Goal: Task Accomplishment & Management: Manage account settings

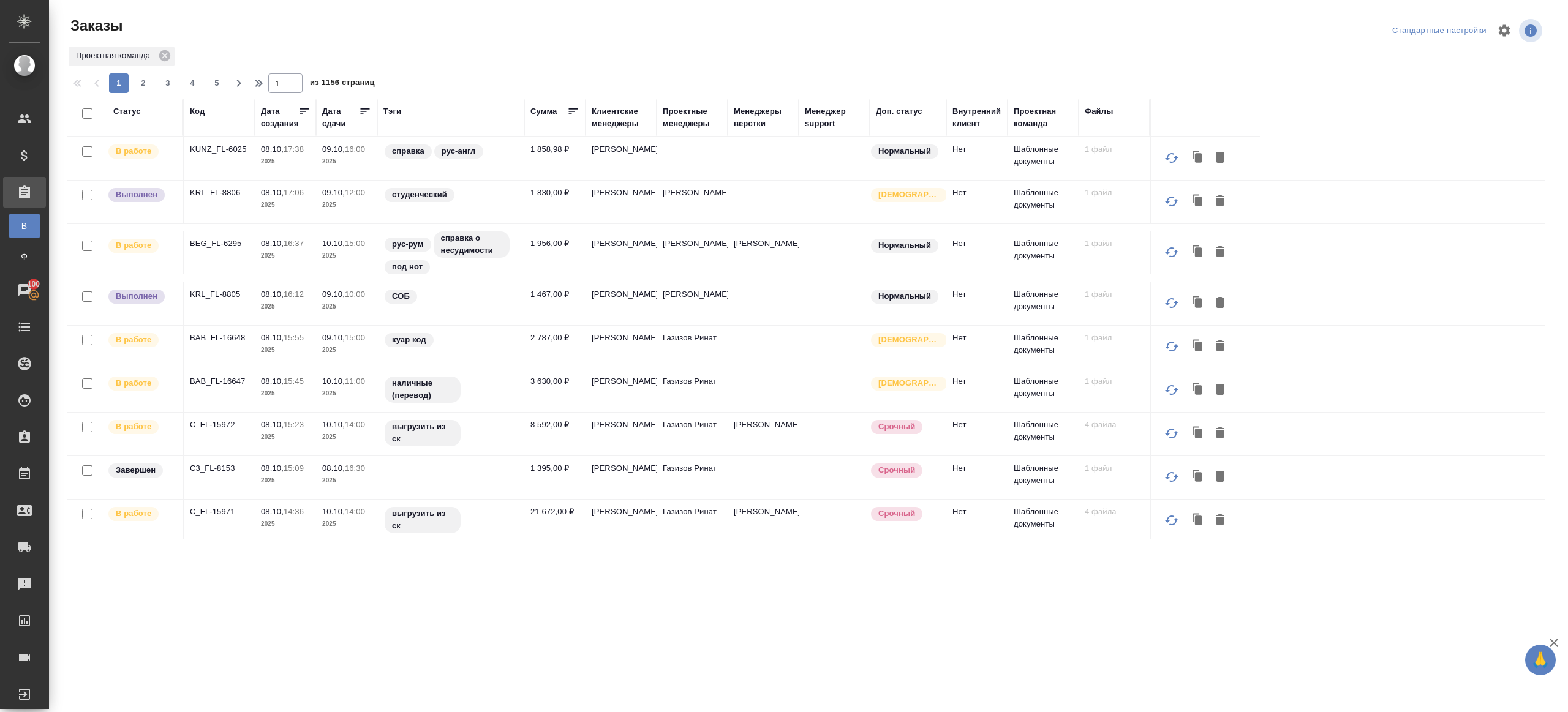
click at [396, 114] on div "Тэги" at bounding box center [392, 112] width 18 height 13
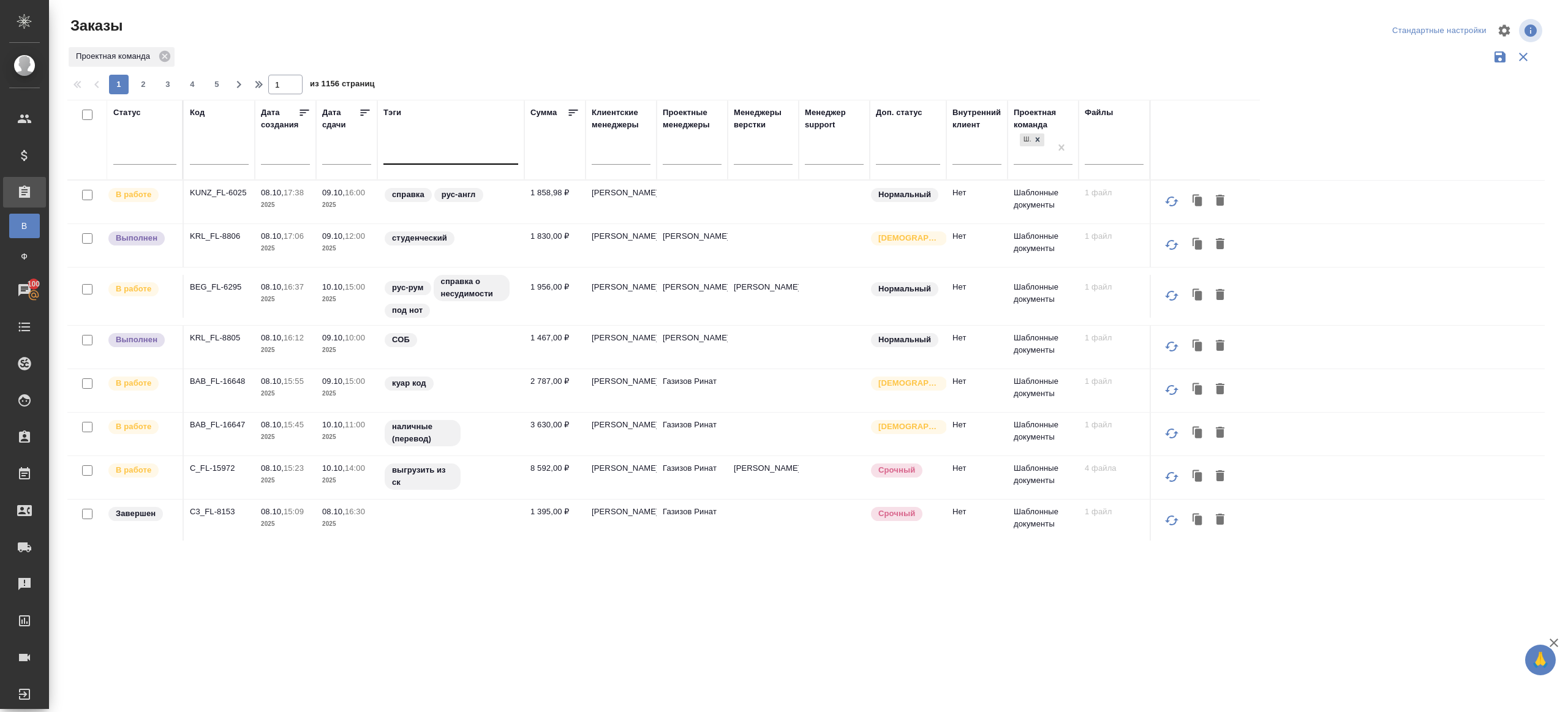
click at [416, 141] on div at bounding box center [451, 152] width 135 height 23
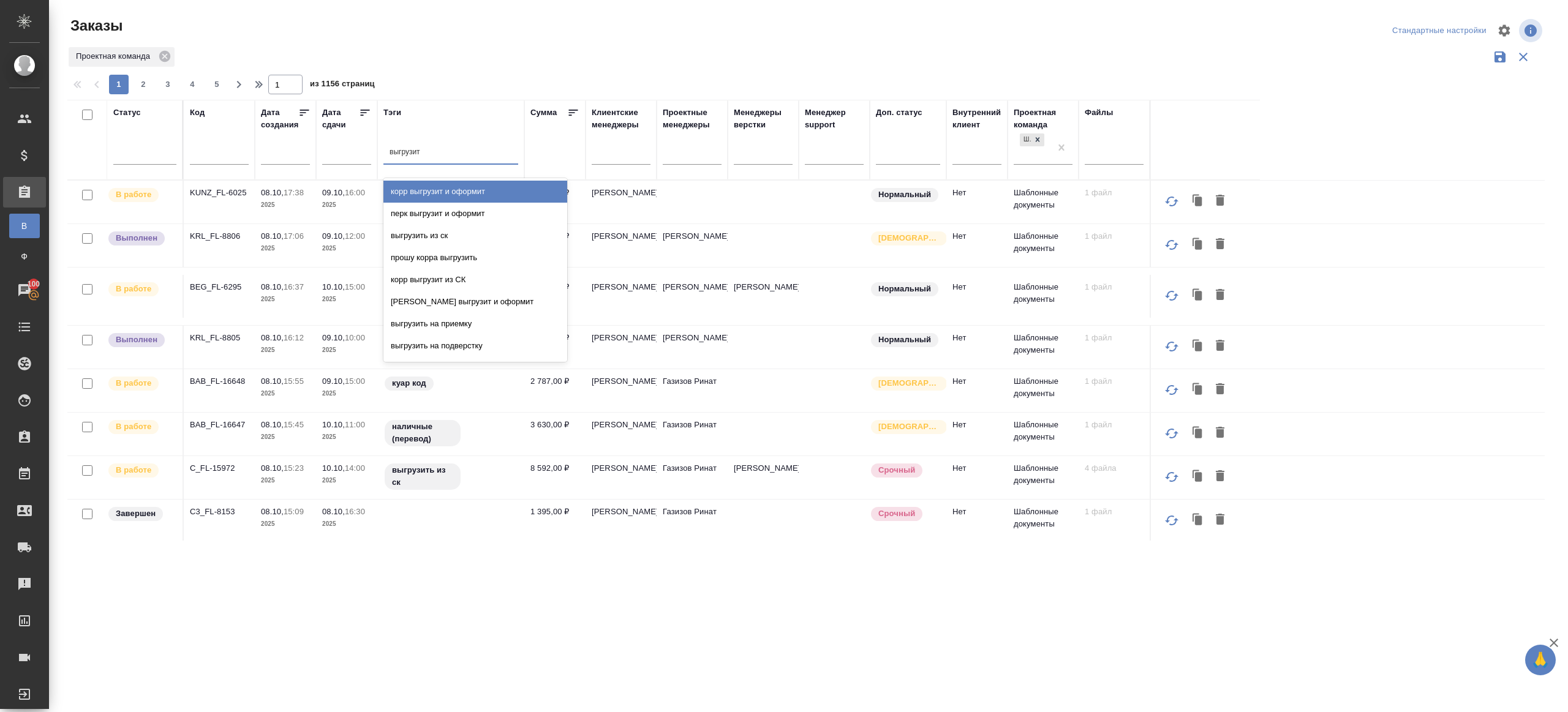
type input "выгрузить"
click at [422, 205] on div "прошу корра выгрузить" at bounding box center [475, 213] width 183 height 22
type input "выгрузить"
click at [521, 187] on div "выгрузить из ск" at bounding box center [475, 191] width 183 height 22
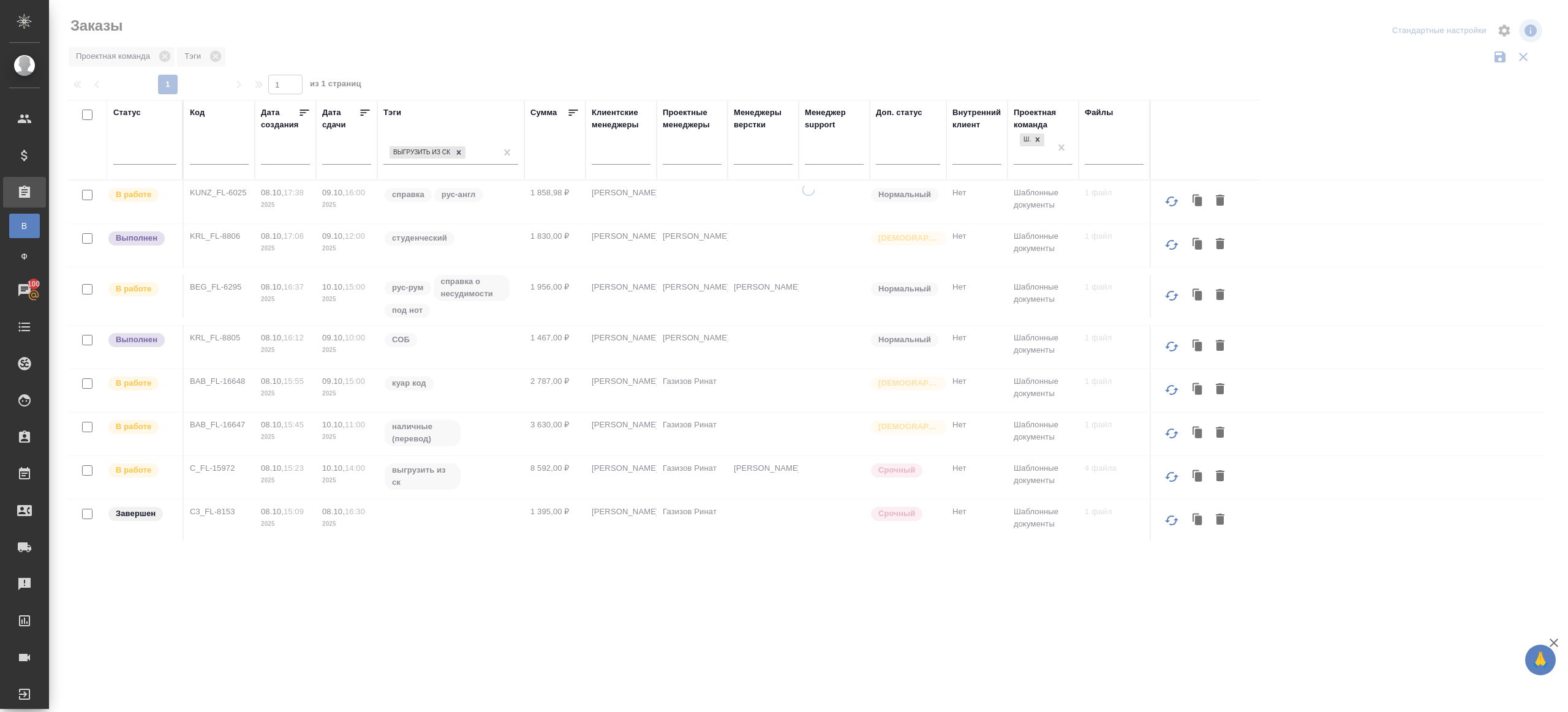
click at [361, 106] on icon at bounding box center [365, 112] width 13 height 13
click at [436, 56] on div "Проектная команда Тэги" at bounding box center [806, 57] width 1477 height 23
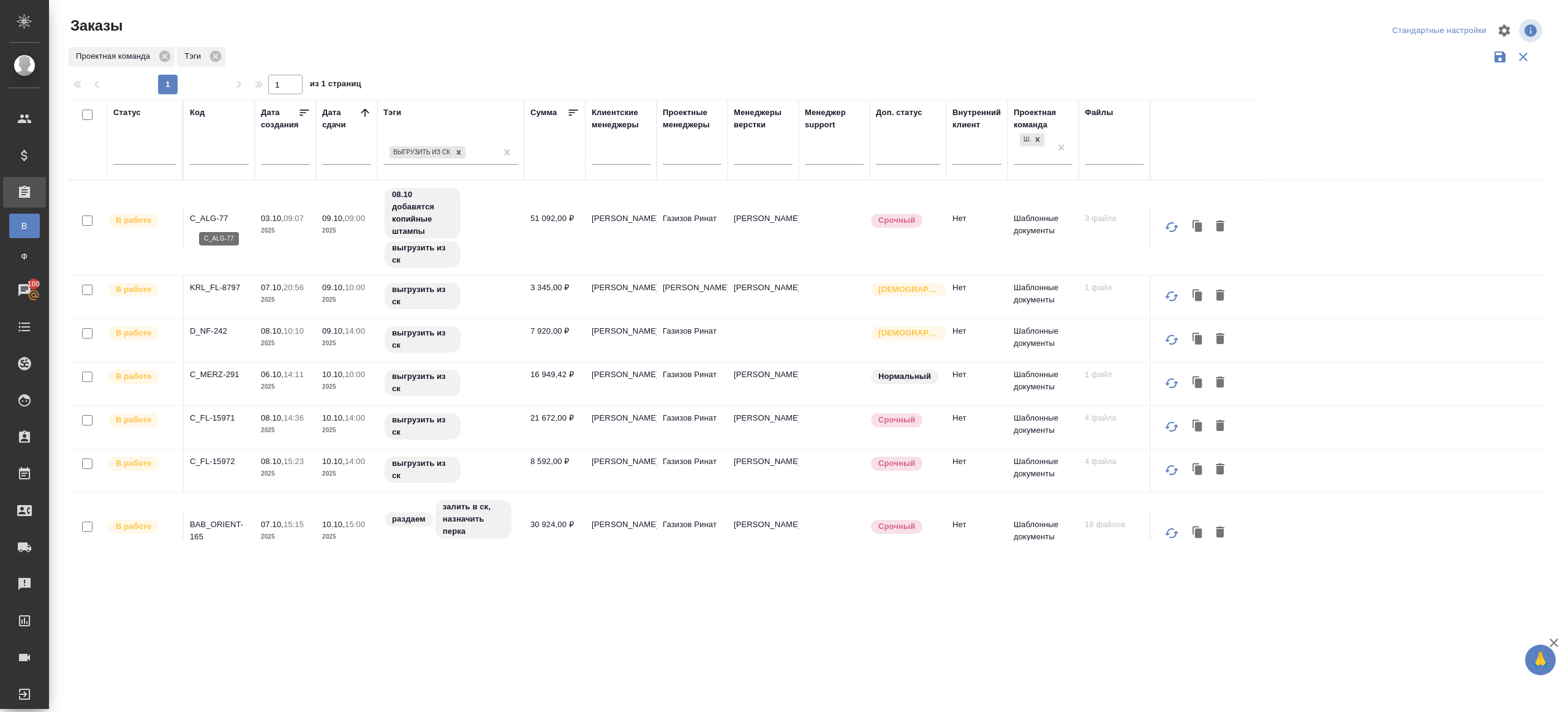
click at [216, 221] on p "C_ALG-77" at bounding box center [219, 218] width 59 height 13
click at [223, 276] on td "KRL_FL-8797" at bounding box center [219, 297] width 71 height 43
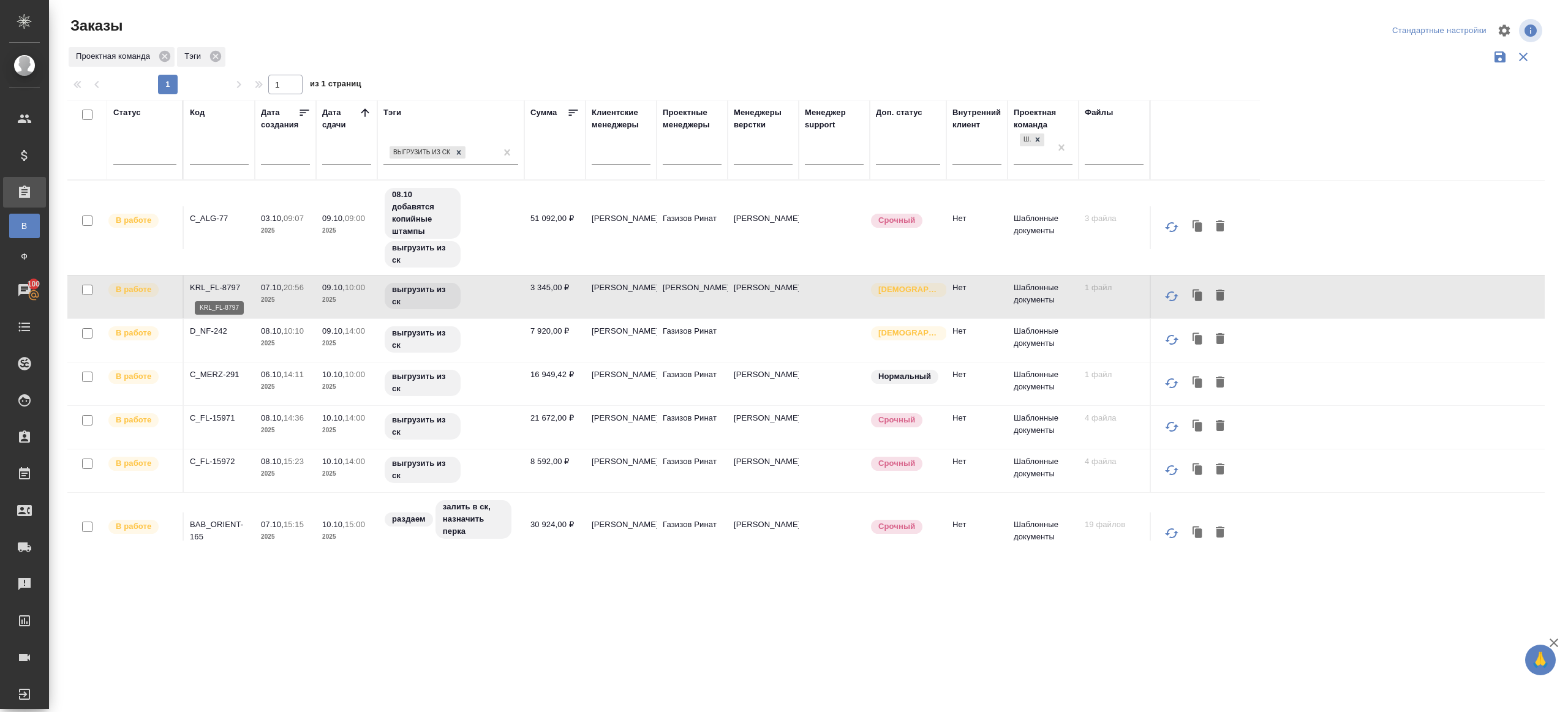
click at [224, 282] on p "KRL_FL-8797" at bounding box center [219, 288] width 59 height 13
click at [212, 327] on p "D_NF-242" at bounding box center [219, 331] width 59 height 13
click at [214, 373] on p "C_MERZ-291" at bounding box center [219, 375] width 59 height 13
click at [209, 416] on p "C_FL-15971" at bounding box center [219, 418] width 59 height 13
click at [220, 457] on p "C_FL-15972" at bounding box center [219, 461] width 59 height 13
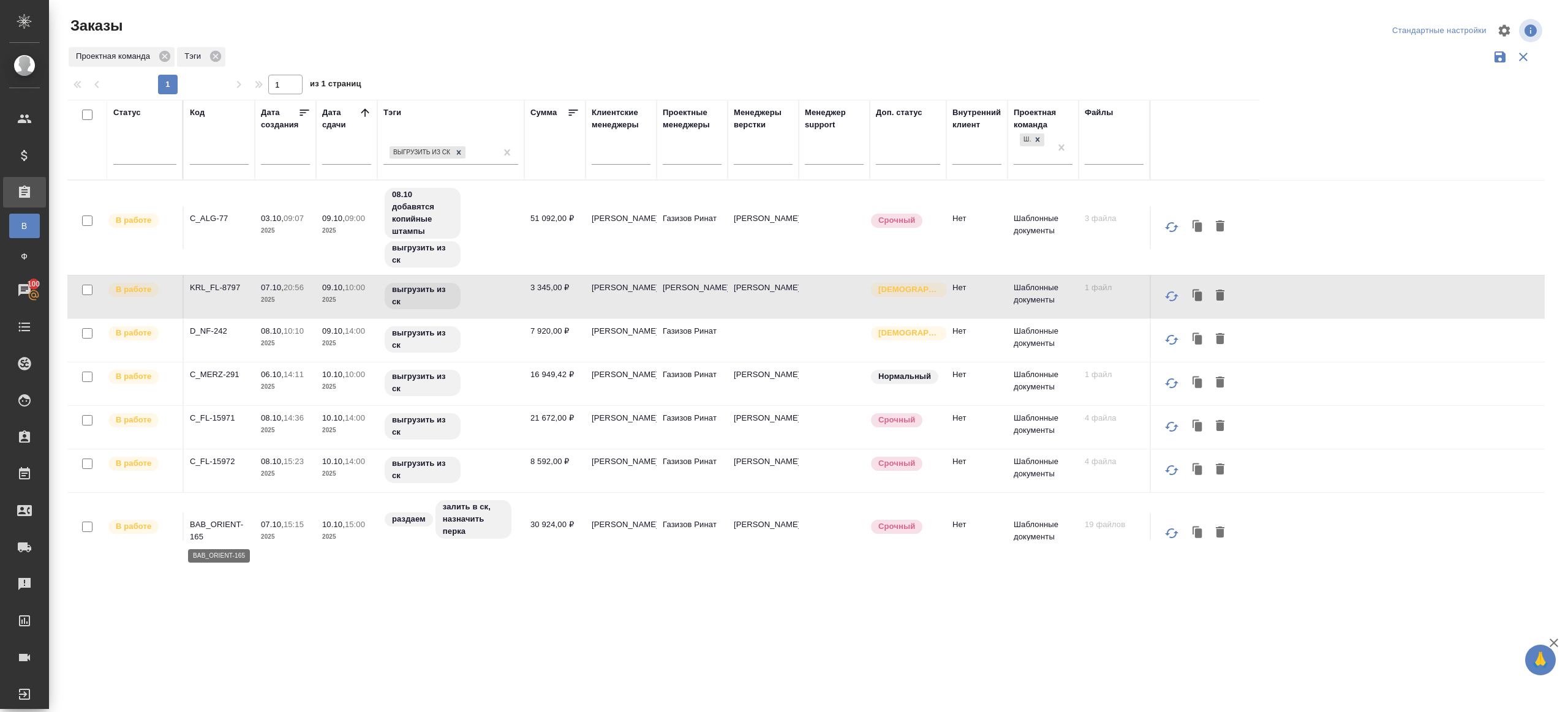
click at [221, 522] on p "BAB_ORIENT-165" at bounding box center [219, 531] width 59 height 24
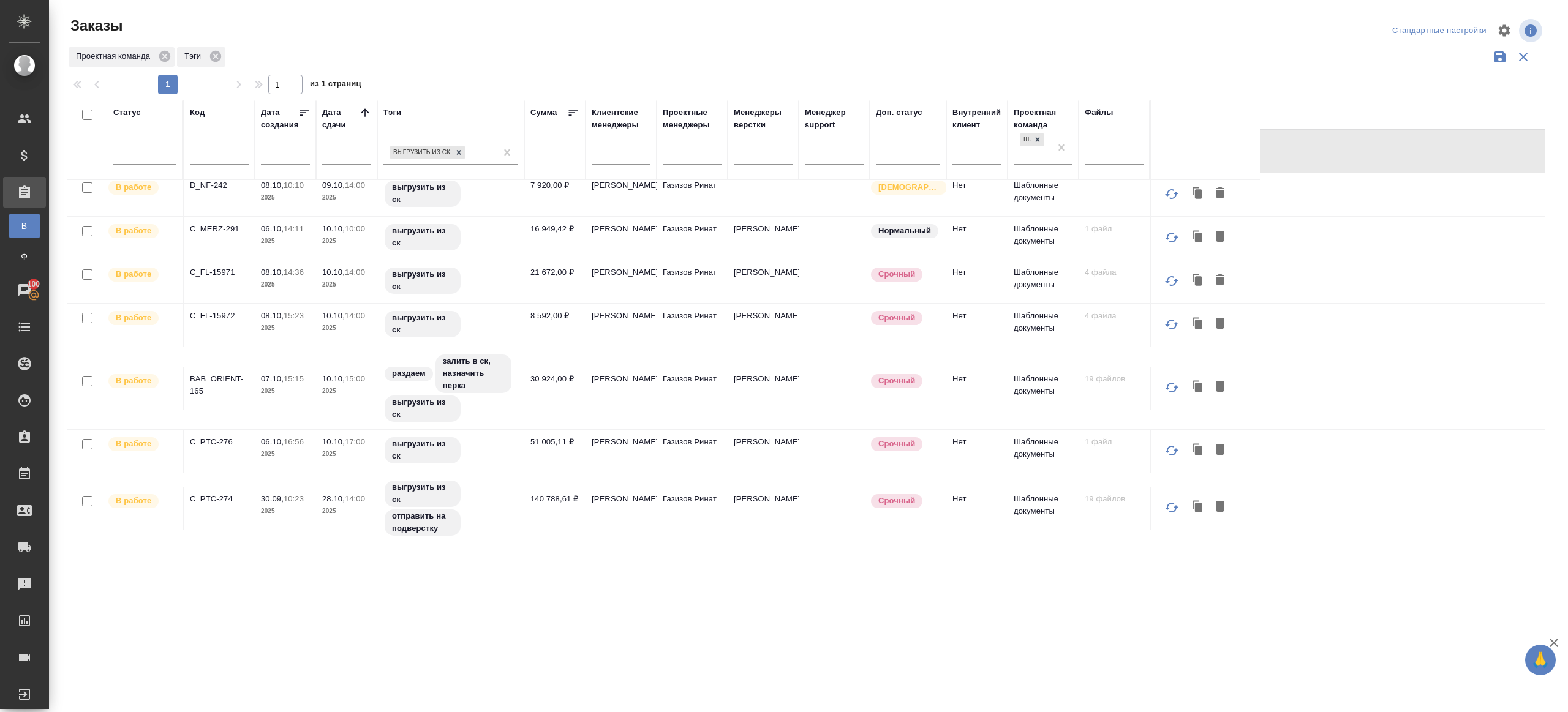
click at [219, 444] on p "C_PTC-276" at bounding box center [219, 442] width 59 height 13
click at [215, 497] on p "C_PTC-274" at bounding box center [219, 499] width 59 height 13
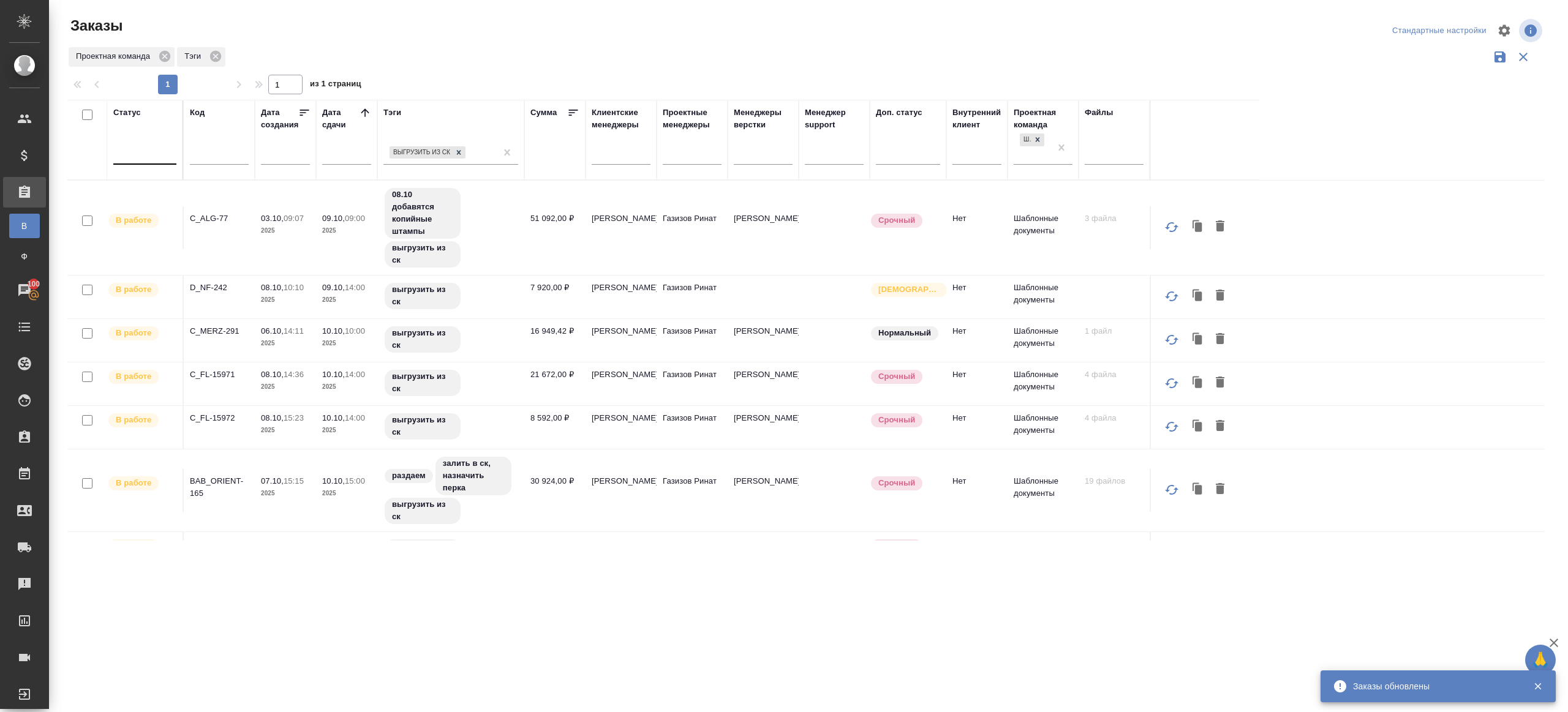
click at [135, 142] on div at bounding box center [145, 152] width 63 height 23
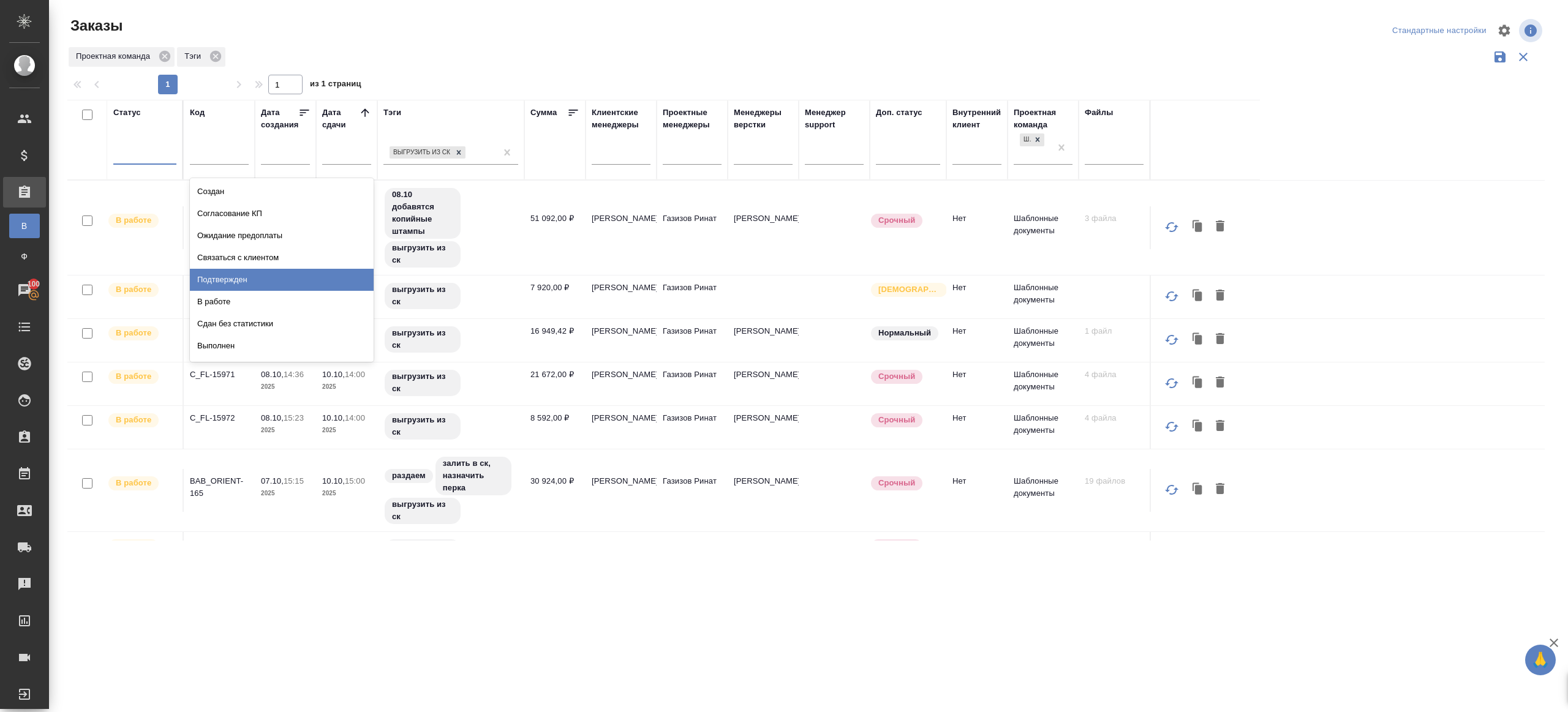
click at [222, 281] on div "Подтвержден" at bounding box center [282, 279] width 183 height 22
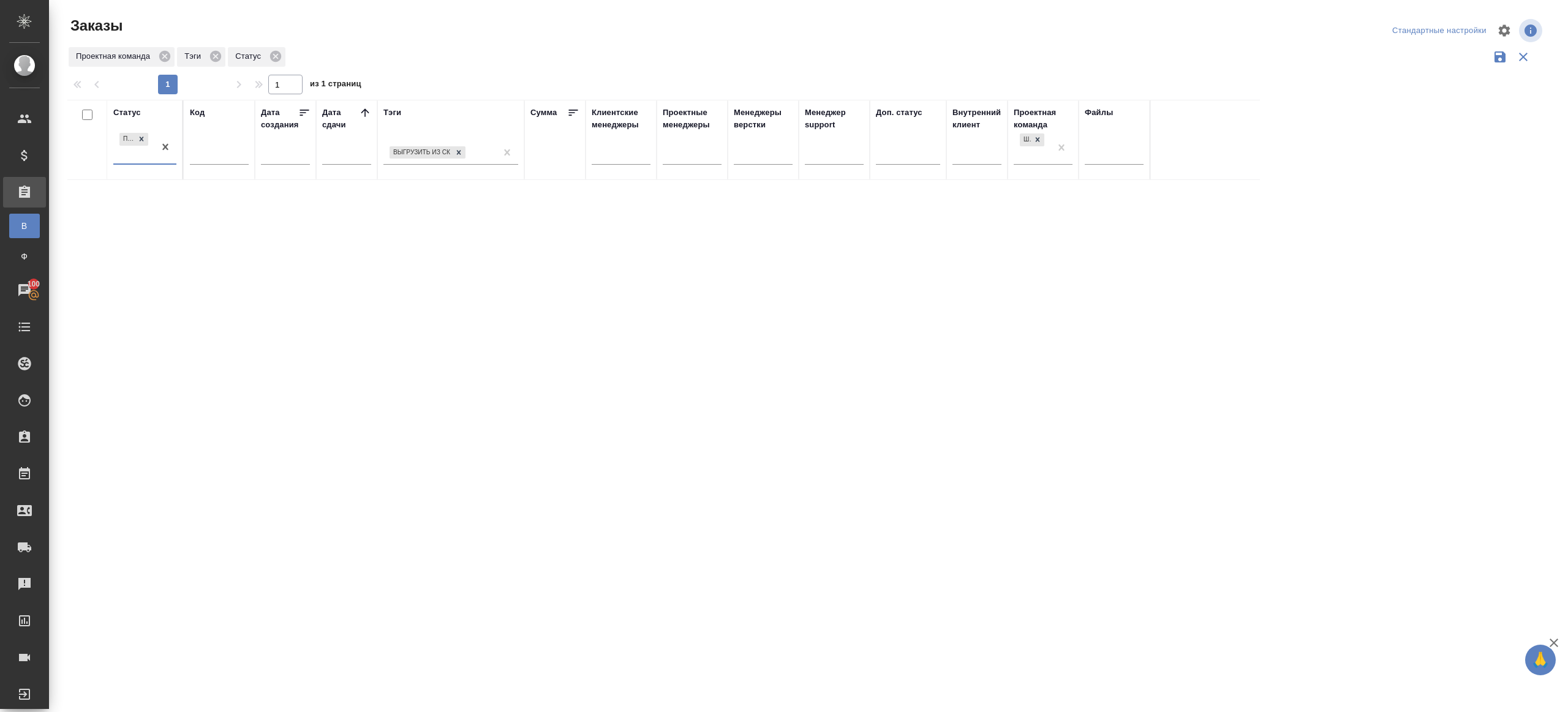
click at [370, 112] on icon at bounding box center [365, 112] width 13 height 13
click at [198, 141] on div "Код" at bounding box center [219, 139] width 59 height 67
click at [202, 153] on input "text" at bounding box center [219, 156] width 59 height 15
paste input "KUNZ_RTTV-599"
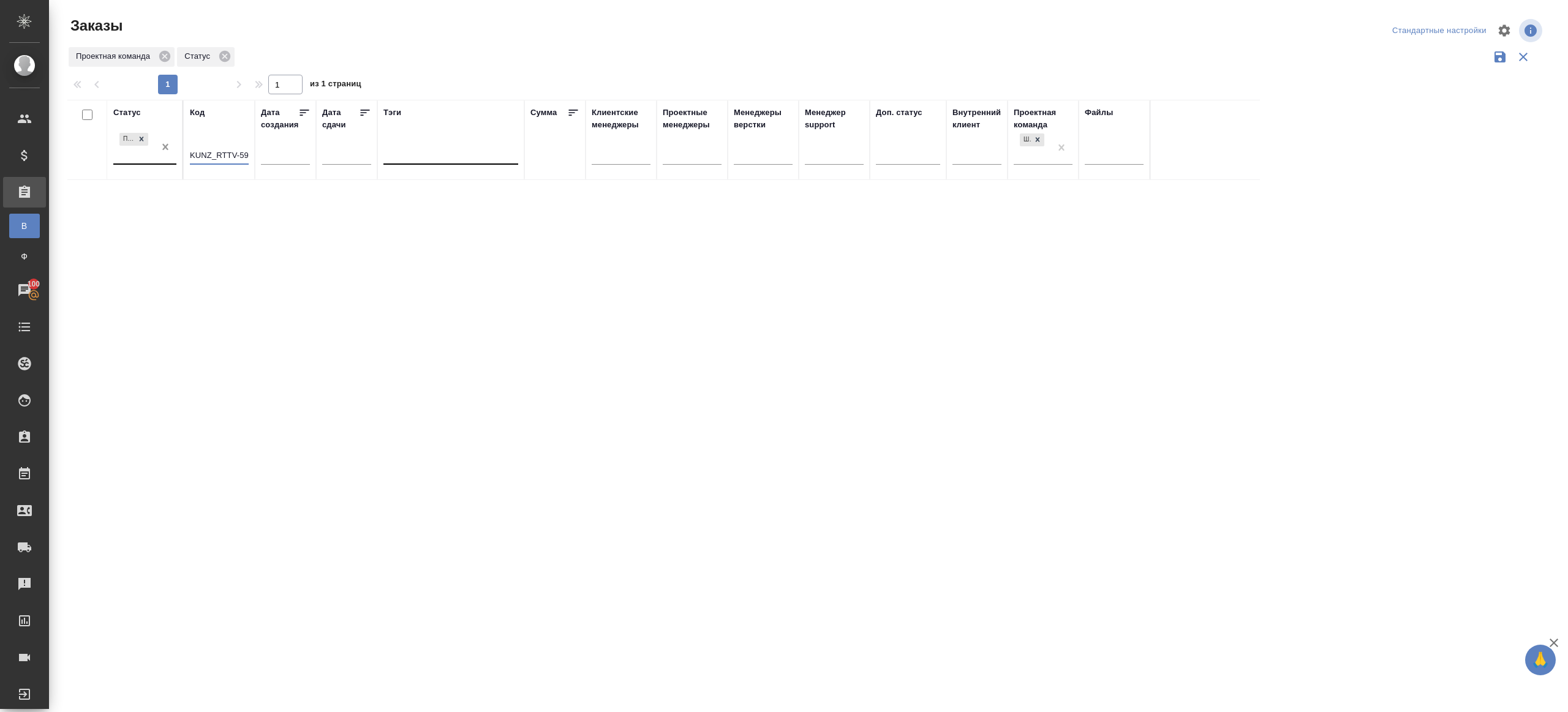
scroll to position [0, 4]
type input "KUNZ_RTTV-599"
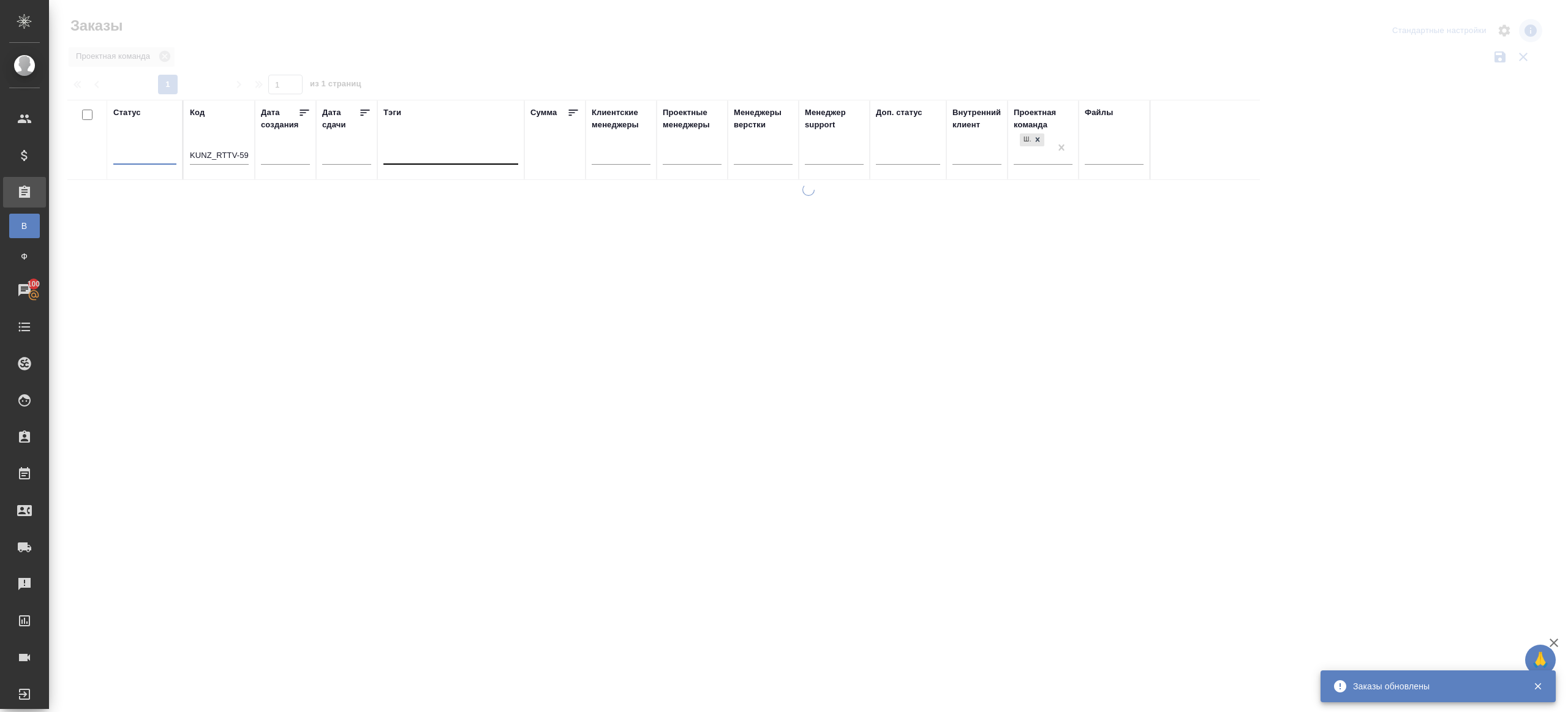
click at [443, 41] on div at bounding box center [808, 274] width 1519 height 548
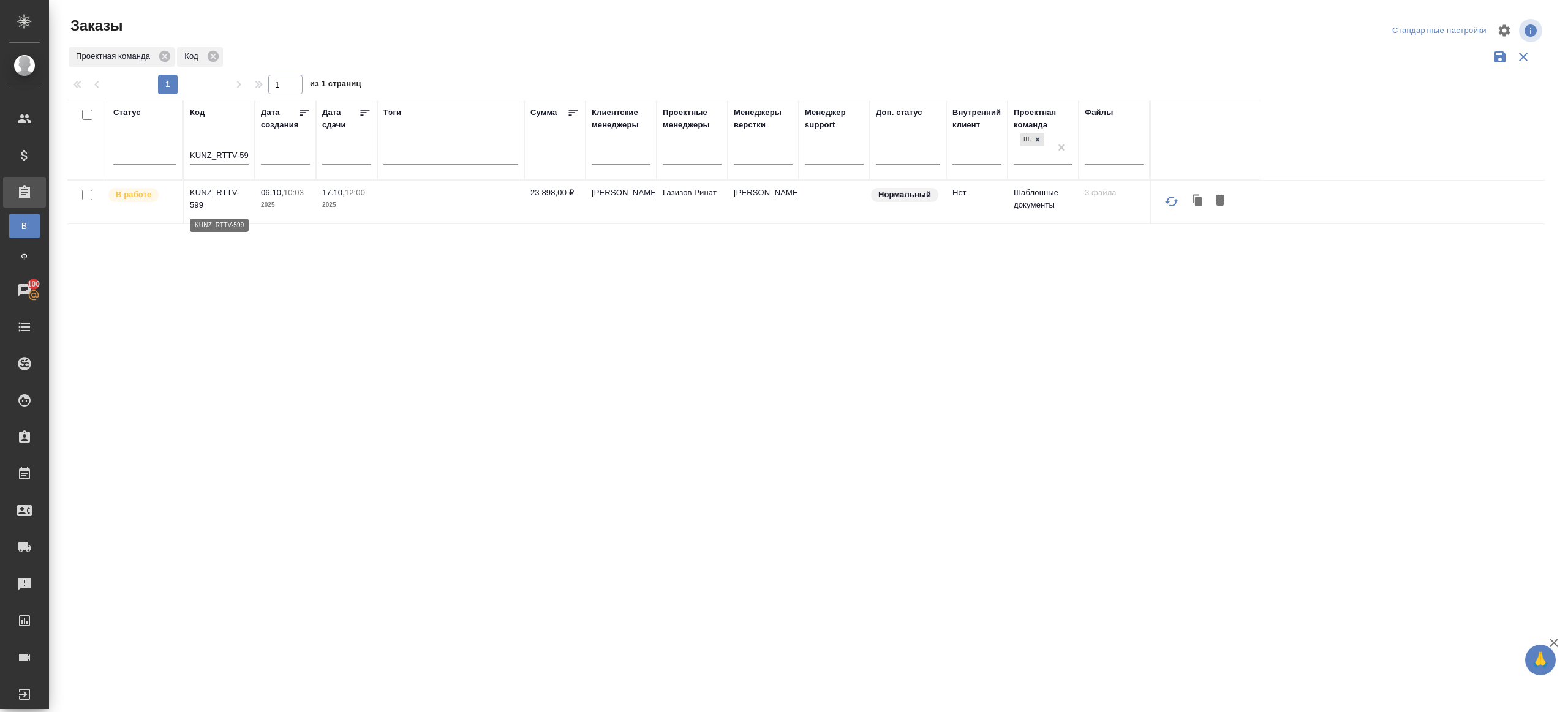
click at [217, 195] on p "KUNZ_RTTV-599" at bounding box center [219, 199] width 59 height 24
click at [759, 69] on div at bounding box center [810, 71] width 1487 height 6
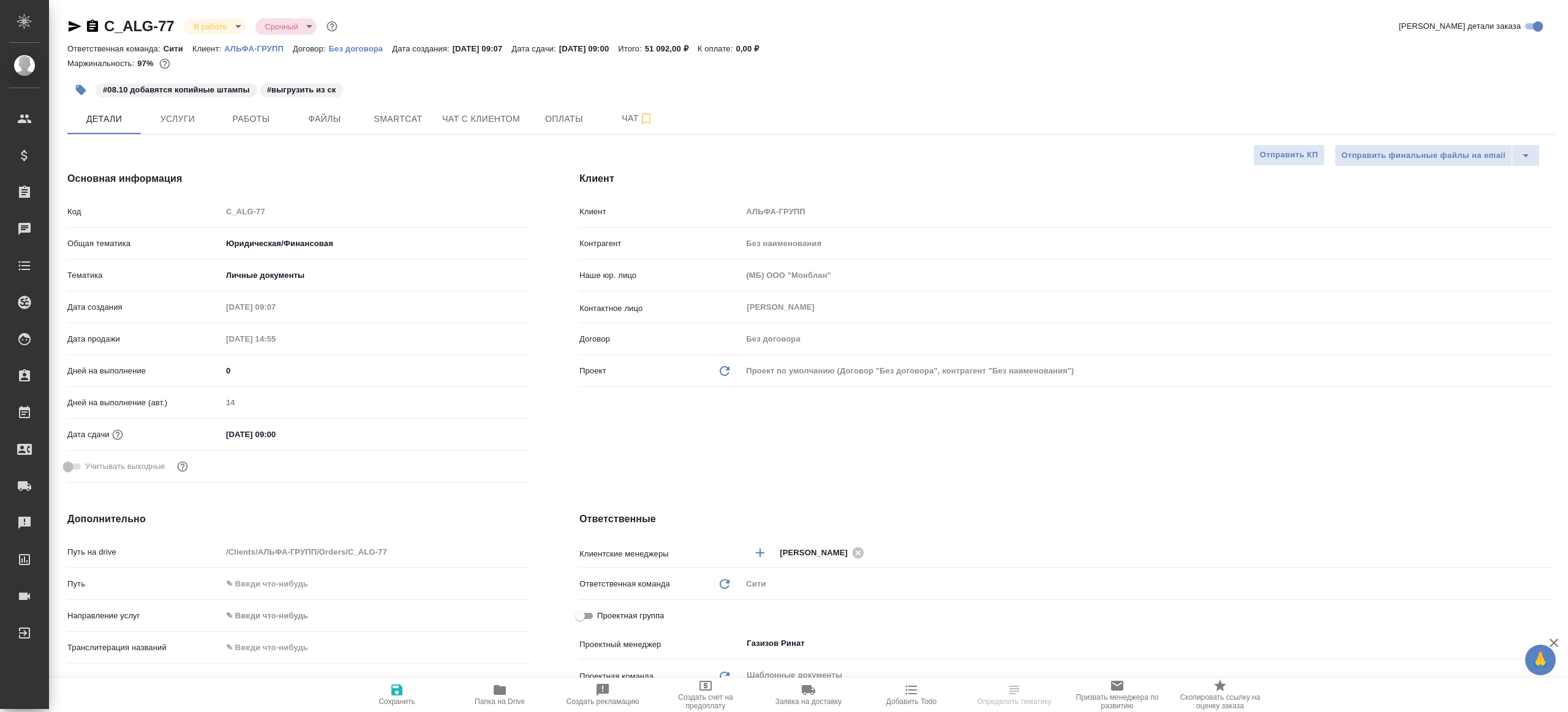
select select "RU"
click at [235, 135] on div "C_ALG-77 В работе inProgress Срочный urgent Кратко детали заказа Ответственная …" at bounding box center [811, 633] width 1501 height 1266
click at [261, 122] on span "Работы" at bounding box center [251, 119] width 59 height 15
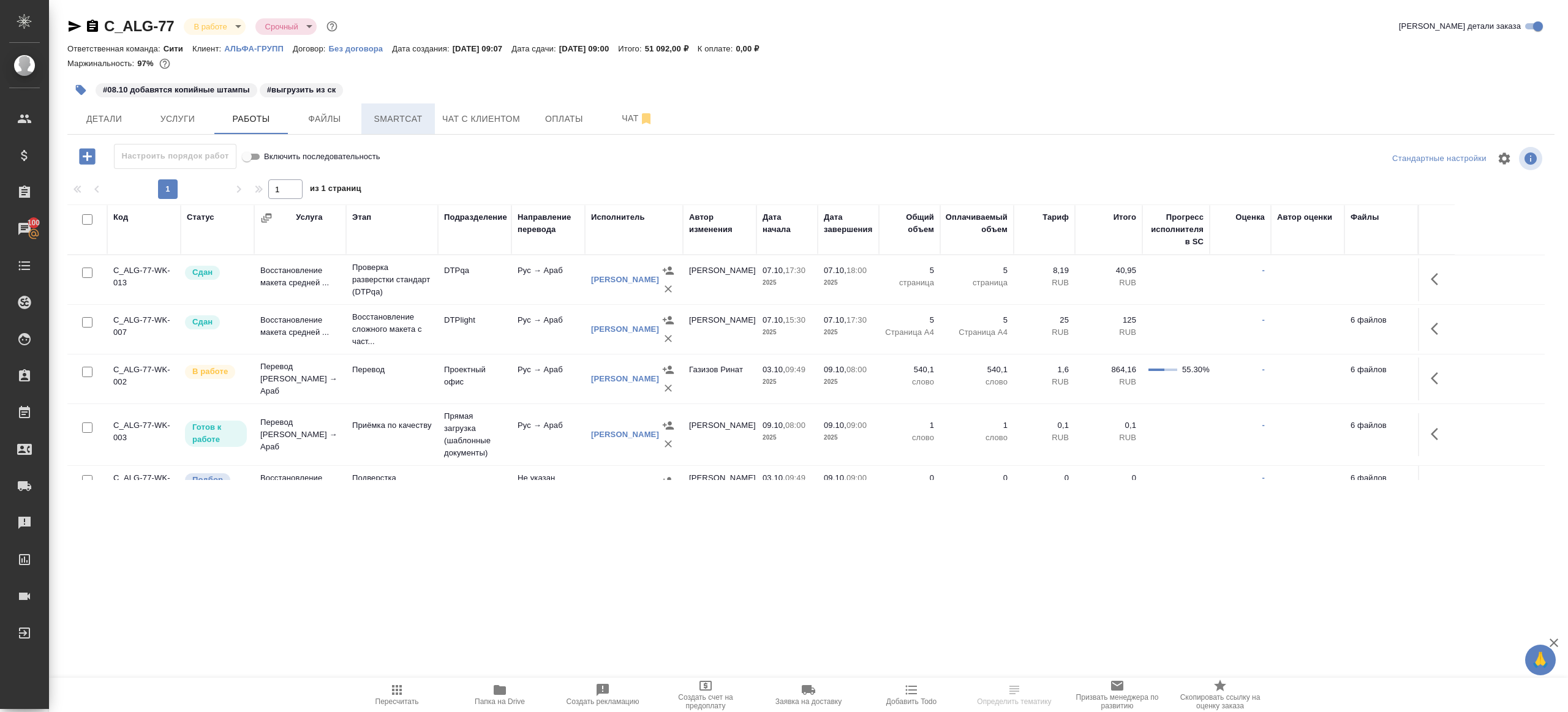
click at [427, 115] on span "Smartcat" at bounding box center [398, 119] width 59 height 15
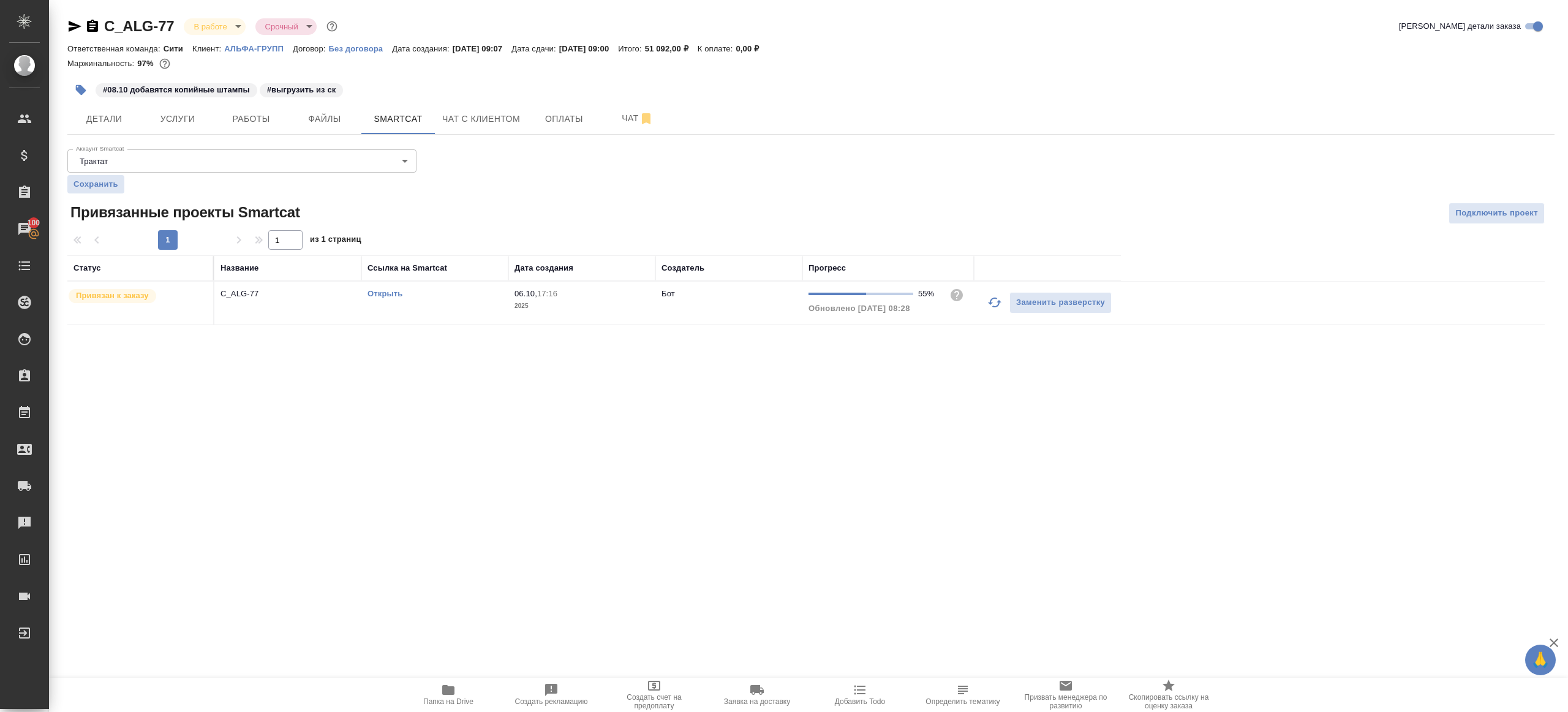
click at [992, 298] on icon "button" at bounding box center [995, 302] width 13 height 10
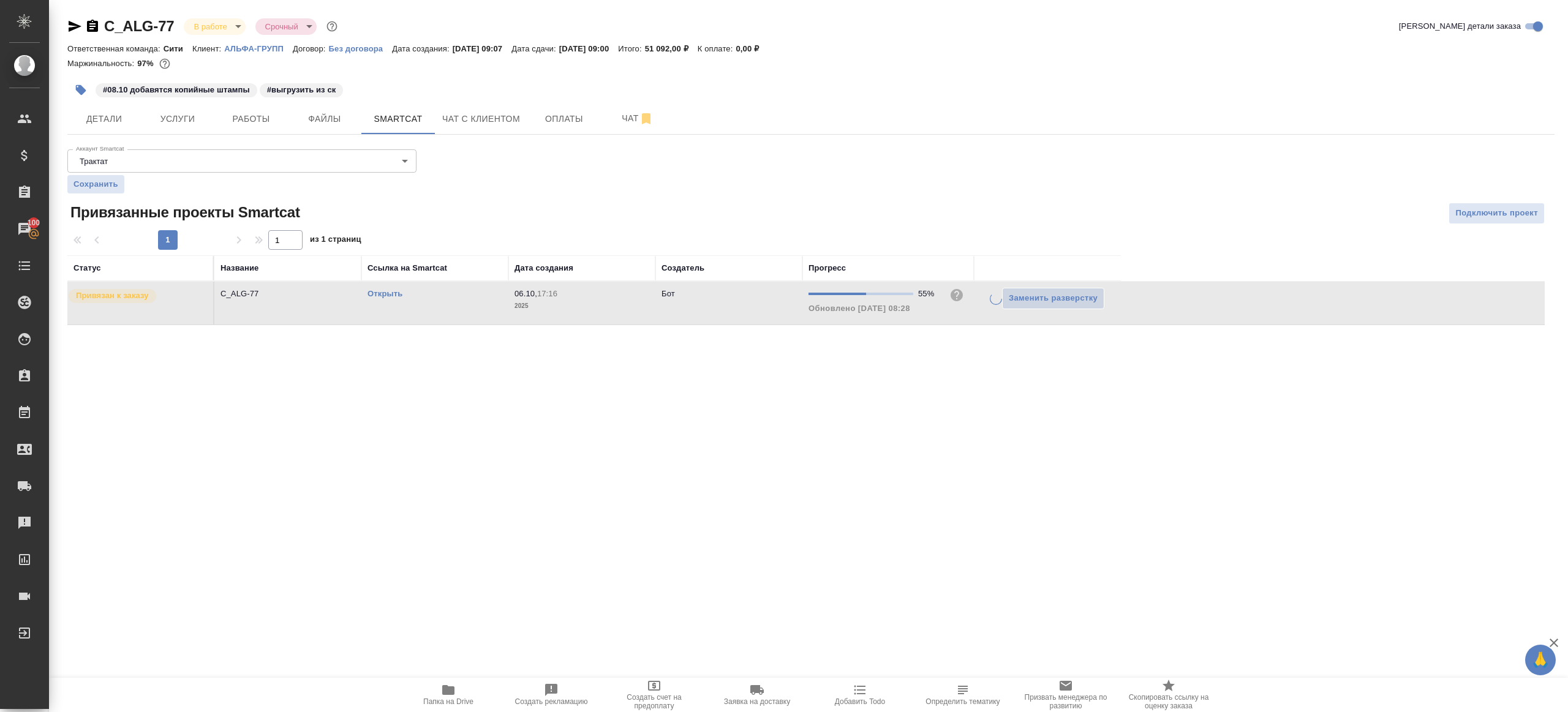
click at [800, 422] on div ".cls-1 fill:#fff; AWATERA Gazizov Rinat Клиенты Спецификации Заказы 100 Чаты To…" at bounding box center [784, 356] width 1568 height 712
click at [989, 304] on icon "button" at bounding box center [995, 302] width 15 height 15
click at [933, 412] on div ".cls-1 fill:#fff; AWATERA Gazizov Rinat Клиенты Спецификации Заказы 100 Чаты To…" at bounding box center [784, 356] width 1568 height 712
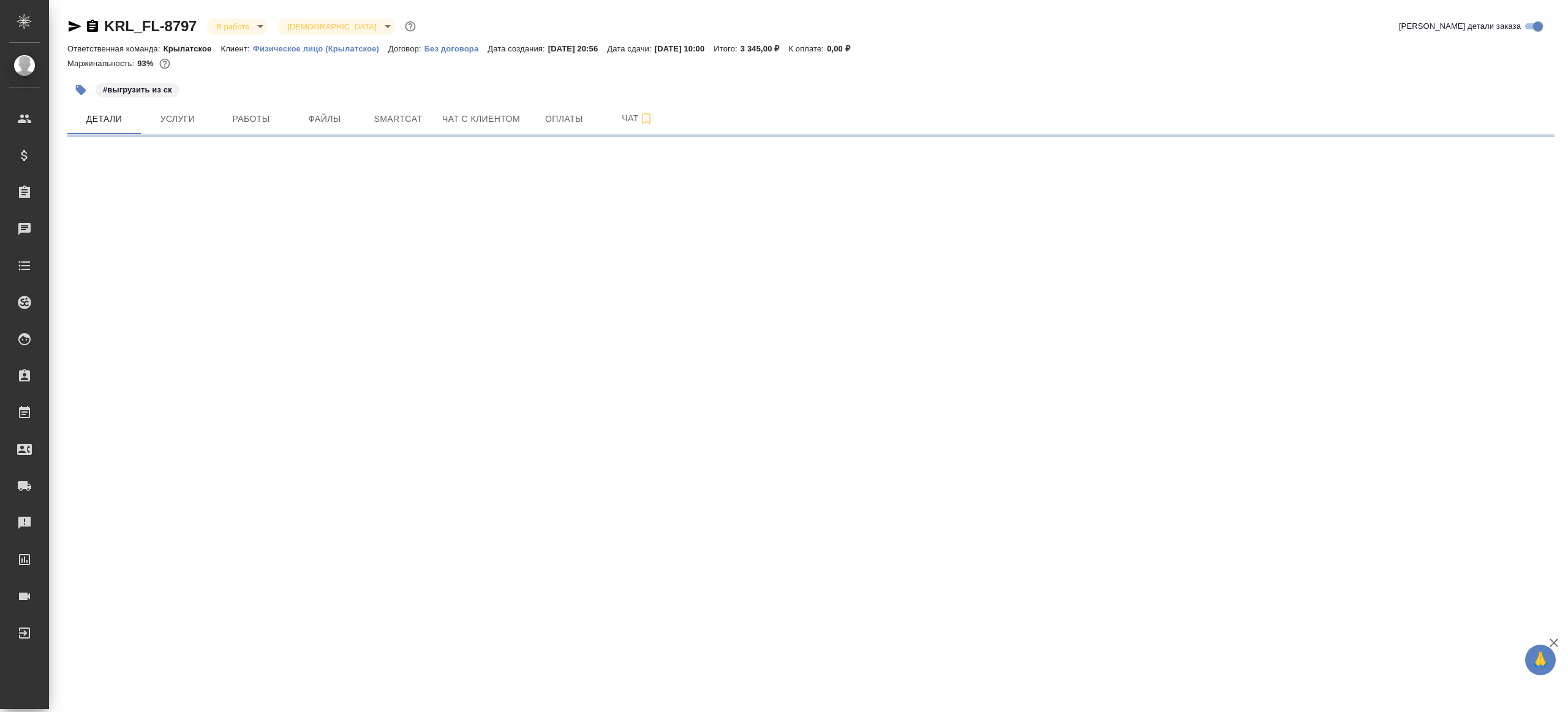
select select "RU"
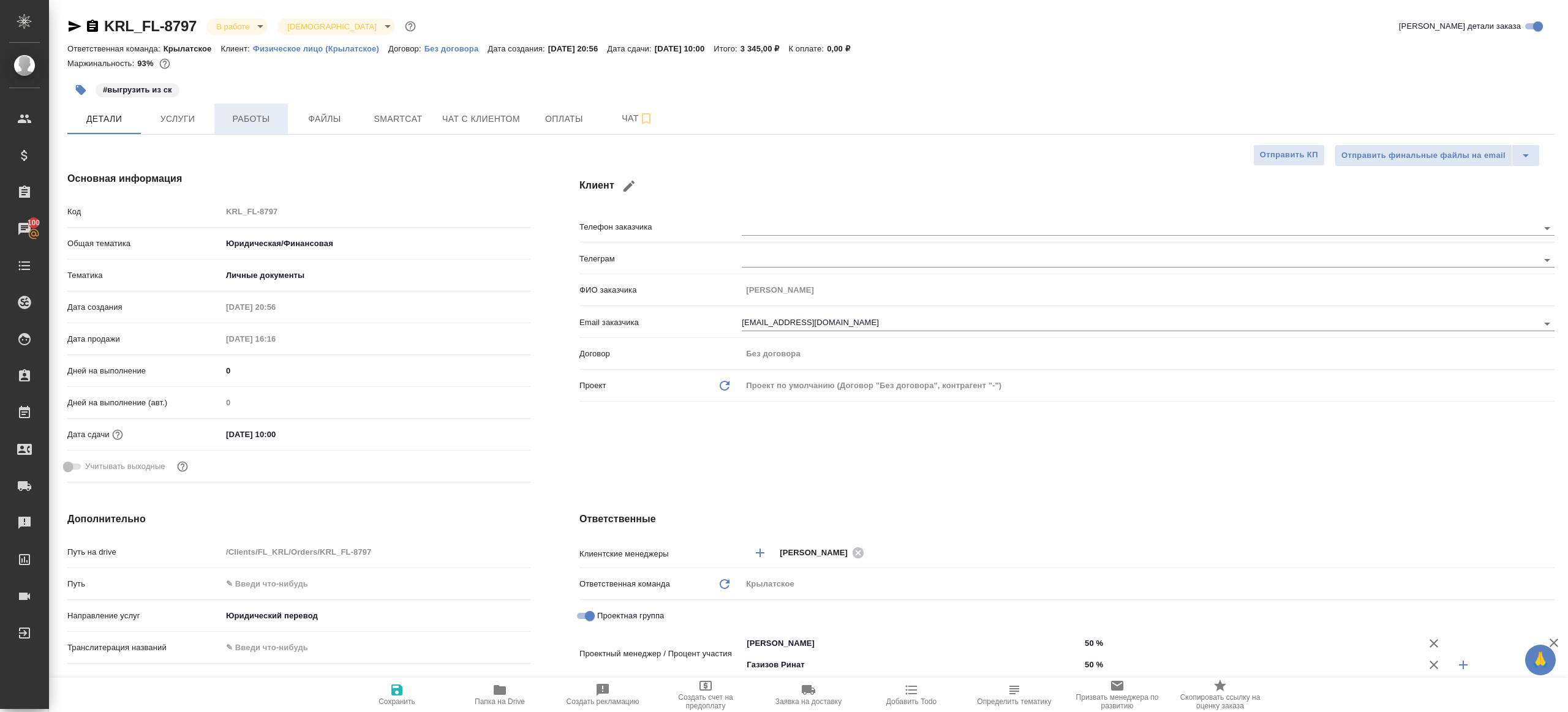
click at [282, 132] on button "Работы" at bounding box center [251, 119] width 73 height 30
type textarea "x"
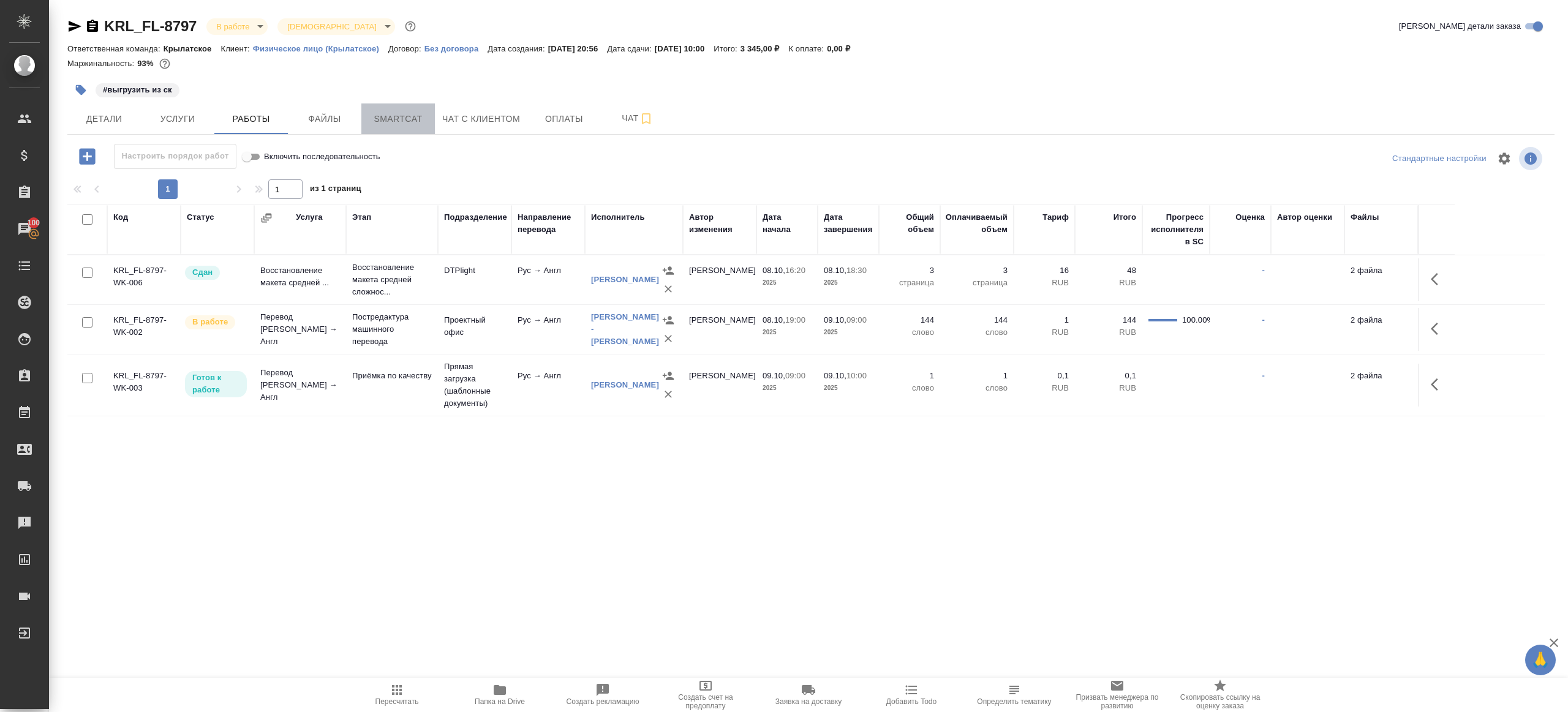
click at [395, 127] on button "Smartcat" at bounding box center [398, 119] width 73 height 30
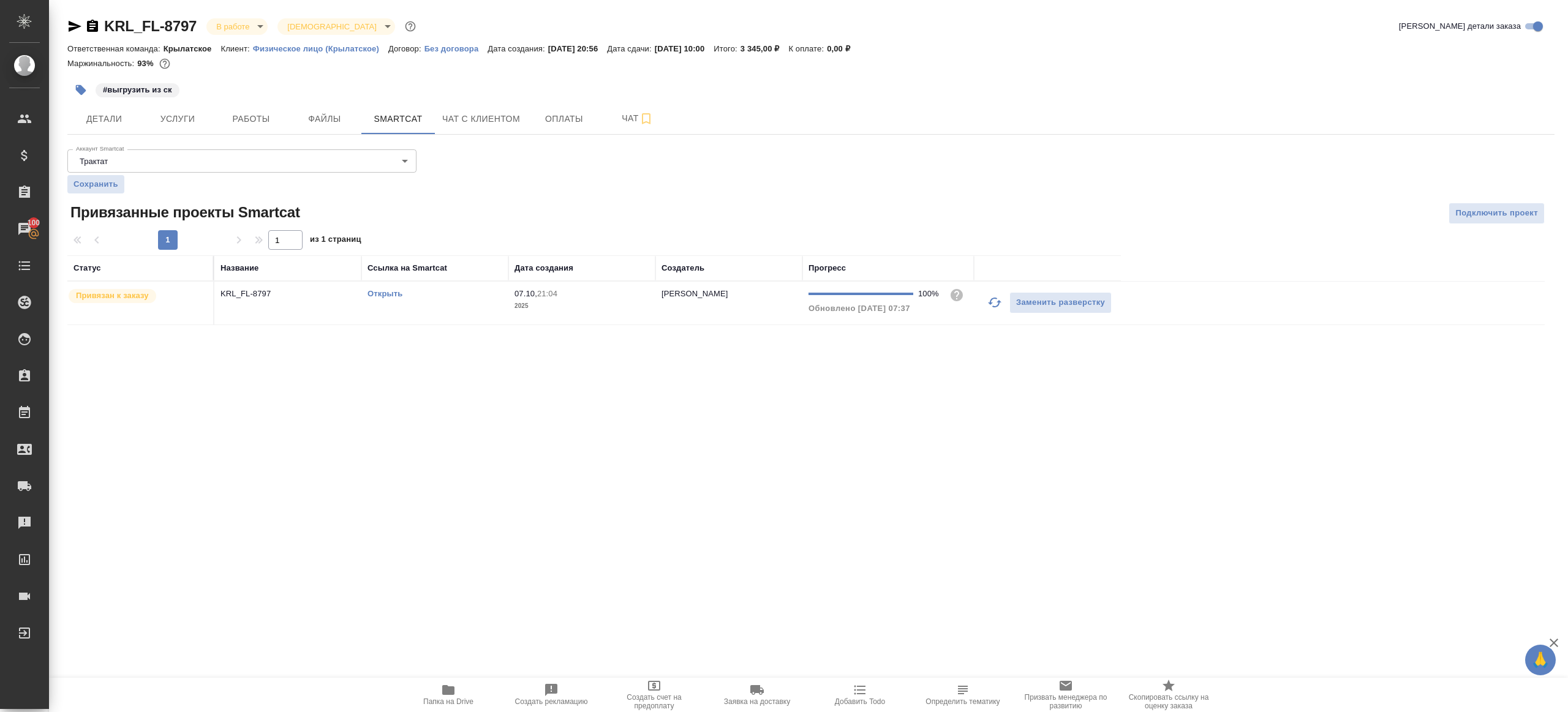
click at [382, 292] on link "Открыть" at bounding box center [385, 294] width 35 height 9
click at [268, 123] on span "Работы" at bounding box center [251, 119] width 59 height 15
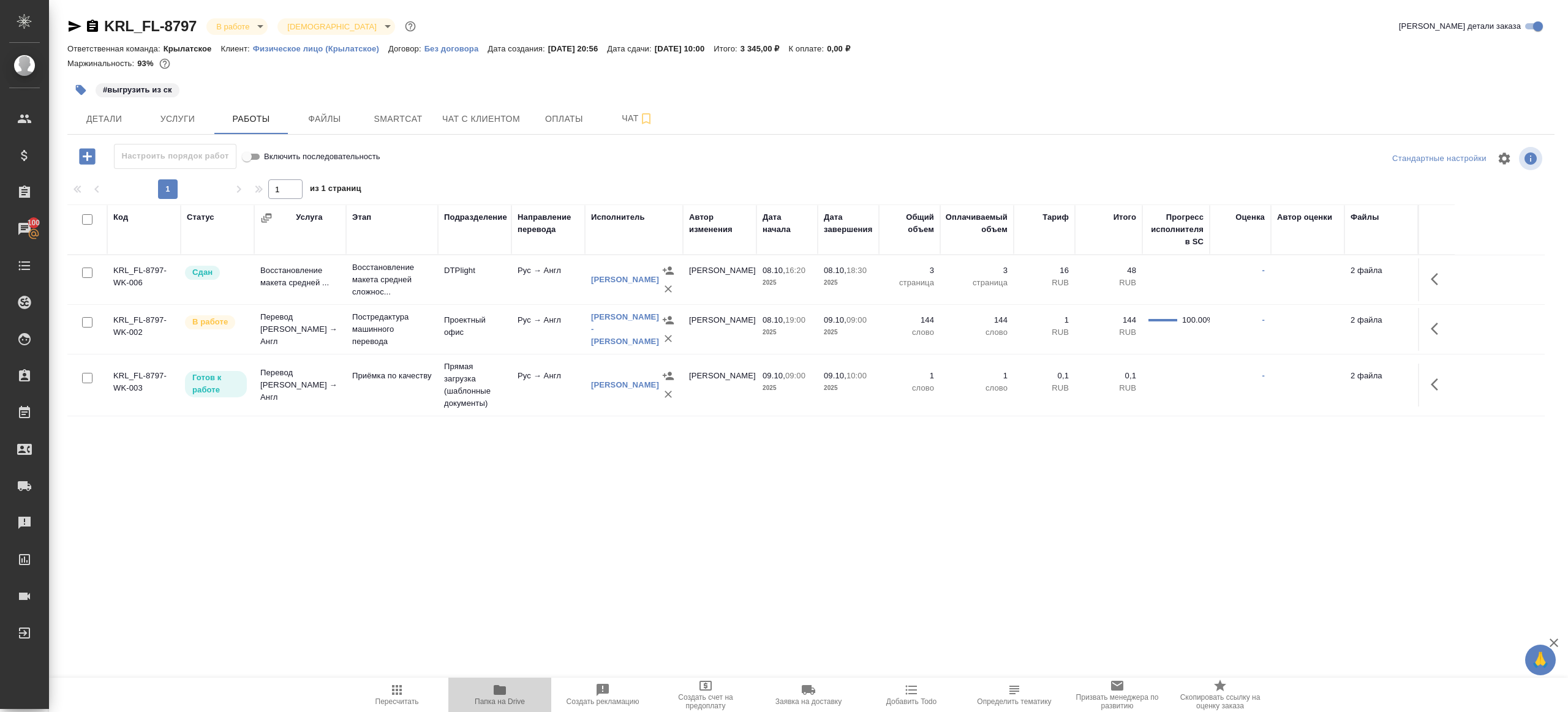
click at [499, 685] on icon "button" at bounding box center [500, 690] width 15 height 15
click at [1429, 323] on button "button" at bounding box center [1438, 329] width 30 height 30
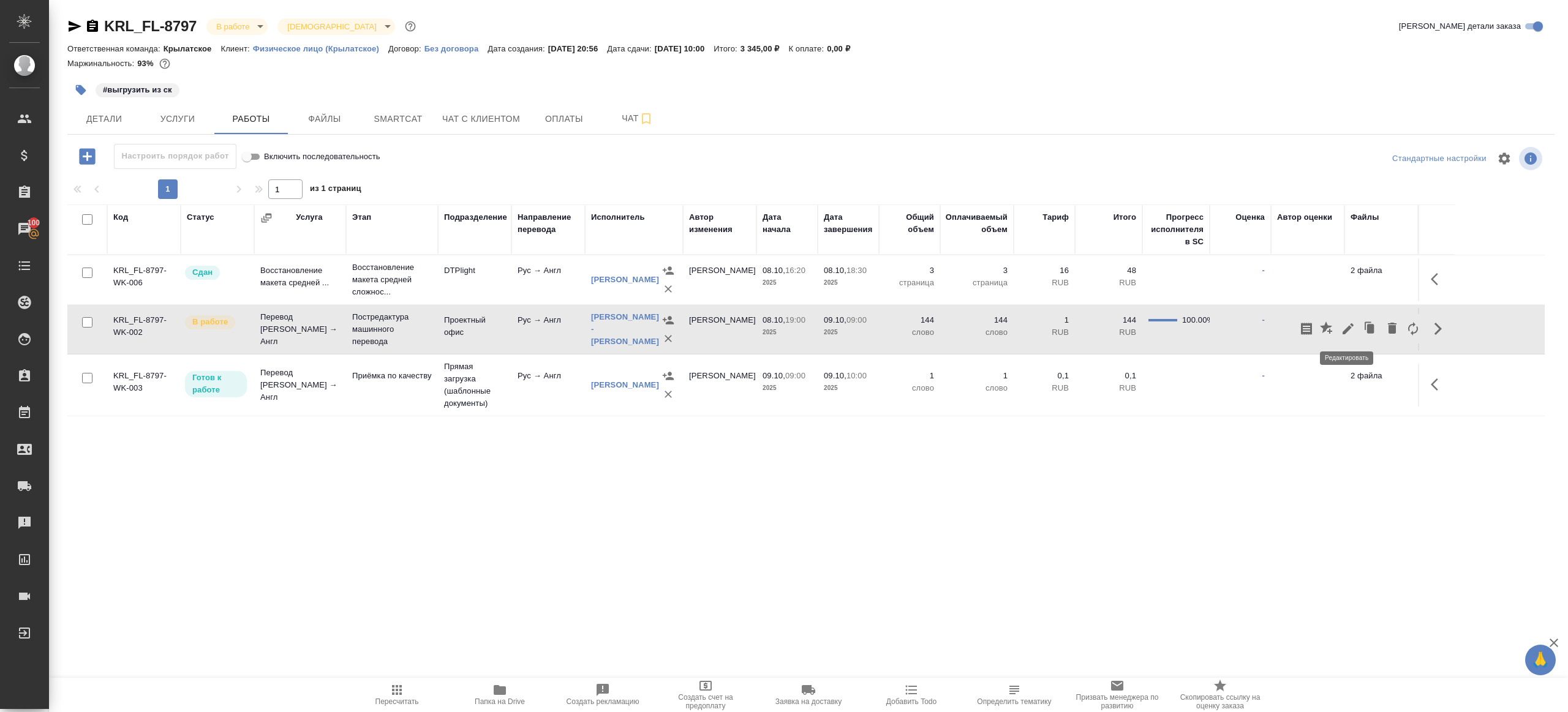
click at [1347, 329] on icon "button" at bounding box center [1348, 329] width 11 height 11
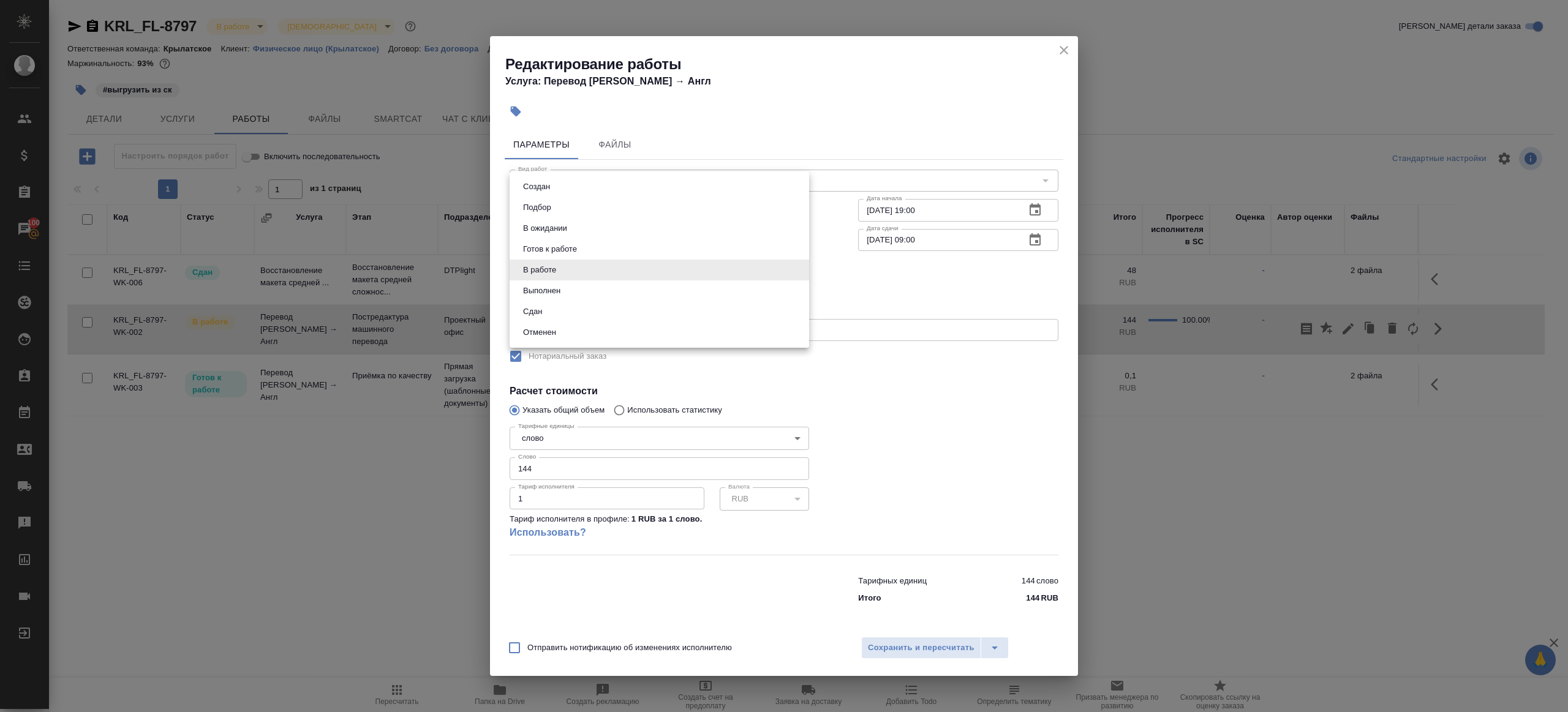
click at [586, 269] on body "🙏 .cls-1 fill:#fff; AWATERA Gazizov Rinat Клиенты Спецификации Заказы 100 Чаты …" at bounding box center [784, 356] width 1568 height 712
click at [568, 312] on li "Сдан" at bounding box center [659, 312] width 300 height 21
type input "closed"
click at [576, 470] on input "144" at bounding box center [659, 468] width 300 height 22
paste input "25.1"
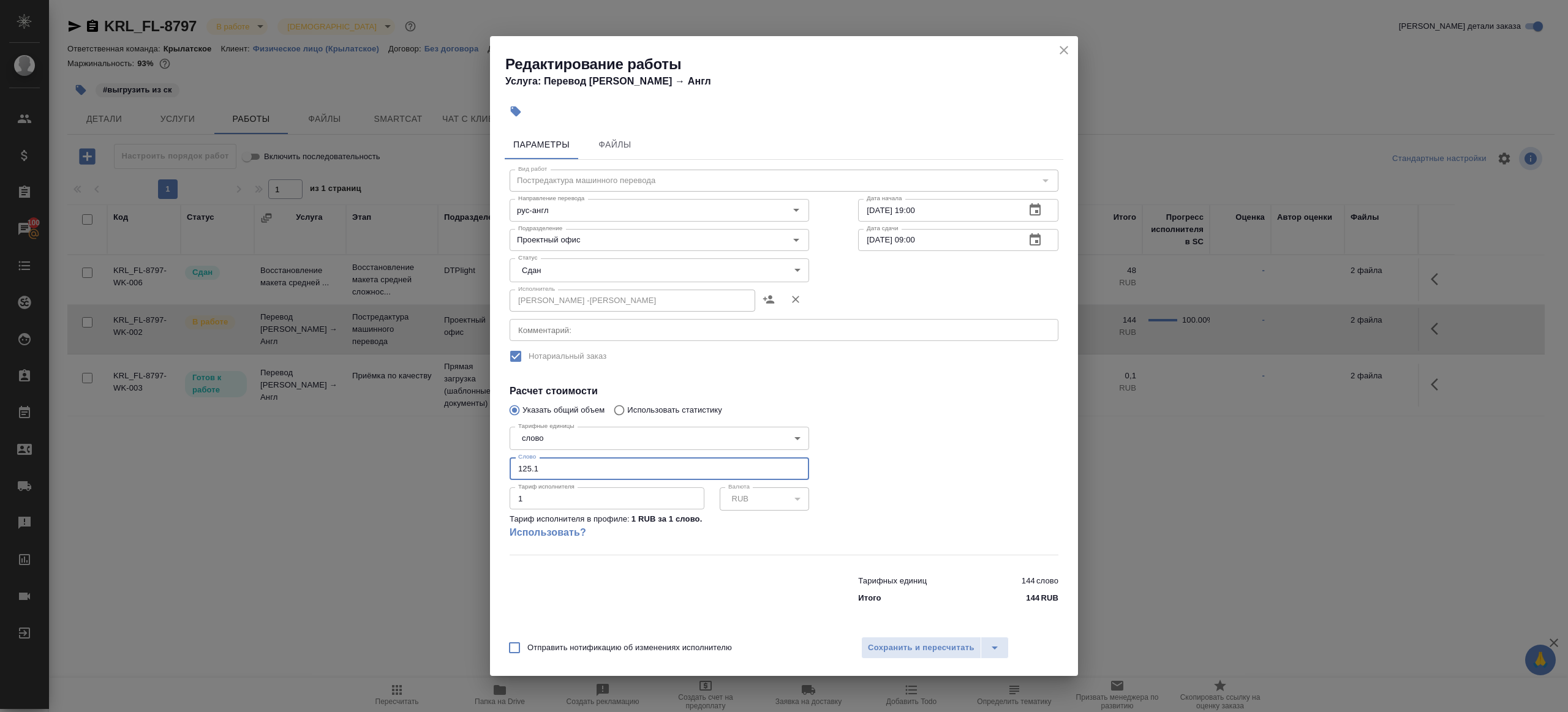
type input "125.1"
click at [917, 471] on div at bounding box center [958, 488] width 249 height 182
click at [905, 636] on div "Отправить нотификацию об изменениях исполнителю Сохранить и пересчитать" at bounding box center [783, 652] width 588 height 47
click at [912, 646] on span "Сохранить и пересчитать" at bounding box center [921, 648] width 106 height 14
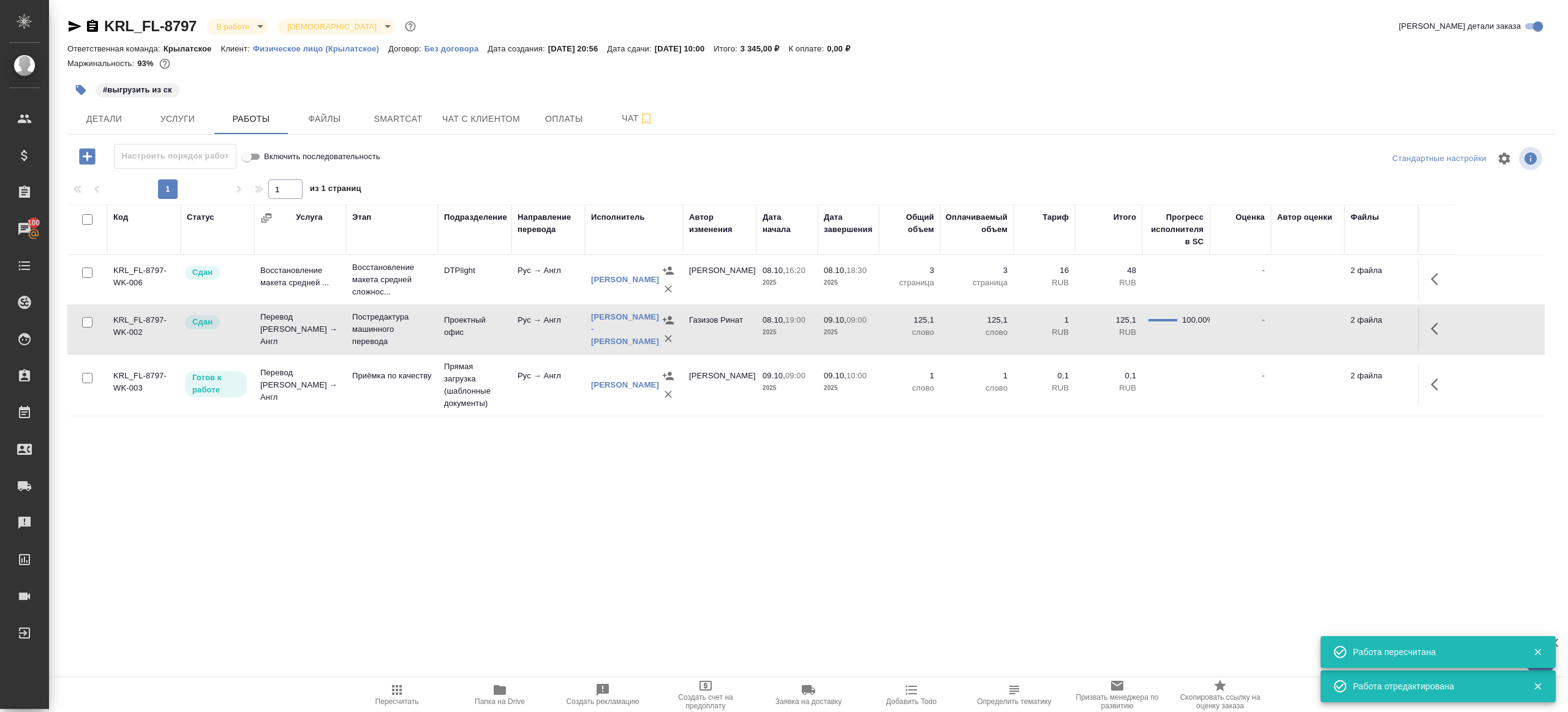
click at [383, 695] on span "Пересчитать" at bounding box center [397, 694] width 88 height 23
drag, startPoint x: 383, startPoint y: 694, endPoint x: 399, endPoint y: 602, distance: 93.4
click at [384, 694] on span "Пересчитать" at bounding box center [397, 694] width 88 height 23
click at [399, 580] on div ".cls-1 fill:#fff; AWATERA Gazizov Rinat Клиенты Спецификации Заказы 100 Чаты To…" at bounding box center [784, 356] width 1568 height 712
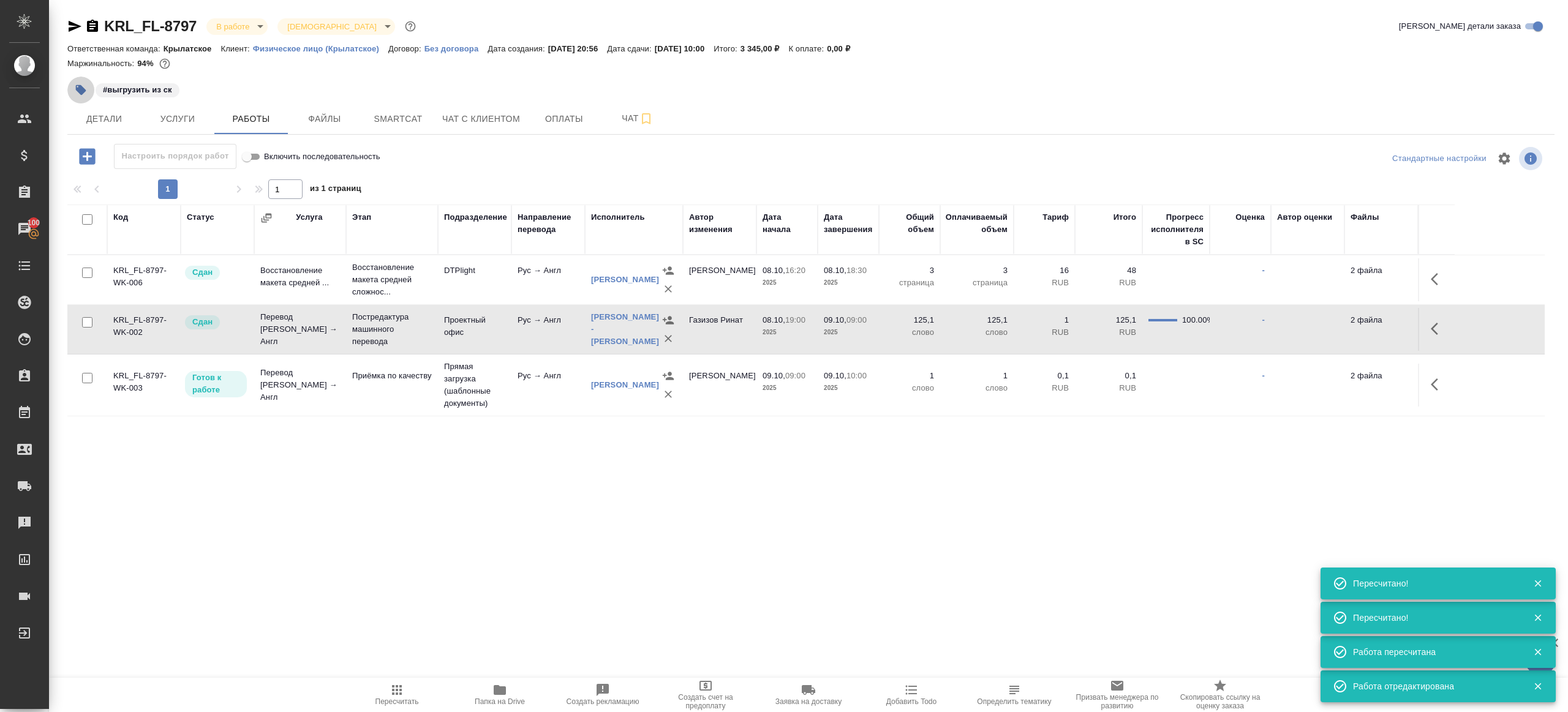
click at [86, 98] on button "button" at bounding box center [81, 90] width 27 height 27
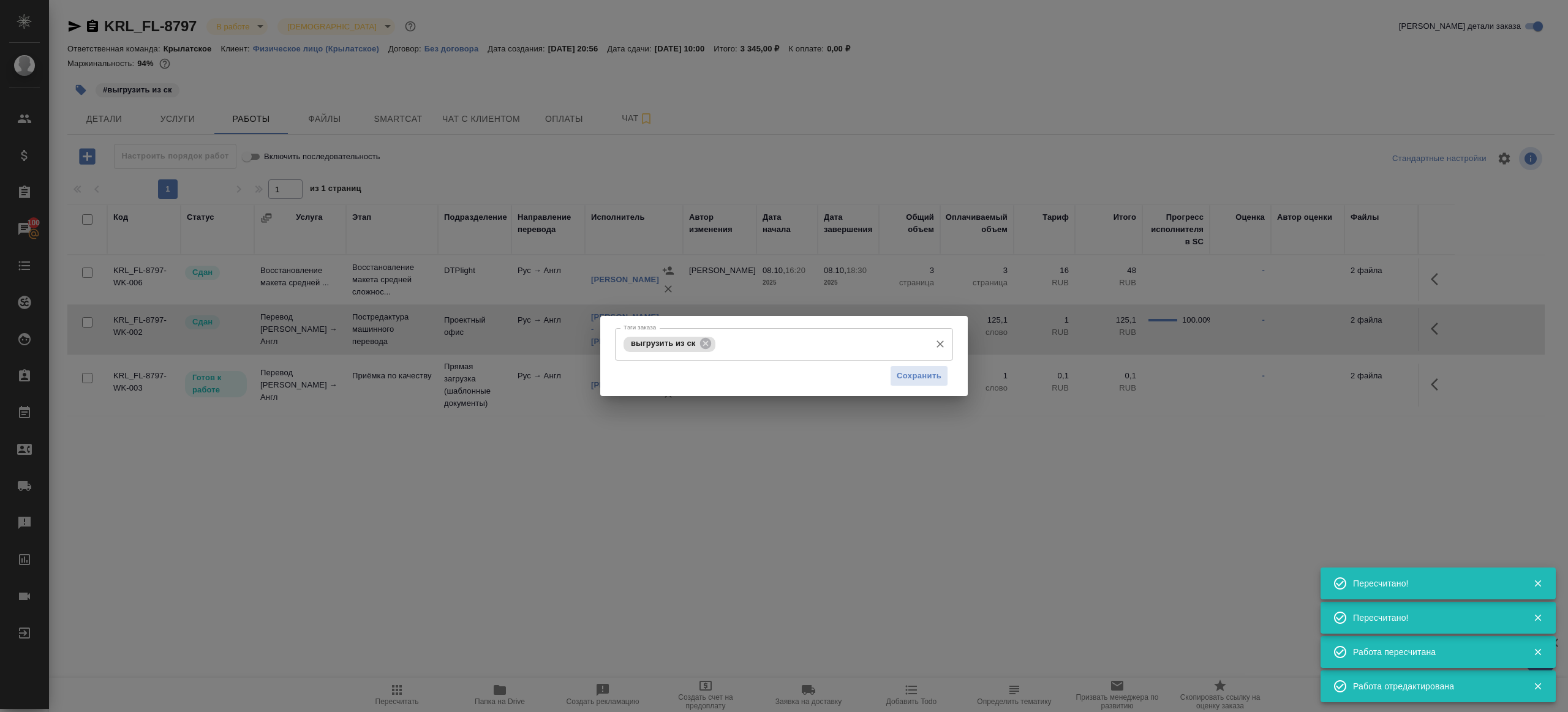
click at [703, 334] on div "выгрузить из ск Тэги заказа" at bounding box center [784, 344] width 338 height 32
drag, startPoint x: 707, startPoint y: 340, endPoint x: 725, endPoint y: 344, distance: 18.4
click at [708, 340] on icon at bounding box center [705, 343] width 11 height 11
click at [885, 368] on div "Сохранить" at bounding box center [784, 375] width 338 height 31
drag, startPoint x: 906, startPoint y: 373, endPoint x: 656, endPoint y: 542, distance: 301.8
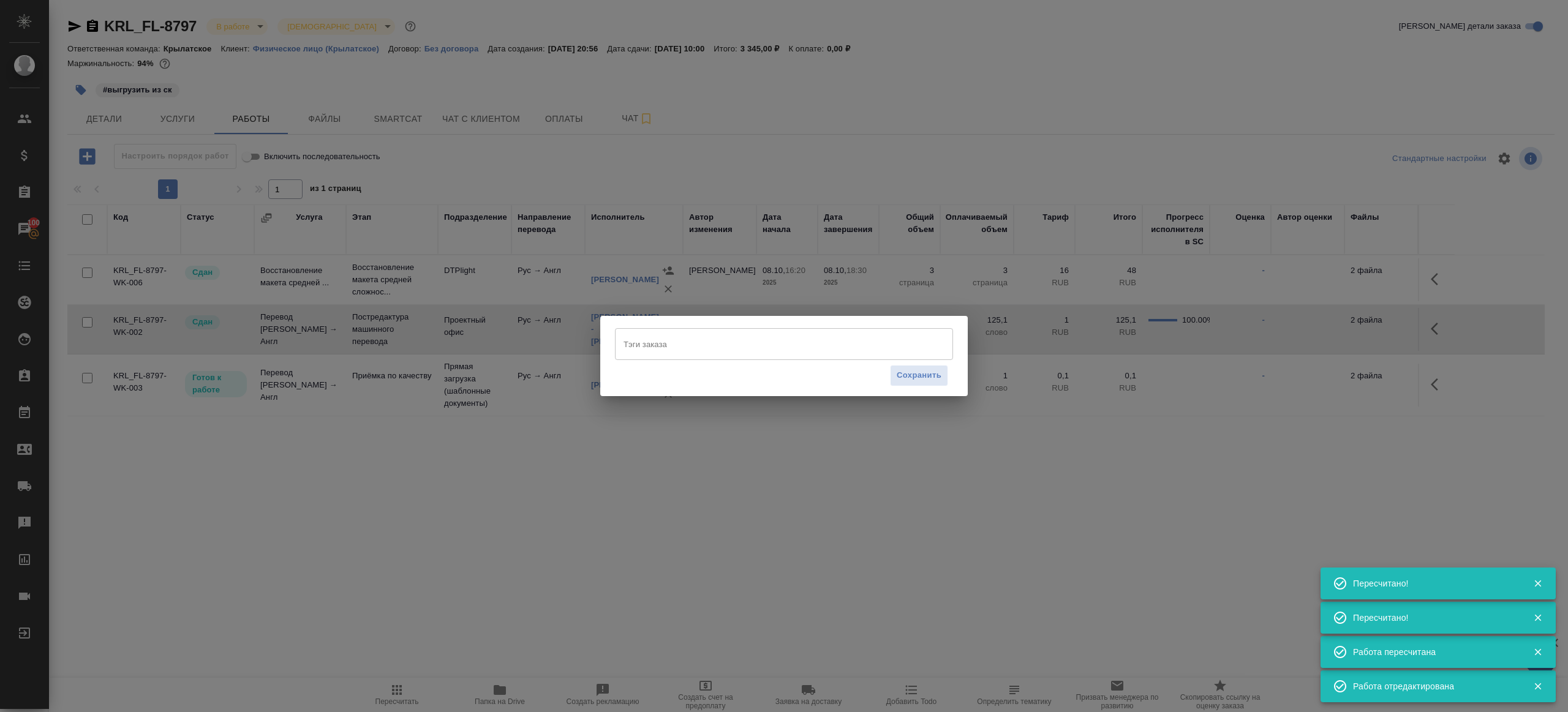
click at [907, 373] on span "Сохранить" at bounding box center [919, 375] width 45 height 14
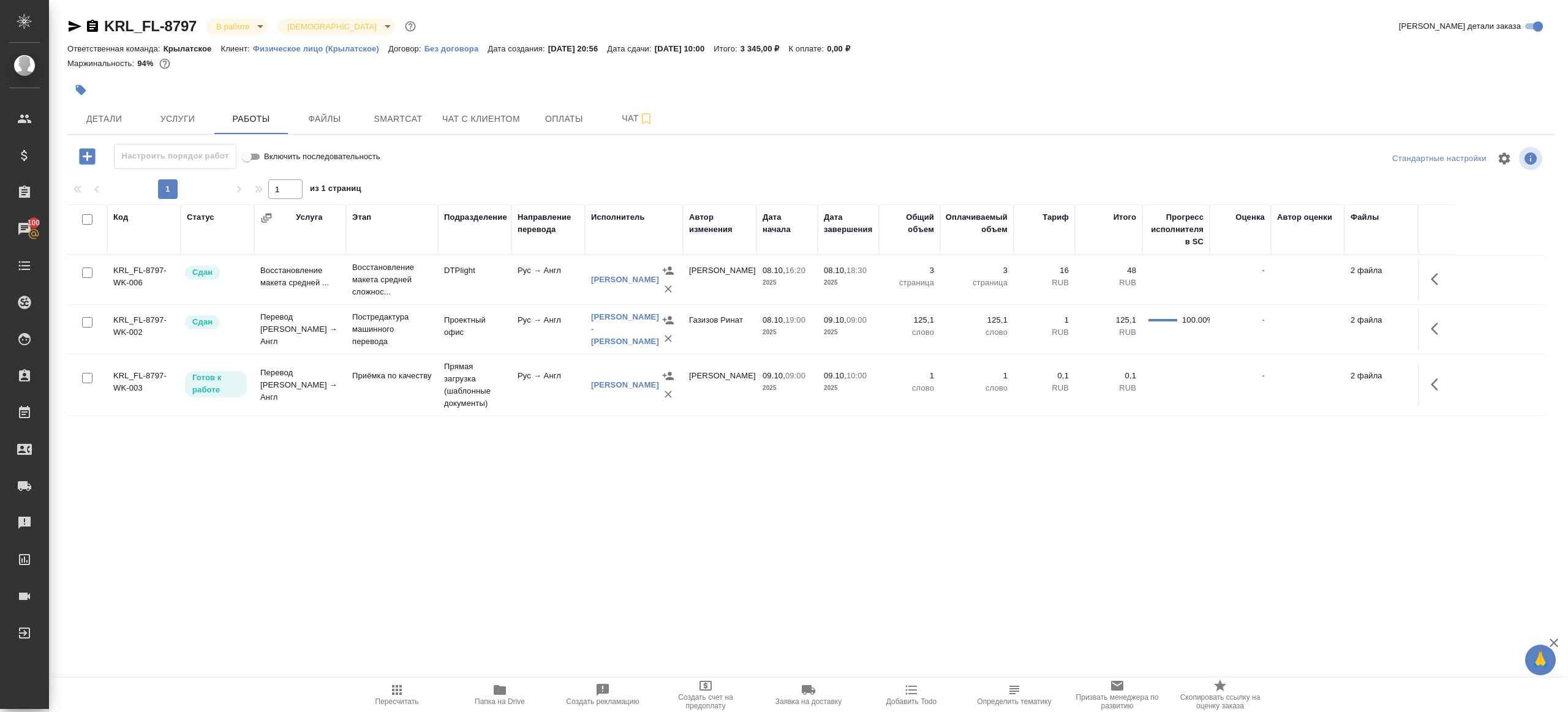
click at [386, 691] on span "Пересчитать" at bounding box center [397, 694] width 88 height 23
drag, startPoint x: 439, startPoint y: 562, endPoint x: 440, endPoint y: 550, distance: 12.0
click at [439, 560] on div ".cls-1 fill:#fff; AWATERA Gazizov Rinat Клиенты Спецификации Заказы 100 Чаты To…" at bounding box center [784, 356] width 1568 height 712
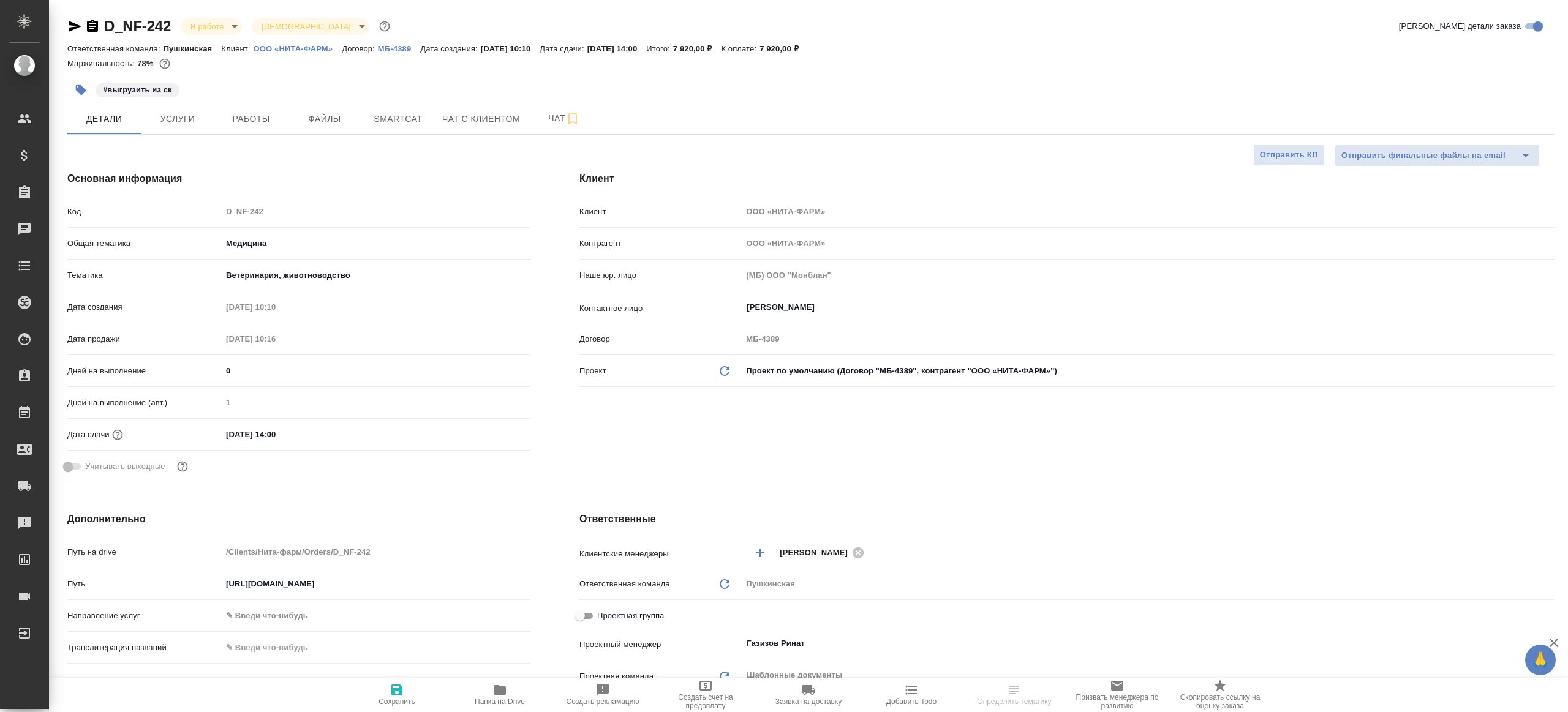
select select "RU"
type textarea "x"
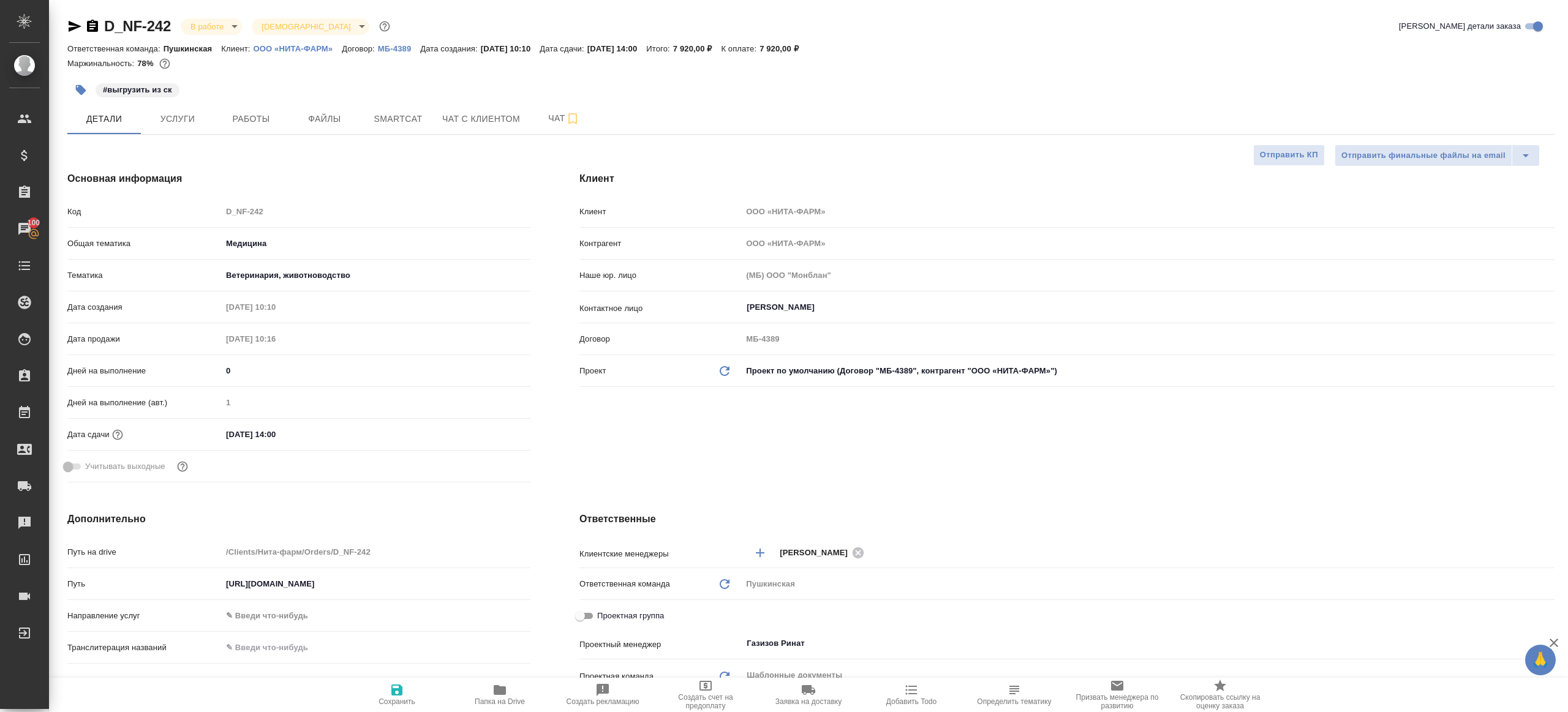
type textarea "x"
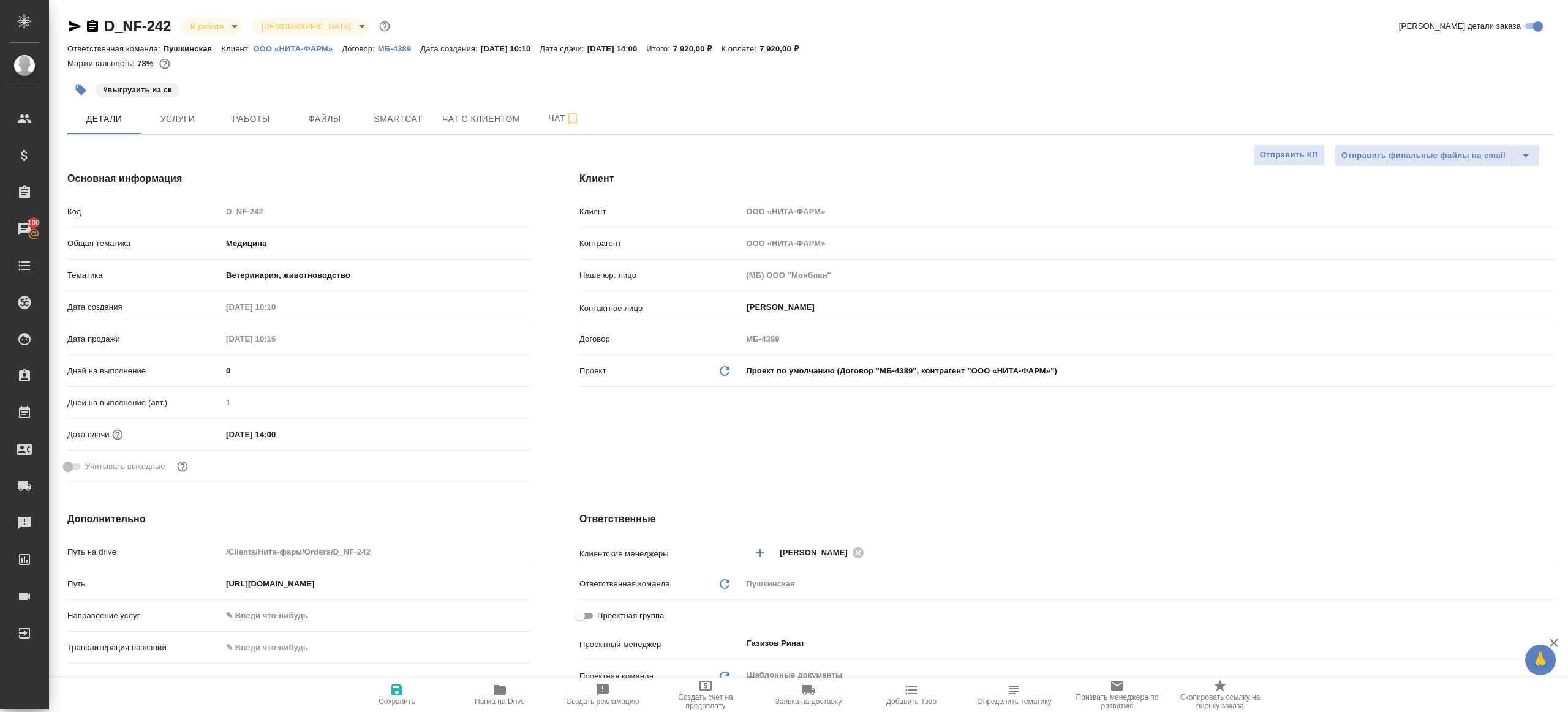
type textarea "x"
click at [318, 121] on span "Файлы" at bounding box center [324, 119] width 59 height 15
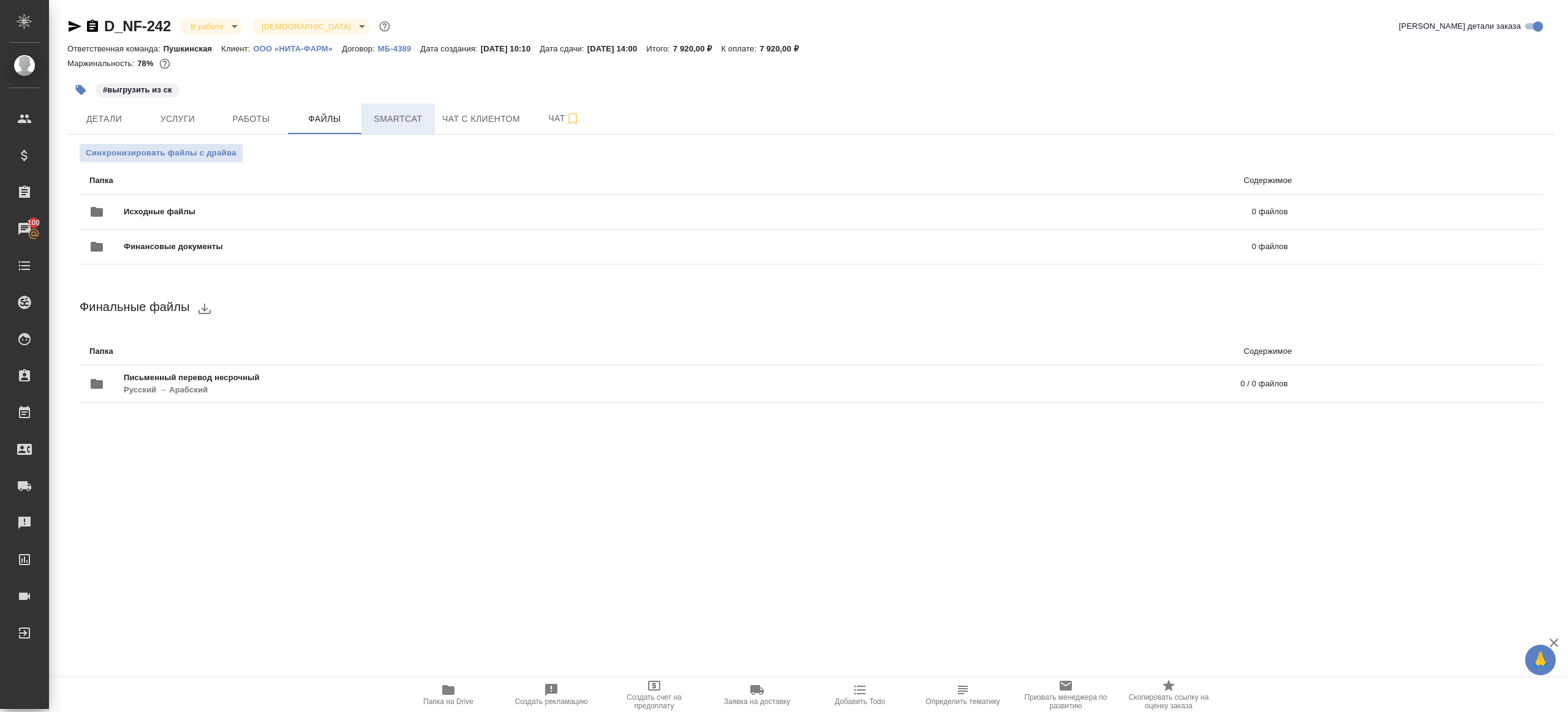
click at [396, 124] on span "Smartcat" at bounding box center [398, 119] width 59 height 15
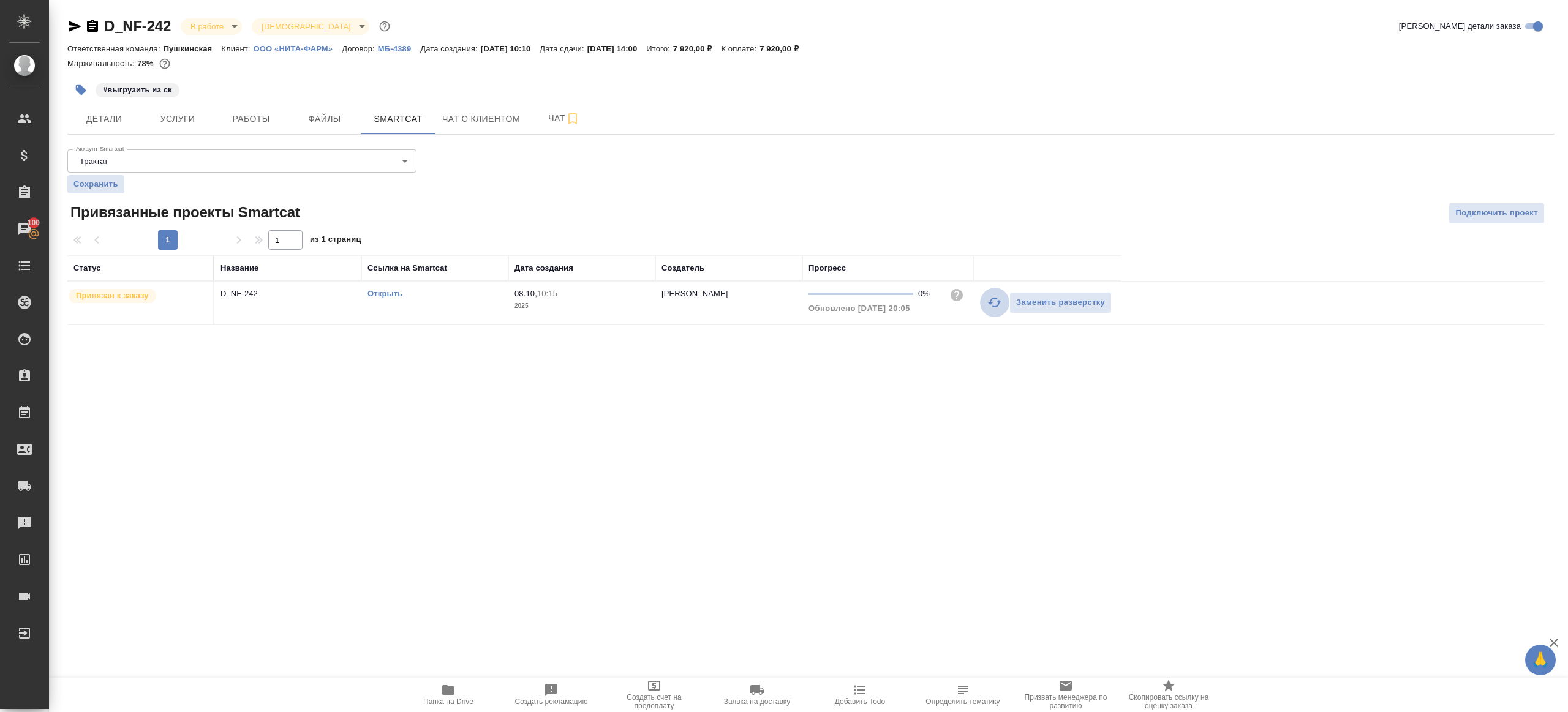
click at [989, 301] on icon "button" at bounding box center [995, 302] width 15 height 15
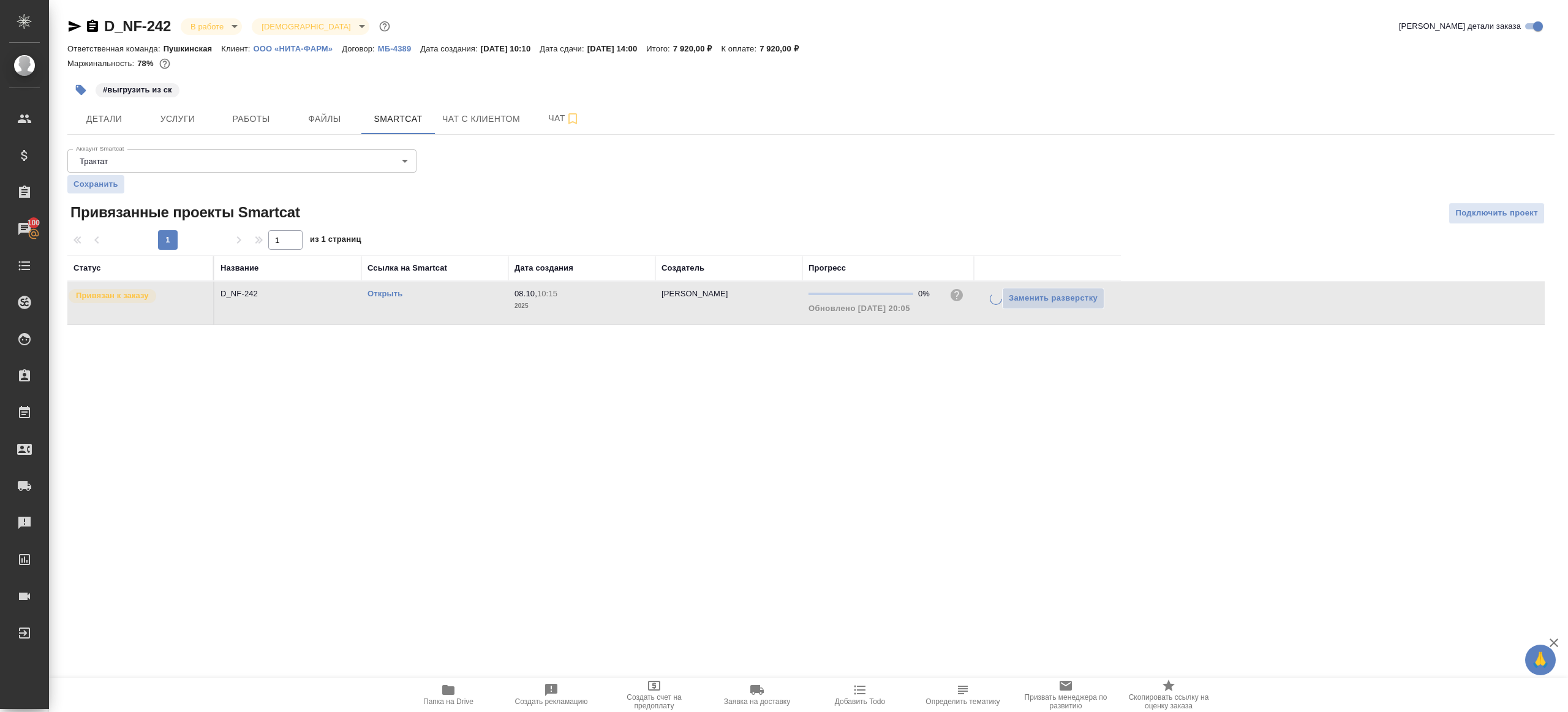
click at [846, 426] on div ".cls-1 fill:#fff; AWATERA Gazizov Rinat Клиенты Спецификации Заказы 100 Чаты To…" at bounding box center [784, 356] width 1568 height 712
click at [247, 123] on span "Работы" at bounding box center [251, 119] width 59 height 15
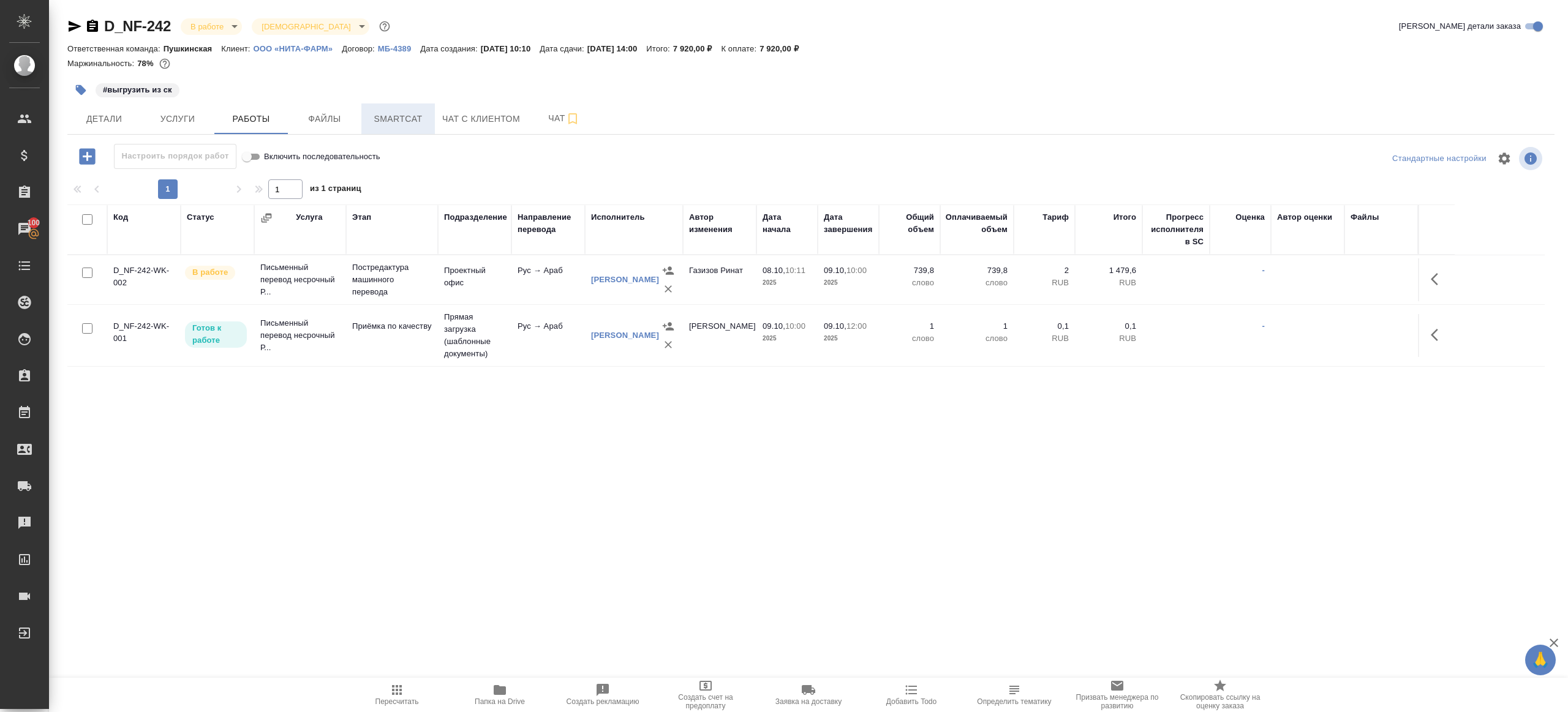
click at [406, 113] on span "Smartcat" at bounding box center [398, 119] width 59 height 15
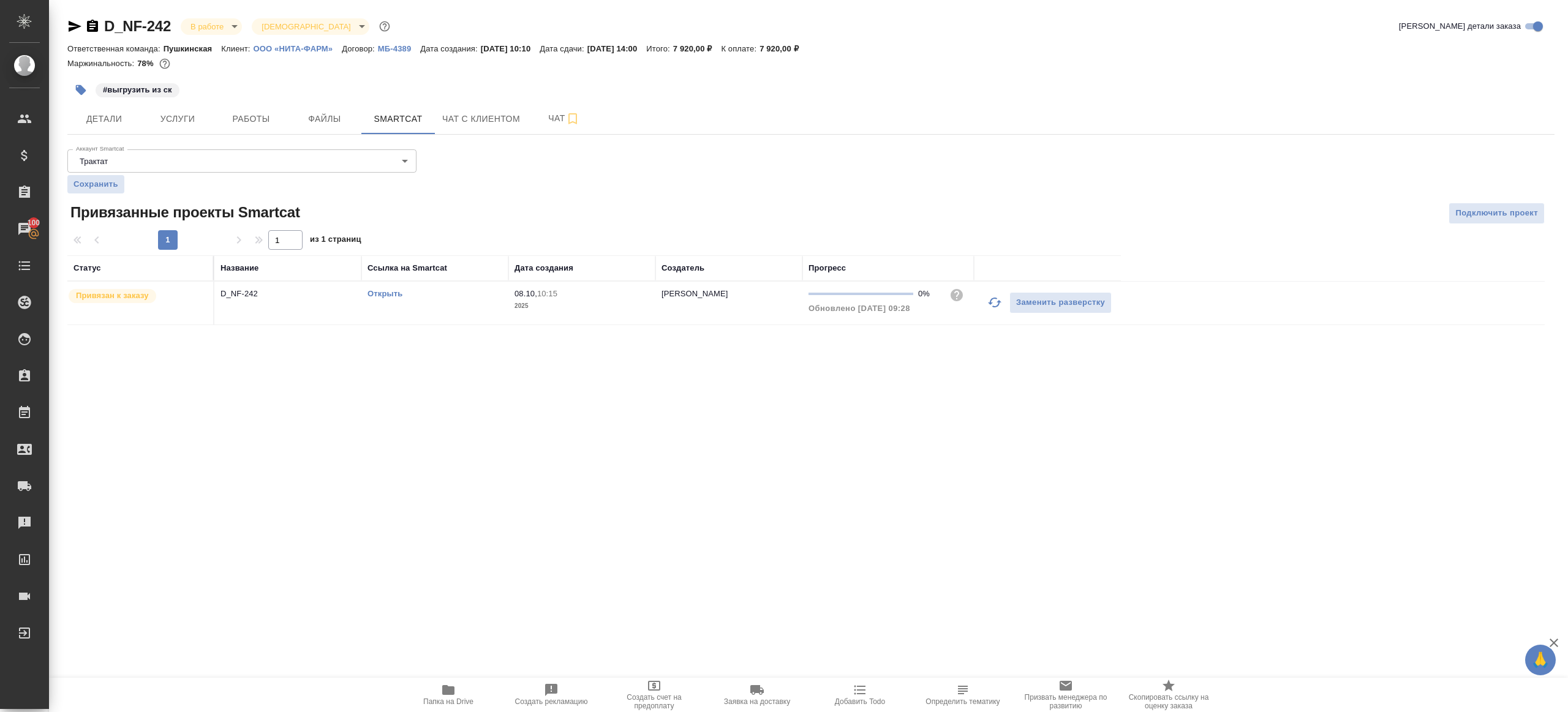
click at [994, 298] on icon "button" at bounding box center [995, 302] width 15 height 15
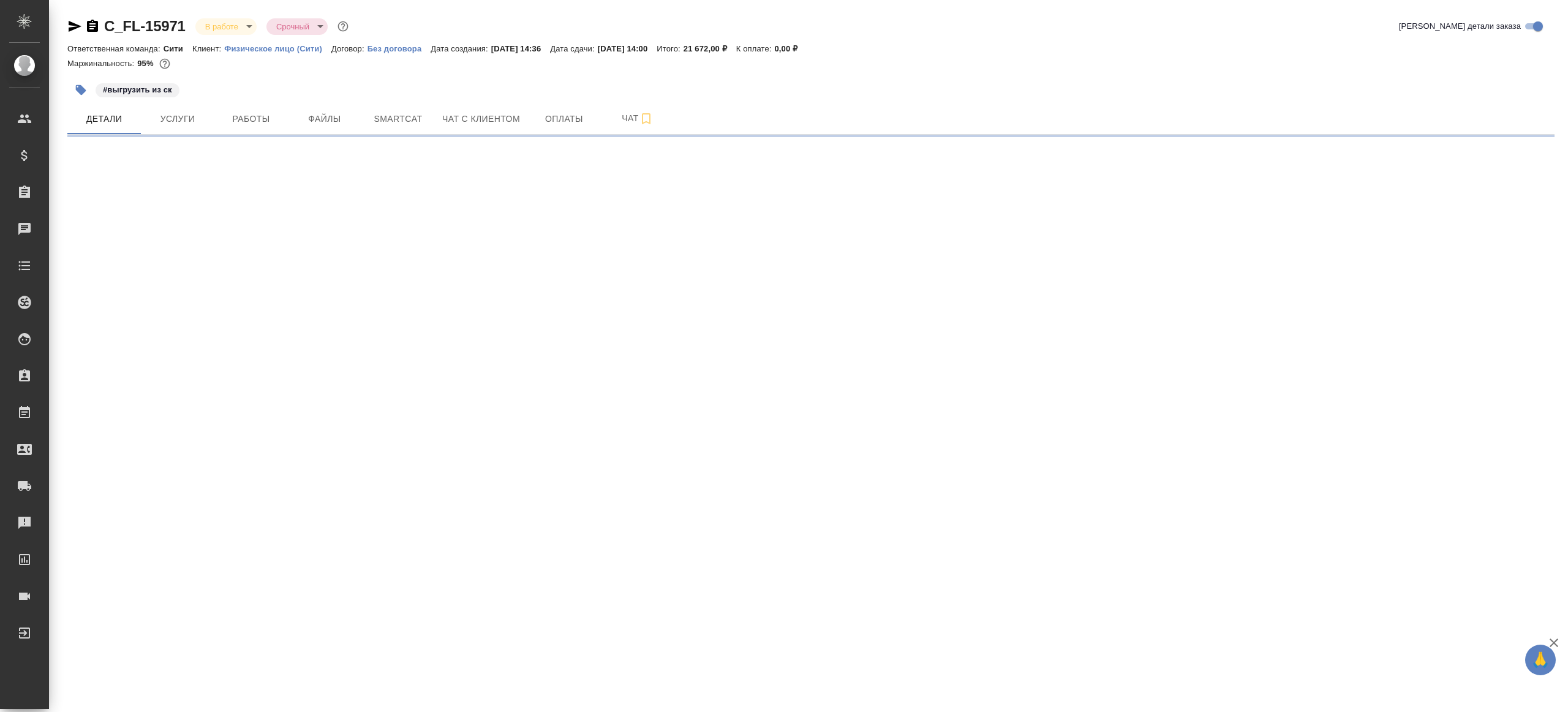
select select "RU"
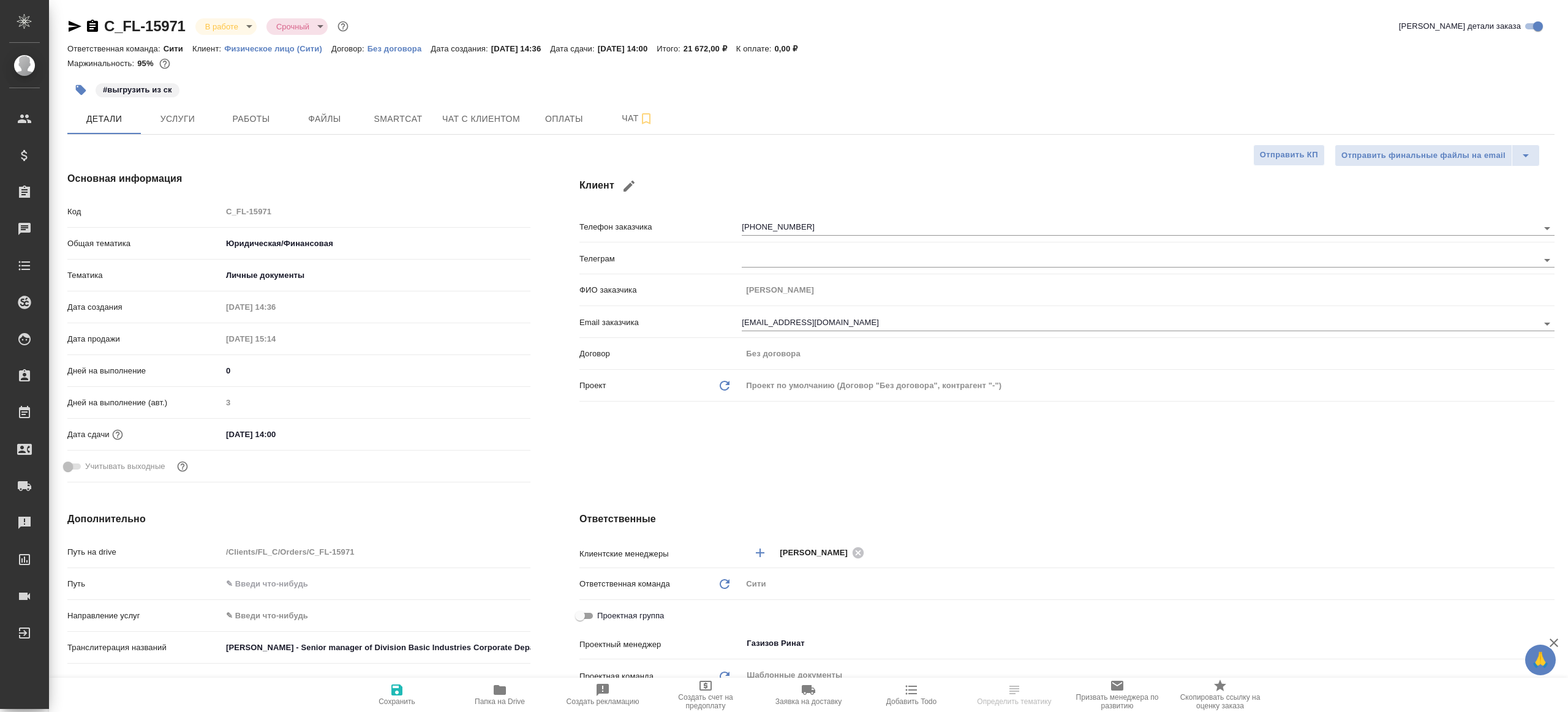
type textarea "x"
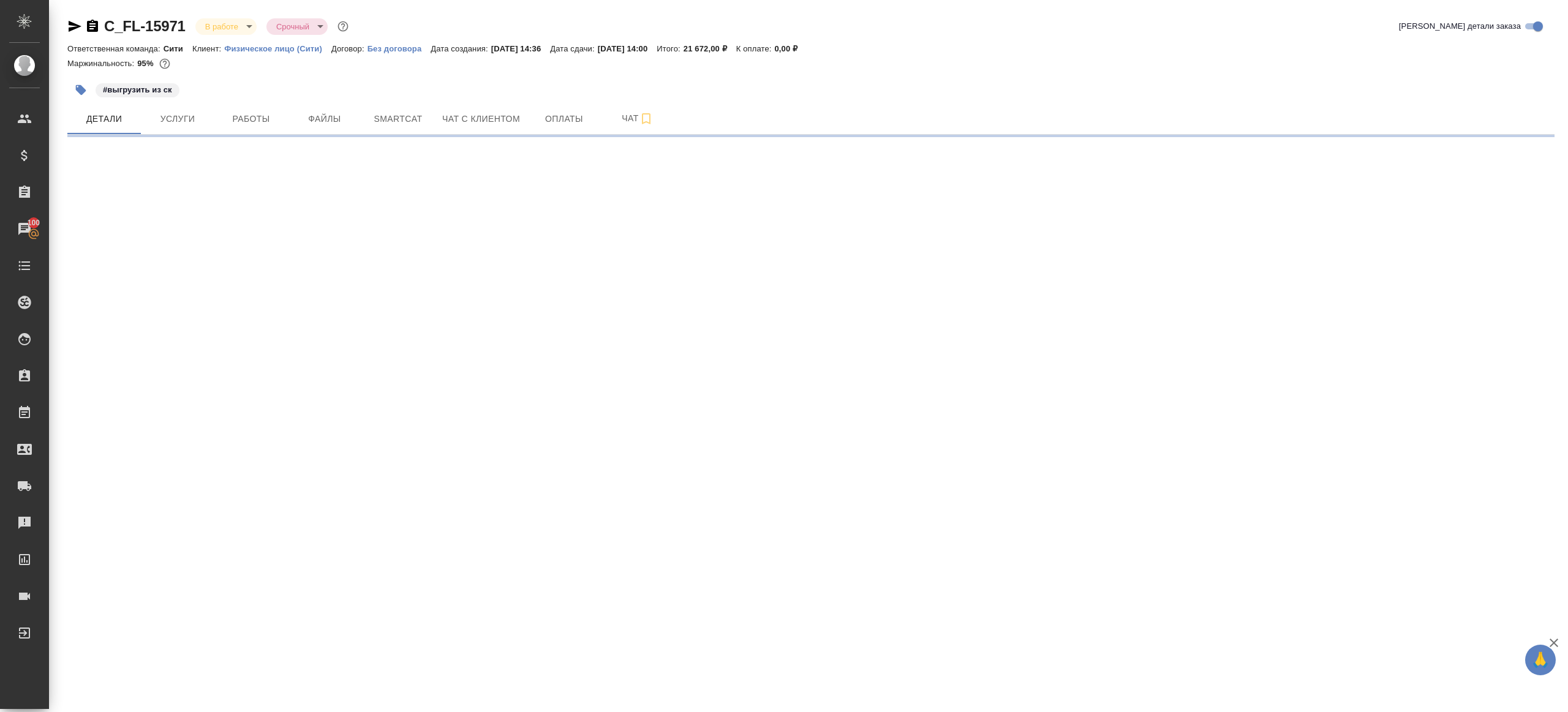
select select "RU"
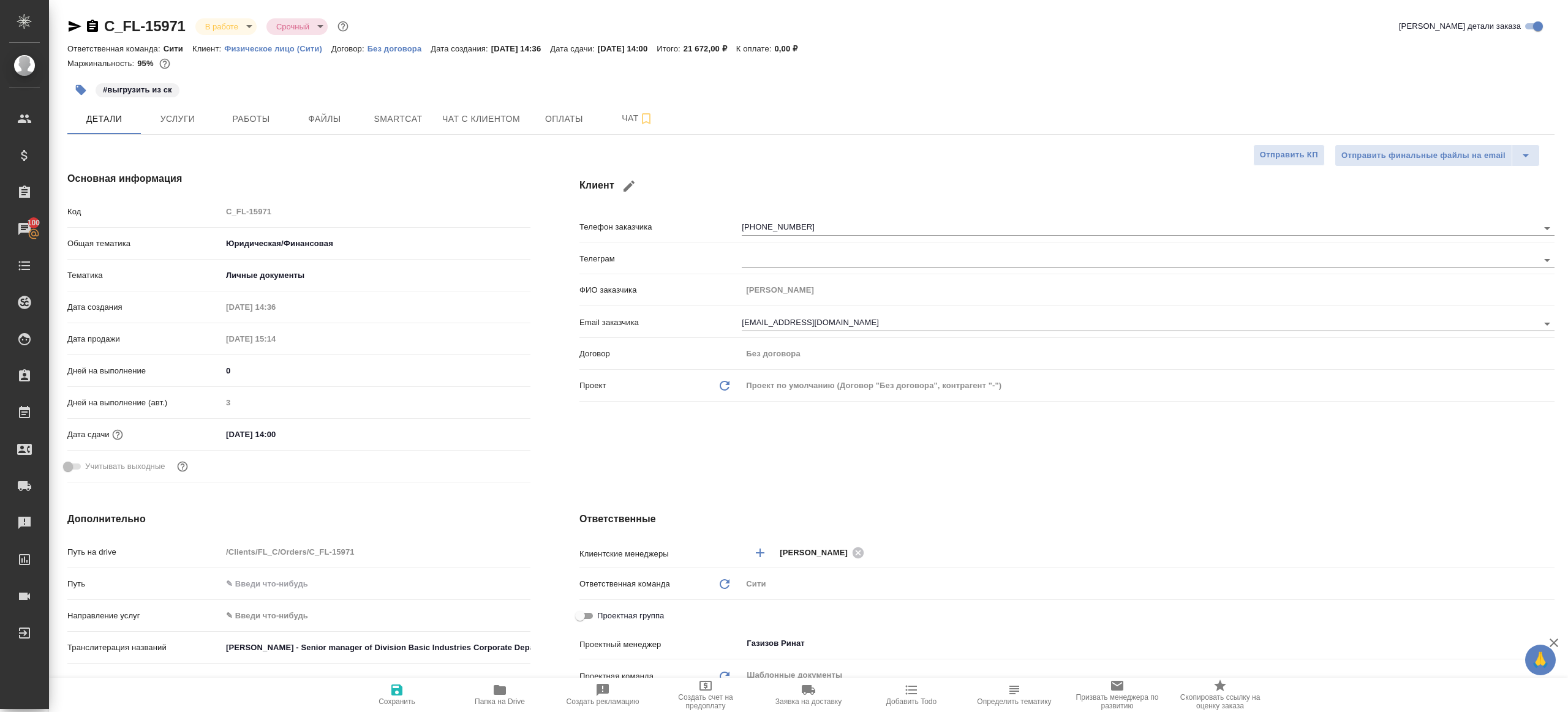
type textarea "x"
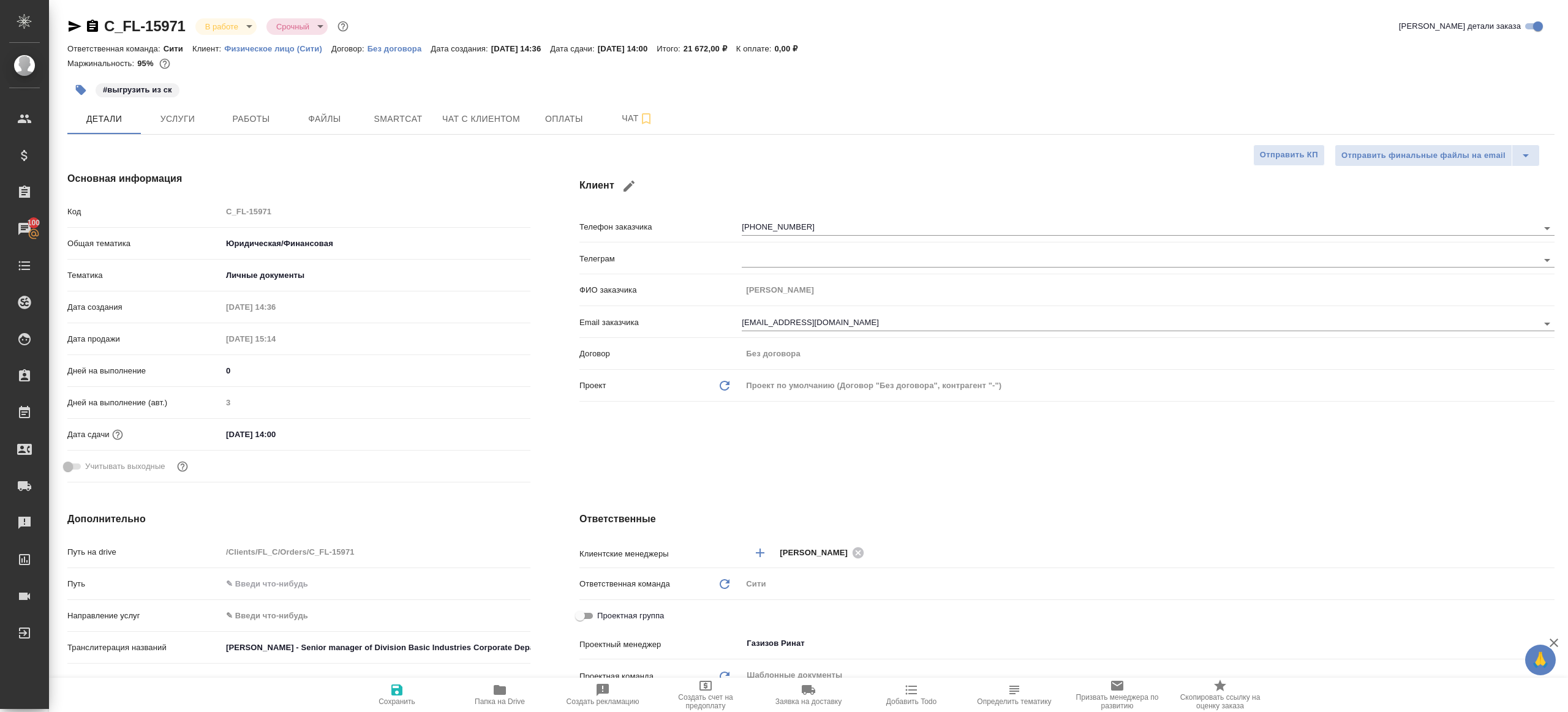
type textarea "x"
click at [271, 115] on span "Работы" at bounding box center [251, 119] width 59 height 15
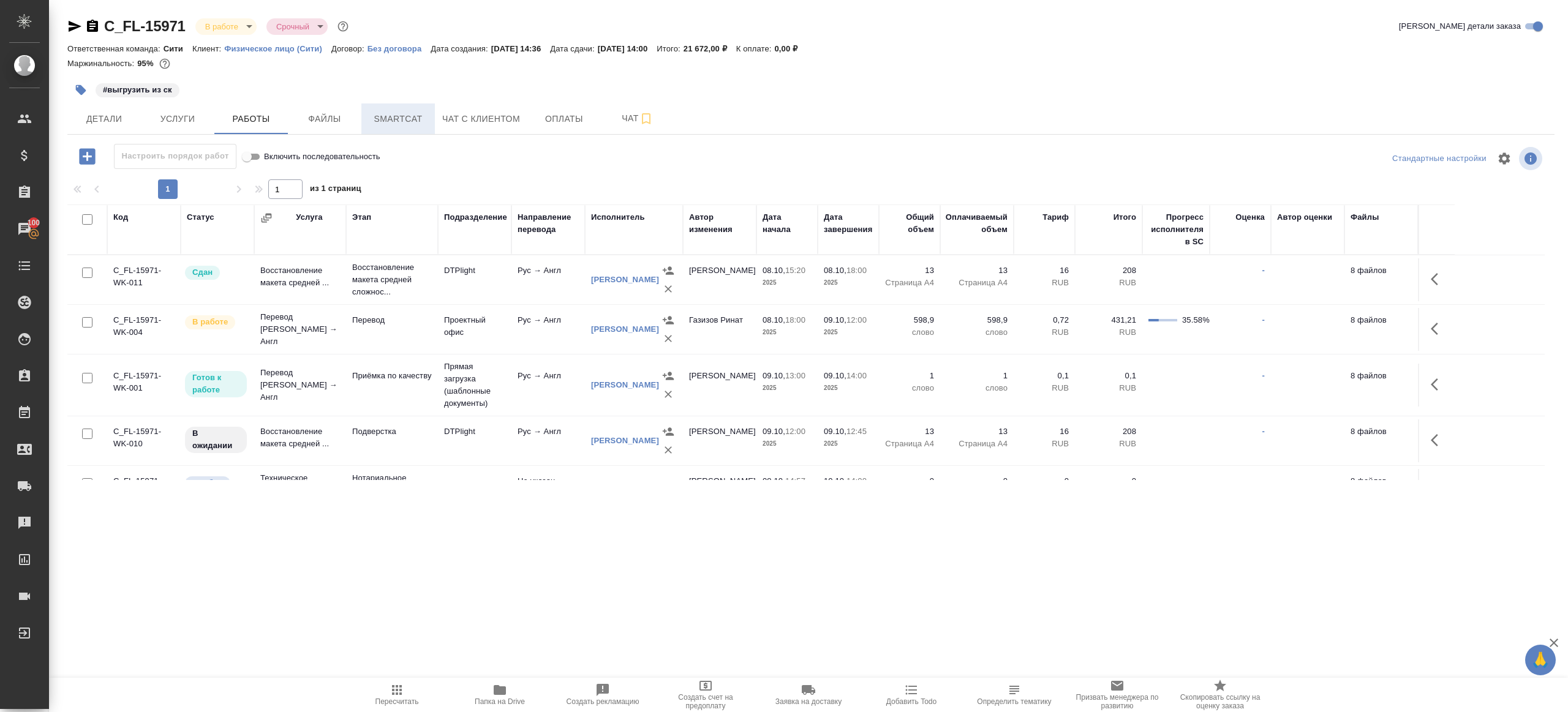
click at [392, 121] on span "Smartcat" at bounding box center [398, 119] width 59 height 15
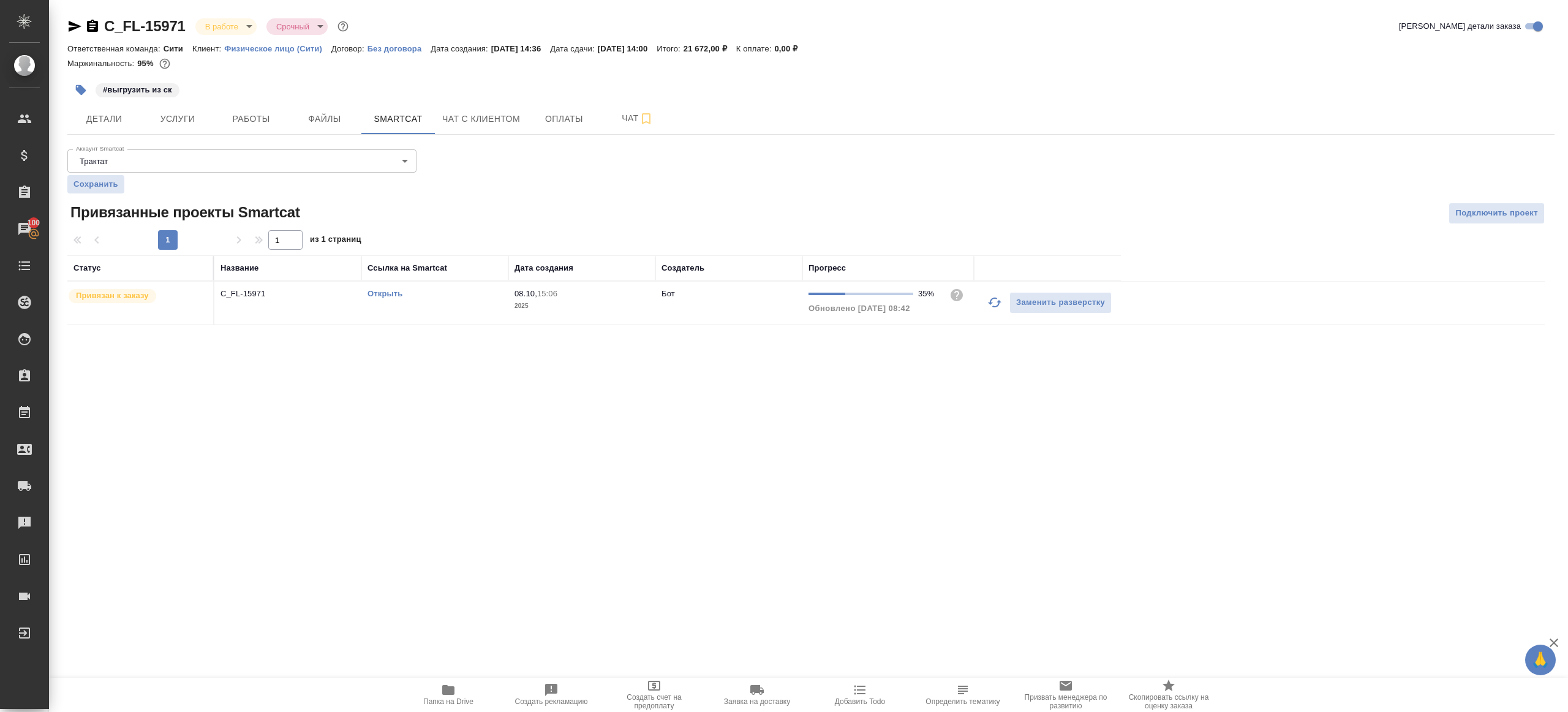
click at [996, 298] on icon "button" at bounding box center [995, 302] width 13 height 10
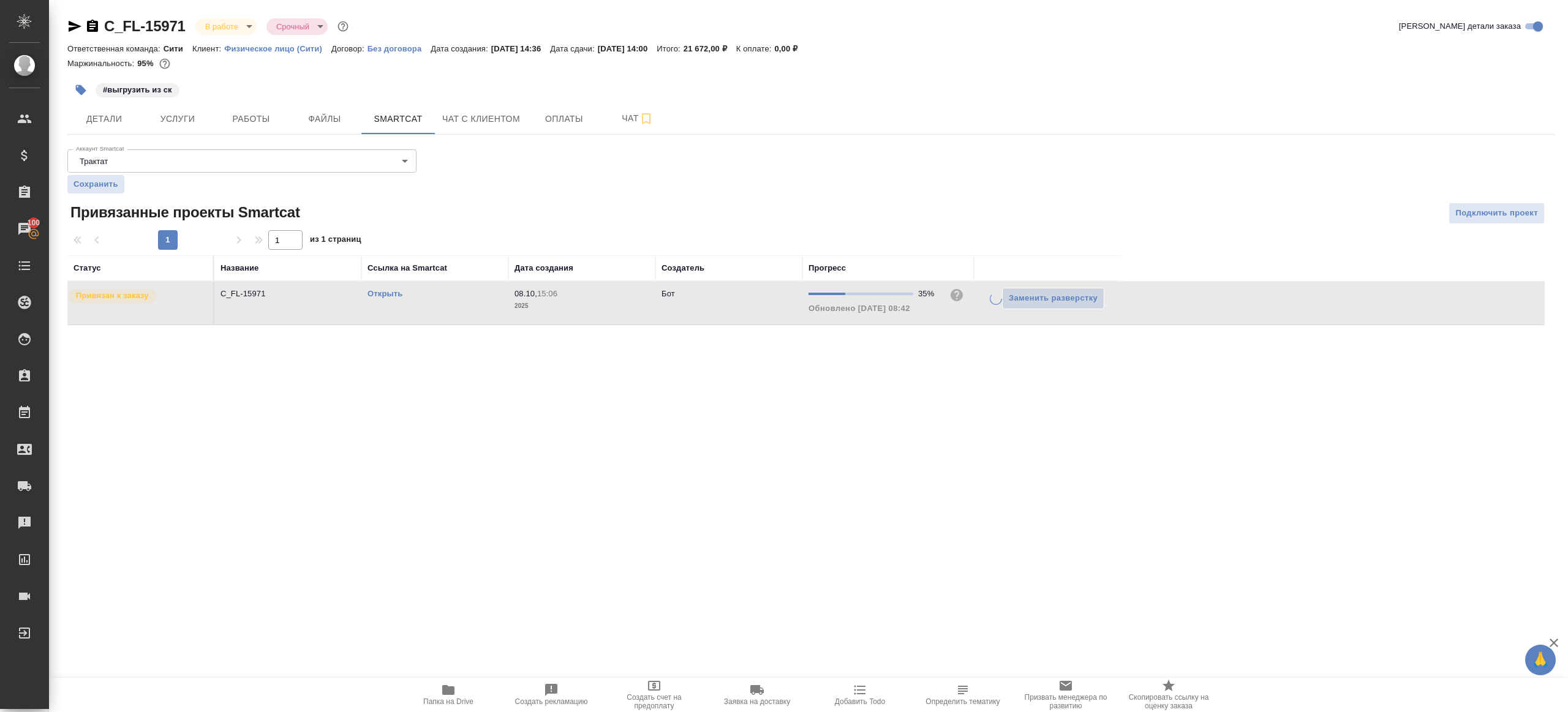
click at [956, 394] on div ".cls-1 fill:#fff; AWATERA Gazizov Rinat Клиенты Спецификации Заказы 100 Чаты To…" at bounding box center [784, 356] width 1568 height 712
click at [1003, 298] on button "button" at bounding box center [995, 302] width 30 height 30
click at [261, 109] on button "Работы" at bounding box center [251, 119] width 73 height 30
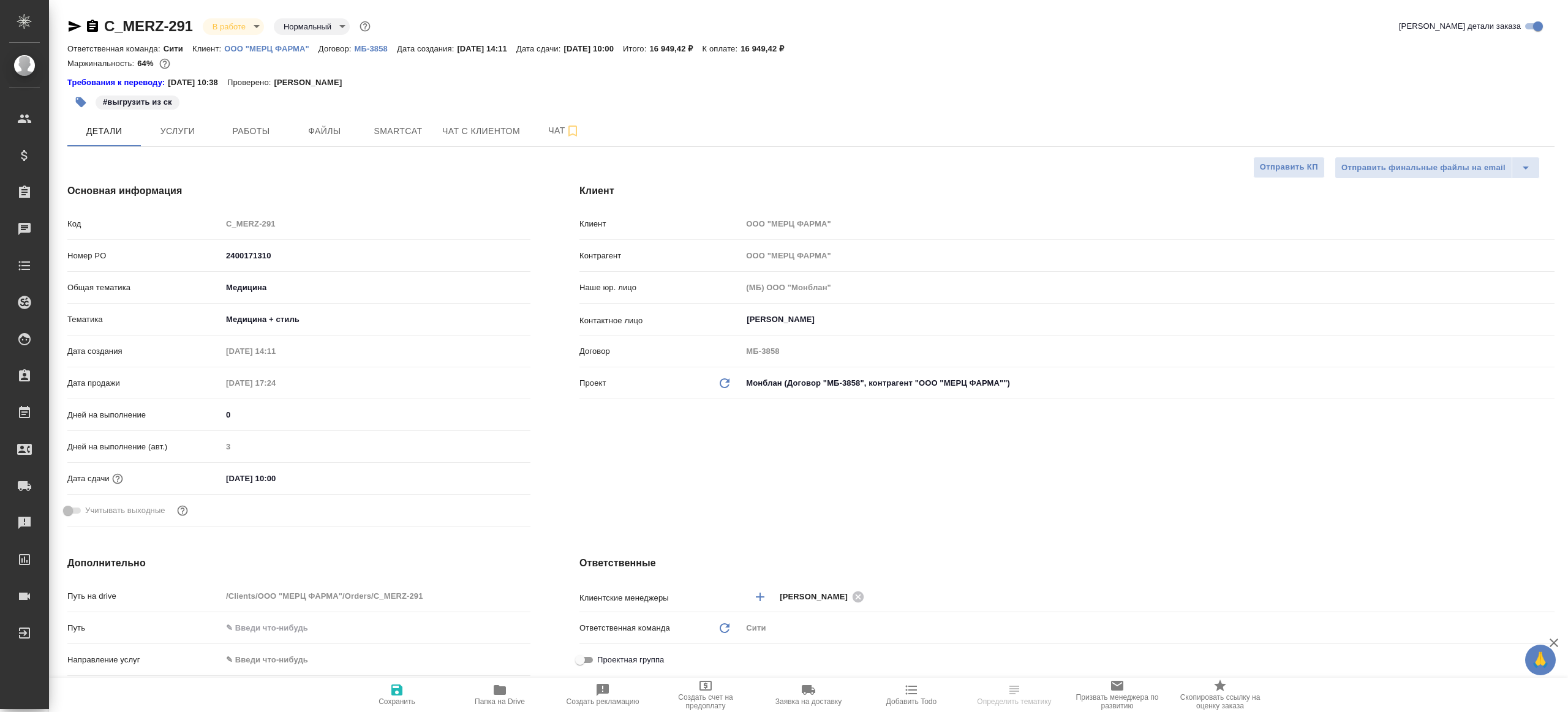
select select "RU"
type textarea "x"
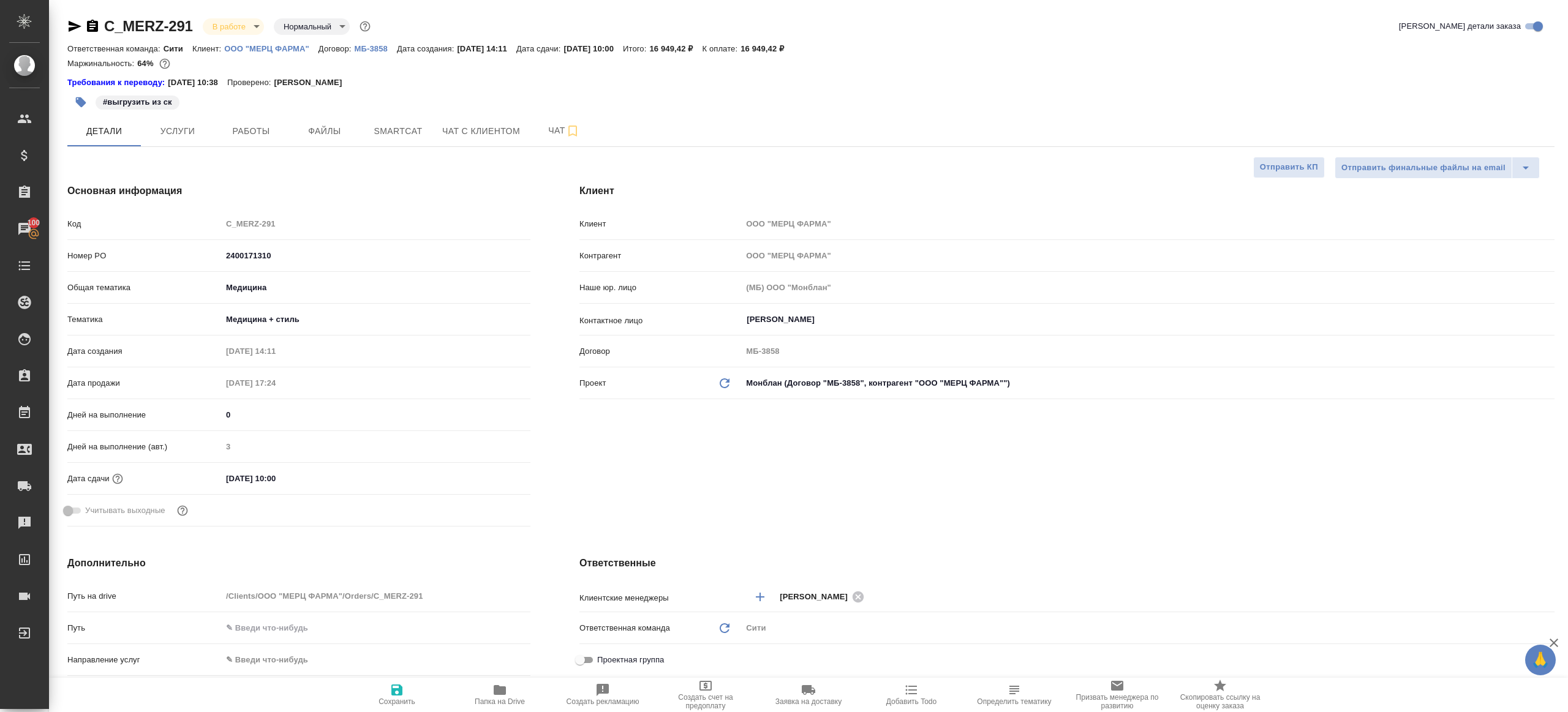
type textarea "x"
click at [387, 125] on span "Smartcat" at bounding box center [398, 131] width 59 height 15
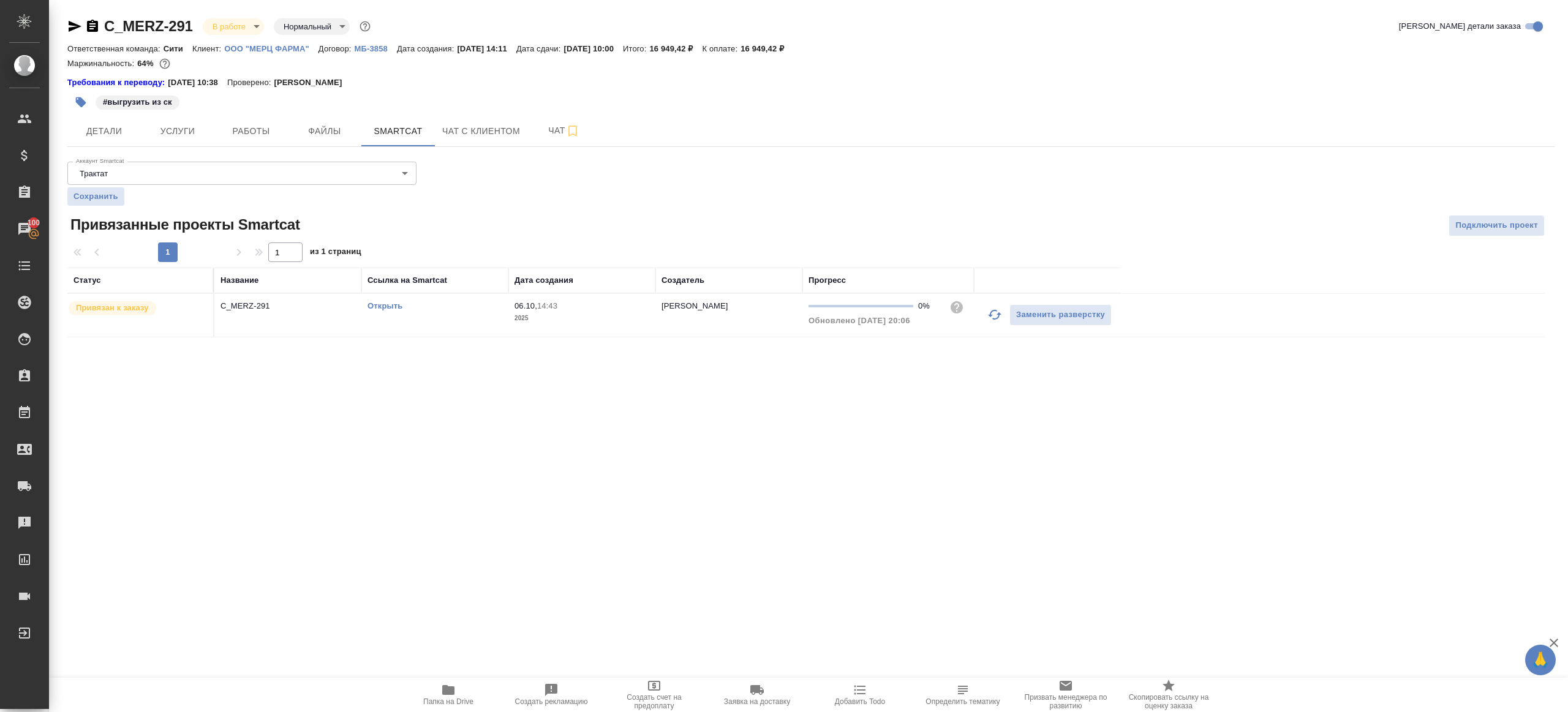
click at [985, 313] on button "button" at bounding box center [995, 315] width 30 height 30
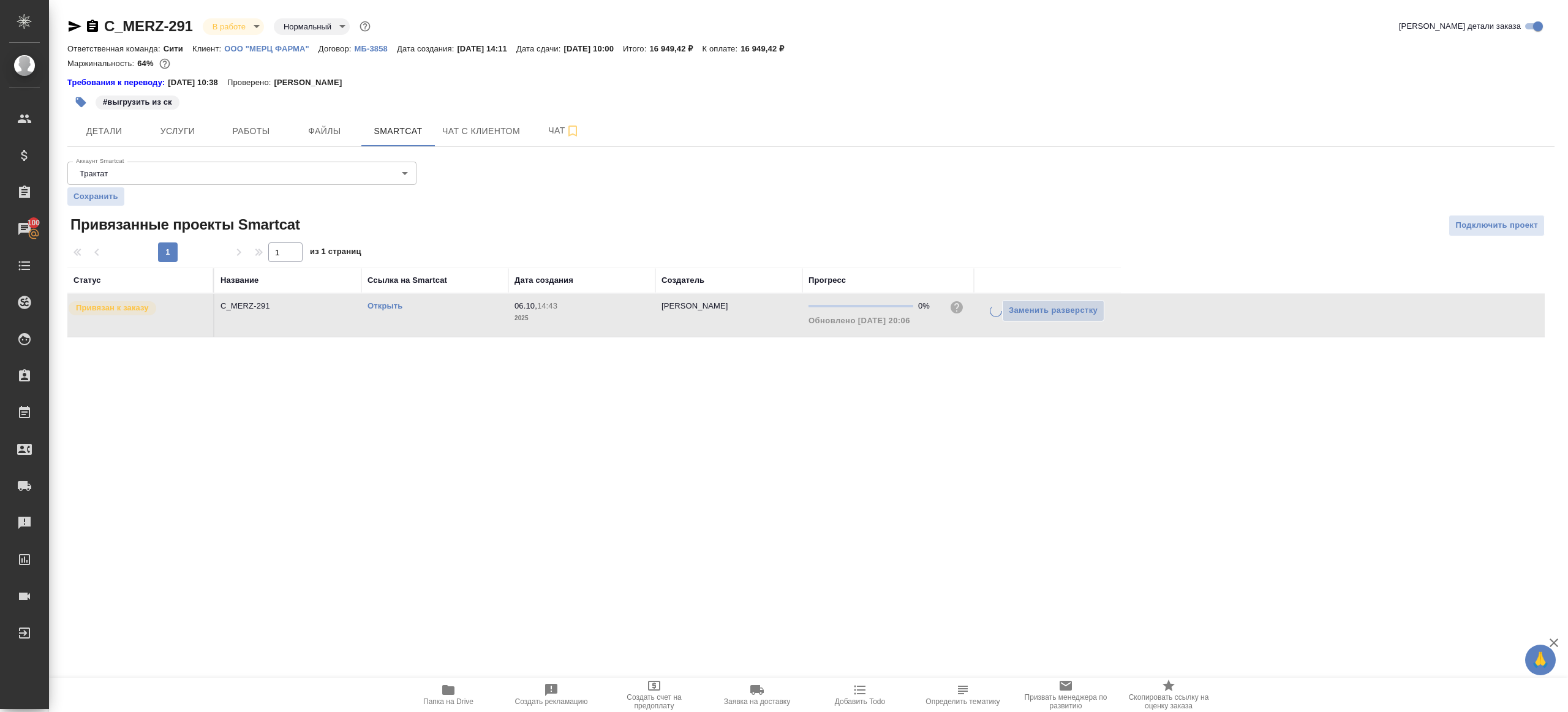
click at [895, 403] on div ".cls-1 fill:#fff; AWATERA [PERSON_NAME] Клиенты Спецификации Заказы 100 Чаты To…" at bounding box center [784, 356] width 1568 height 712
click at [382, 304] on link "Открыть" at bounding box center [385, 306] width 35 height 9
click at [261, 134] on span "Работы" at bounding box center [251, 131] width 59 height 15
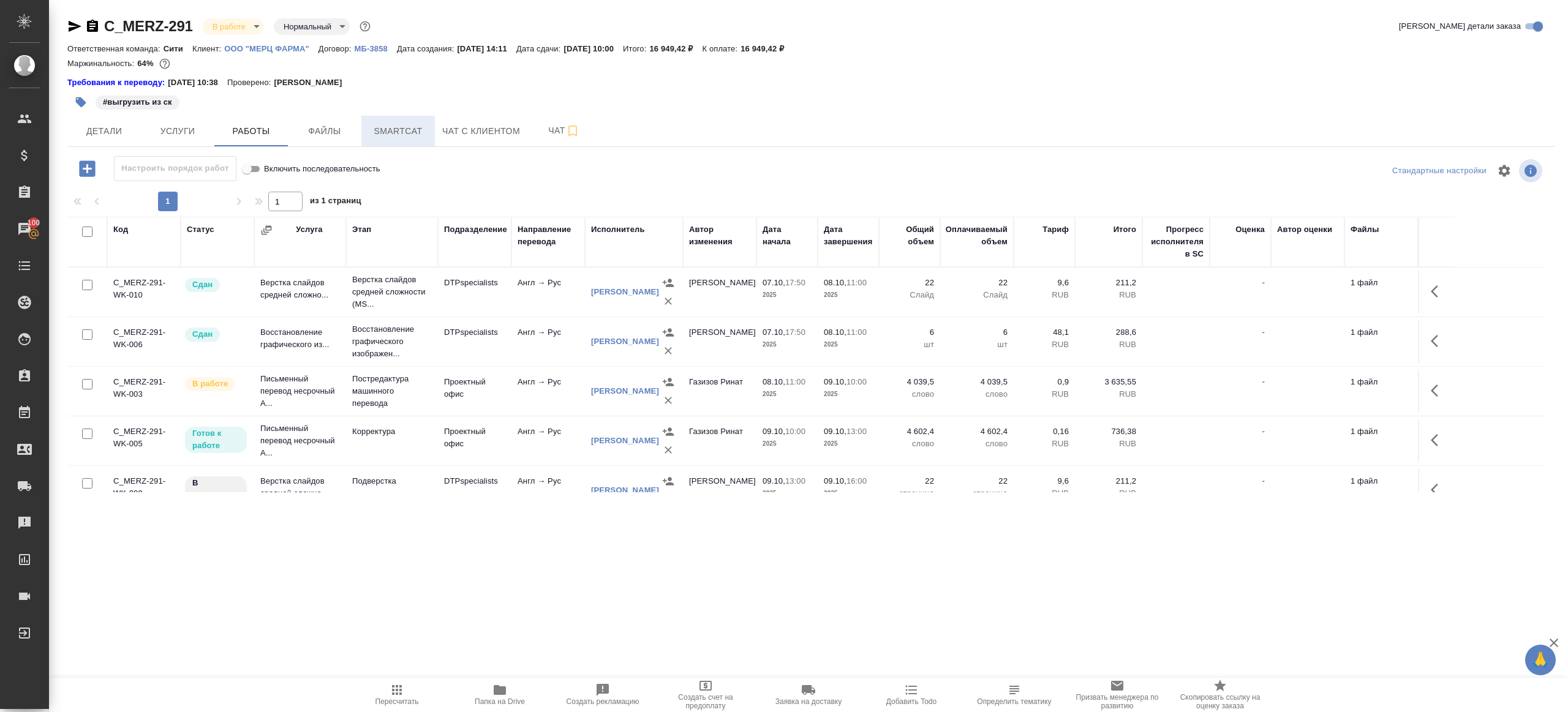
click at [385, 123] on span "Smartcat" at bounding box center [398, 131] width 59 height 15
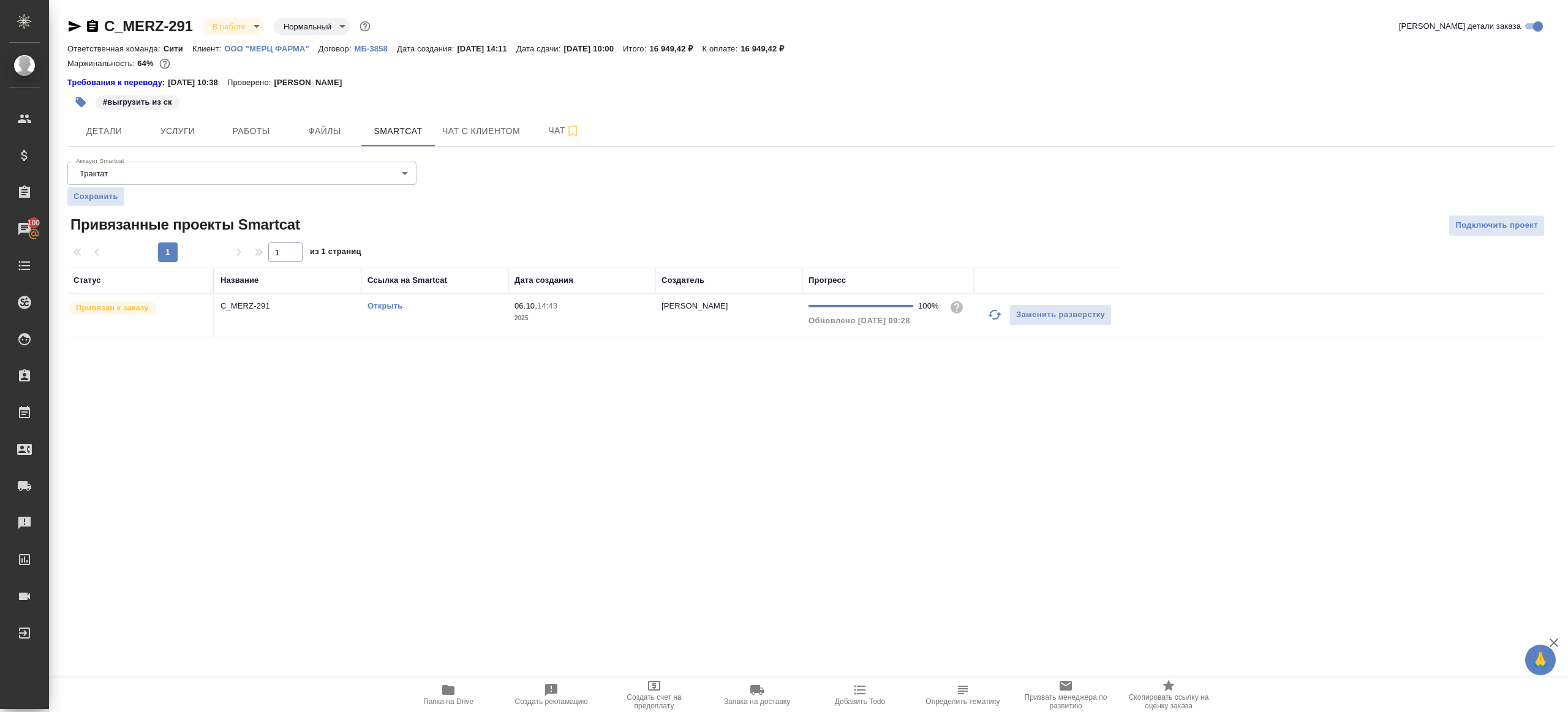
click at [532, 319] on p "2025" at bounding box center [582, 318] width 135 height 13
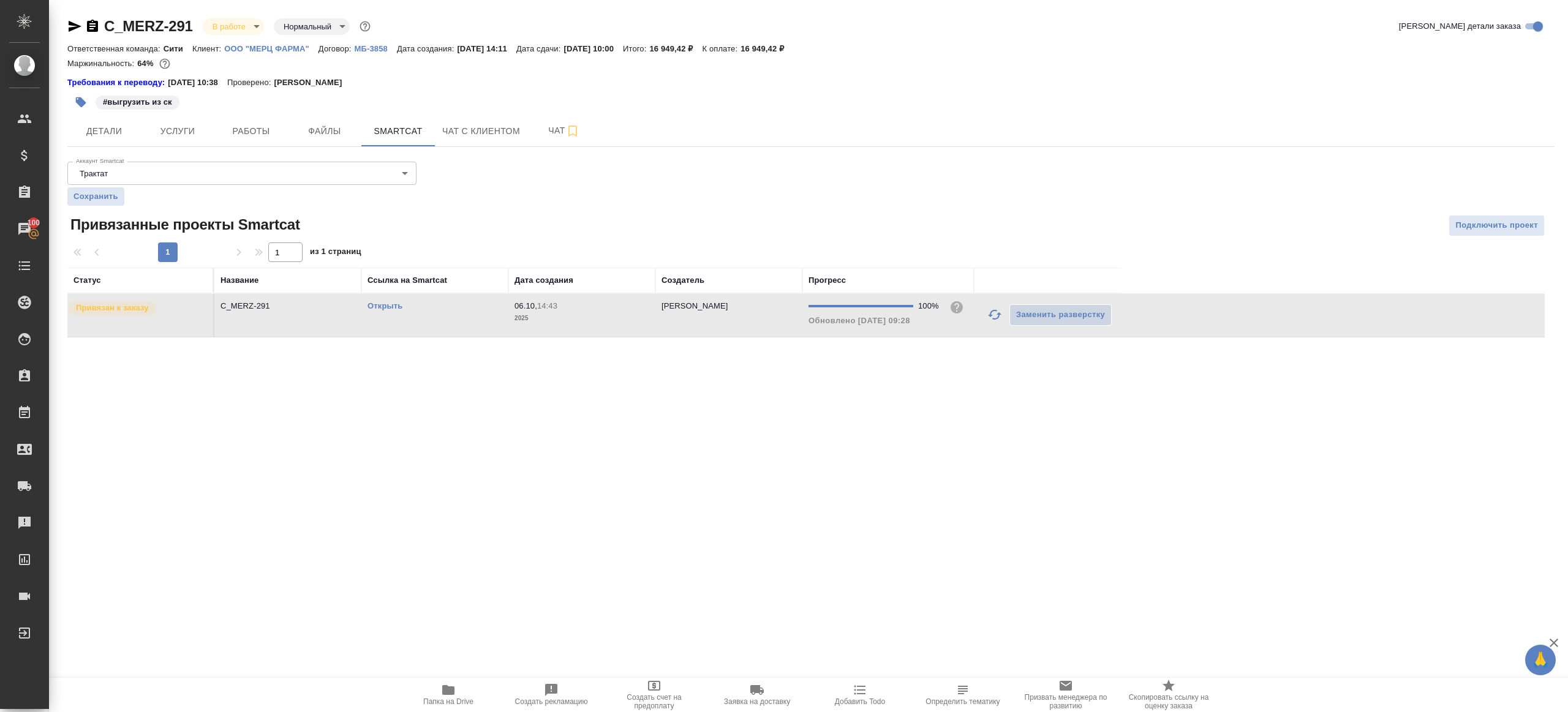
click at [532, 319] on p "2025" at bounding box center [582, 318] width 135 height 13
click at [269, 123] on span "Работы" at bounding box center [251, 131] width 59 height 15
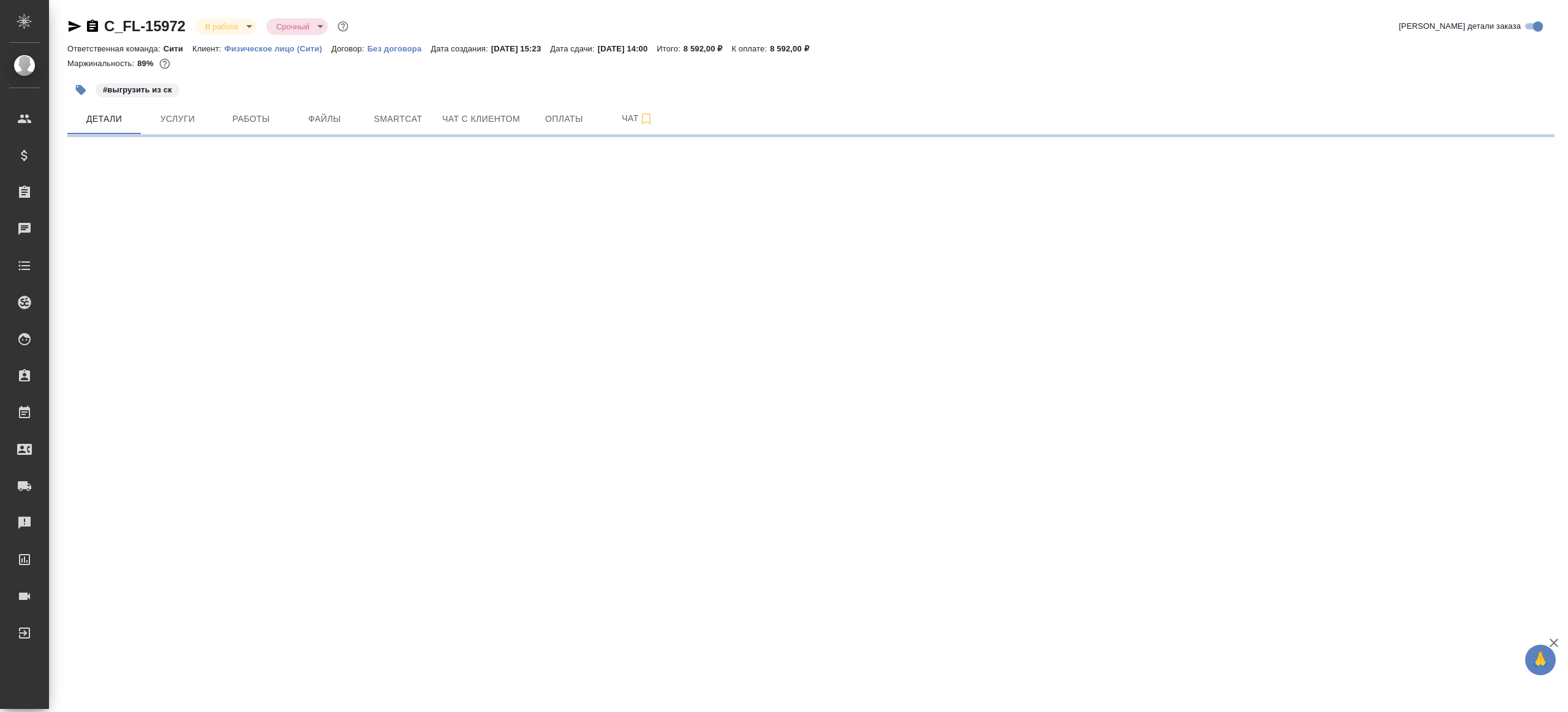
select select "RU"
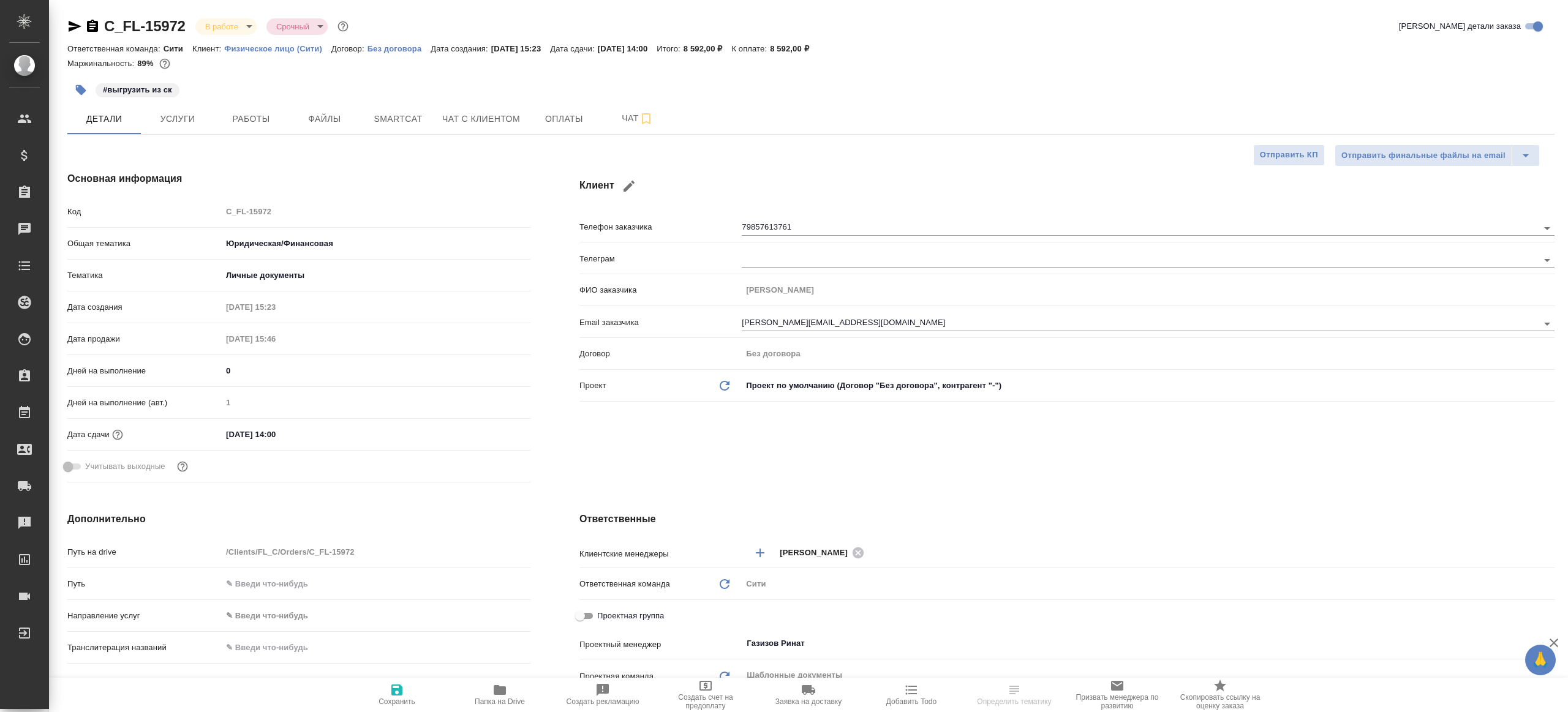
type textarea "x"
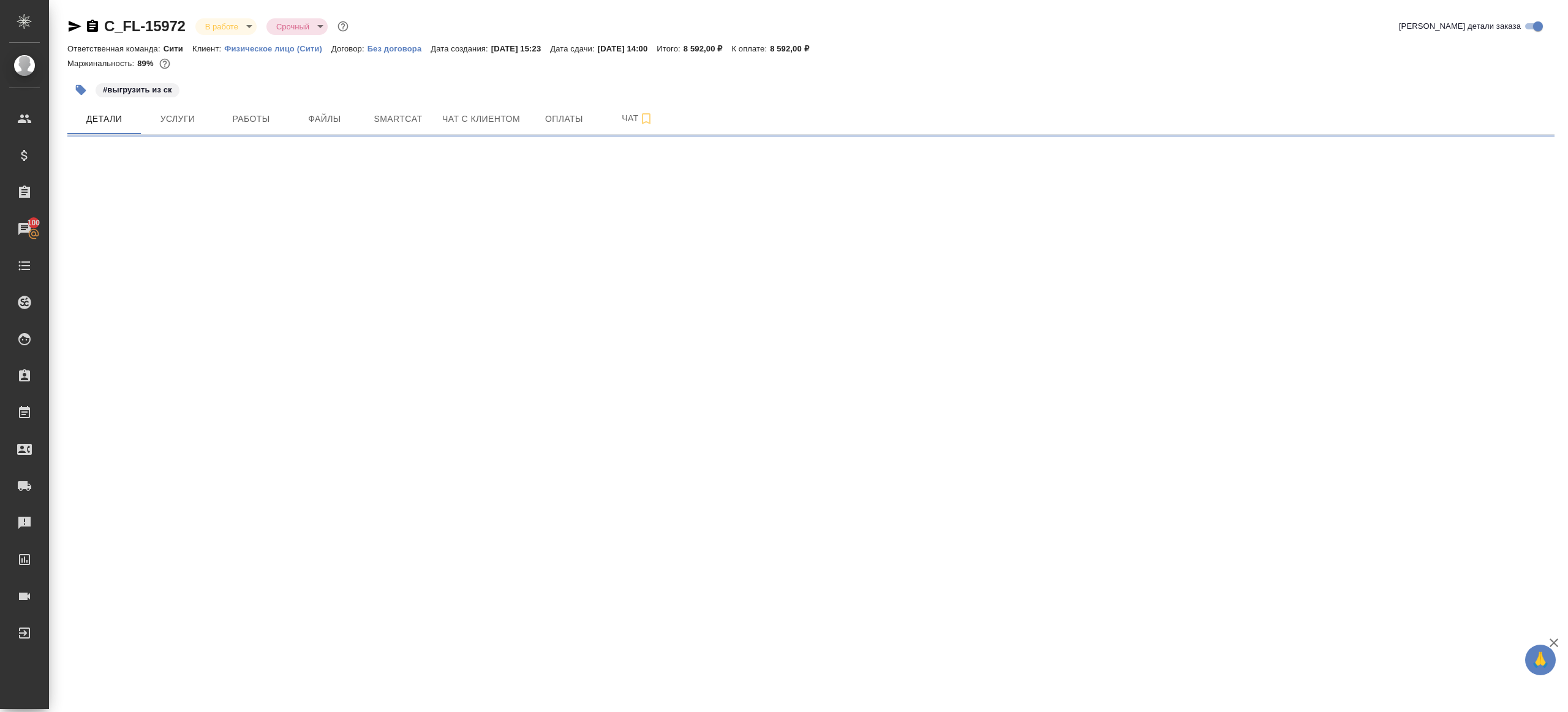
select select "RU"
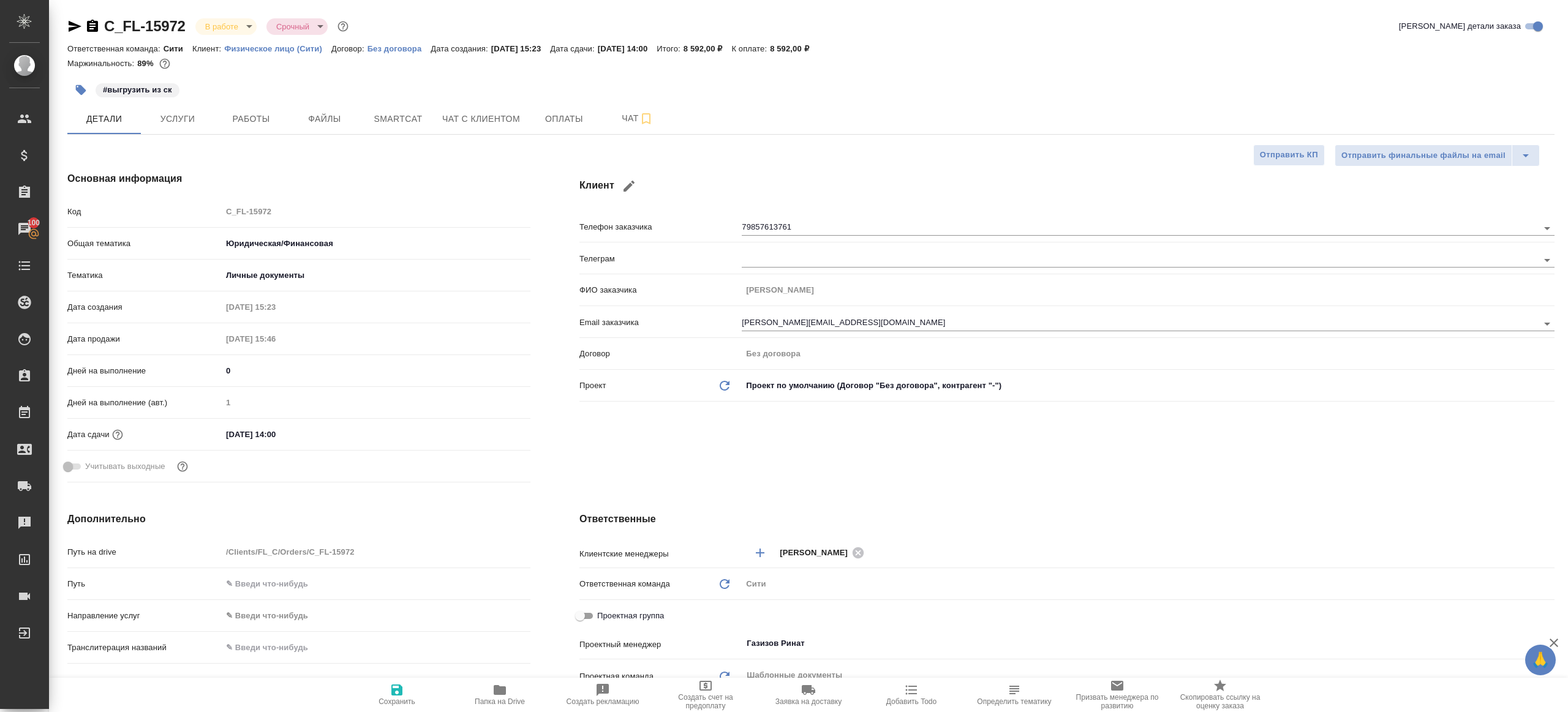
type textarea "x"
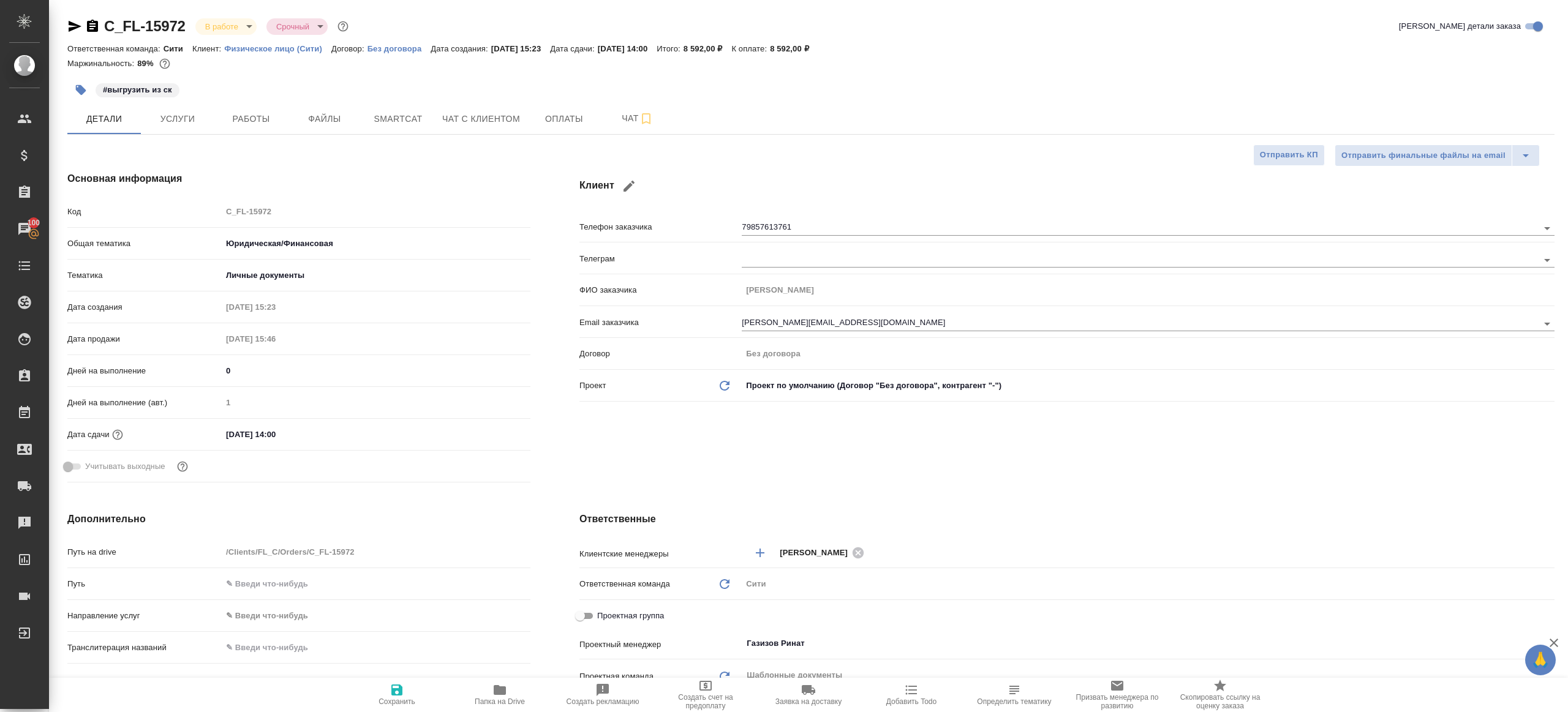
type textarea "x"
click at [413, 115] on span "Smartcat" at bounding box center [398, 119] width 59 height 15
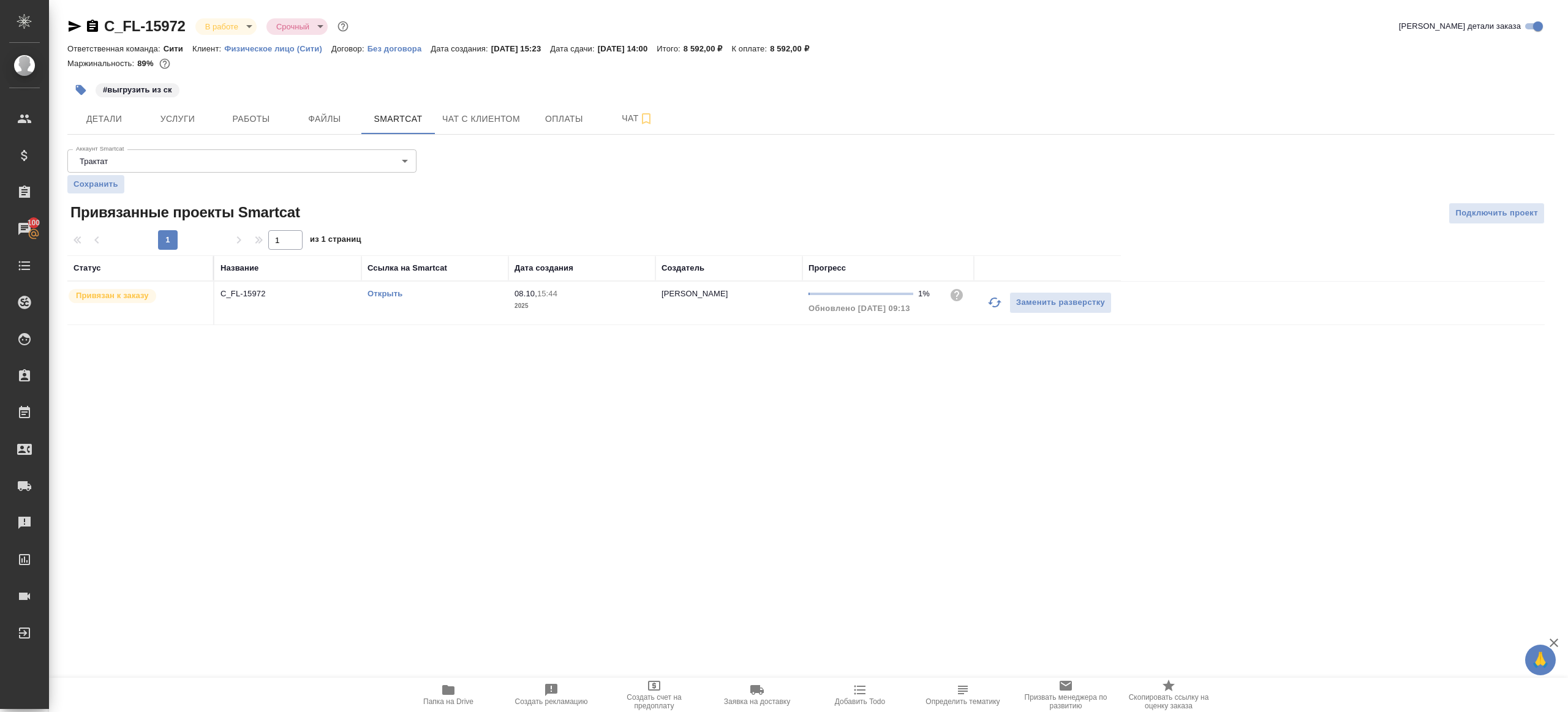
click at [992, 302] on icon "button" at bounding box center [995, 302] width 15 height 15
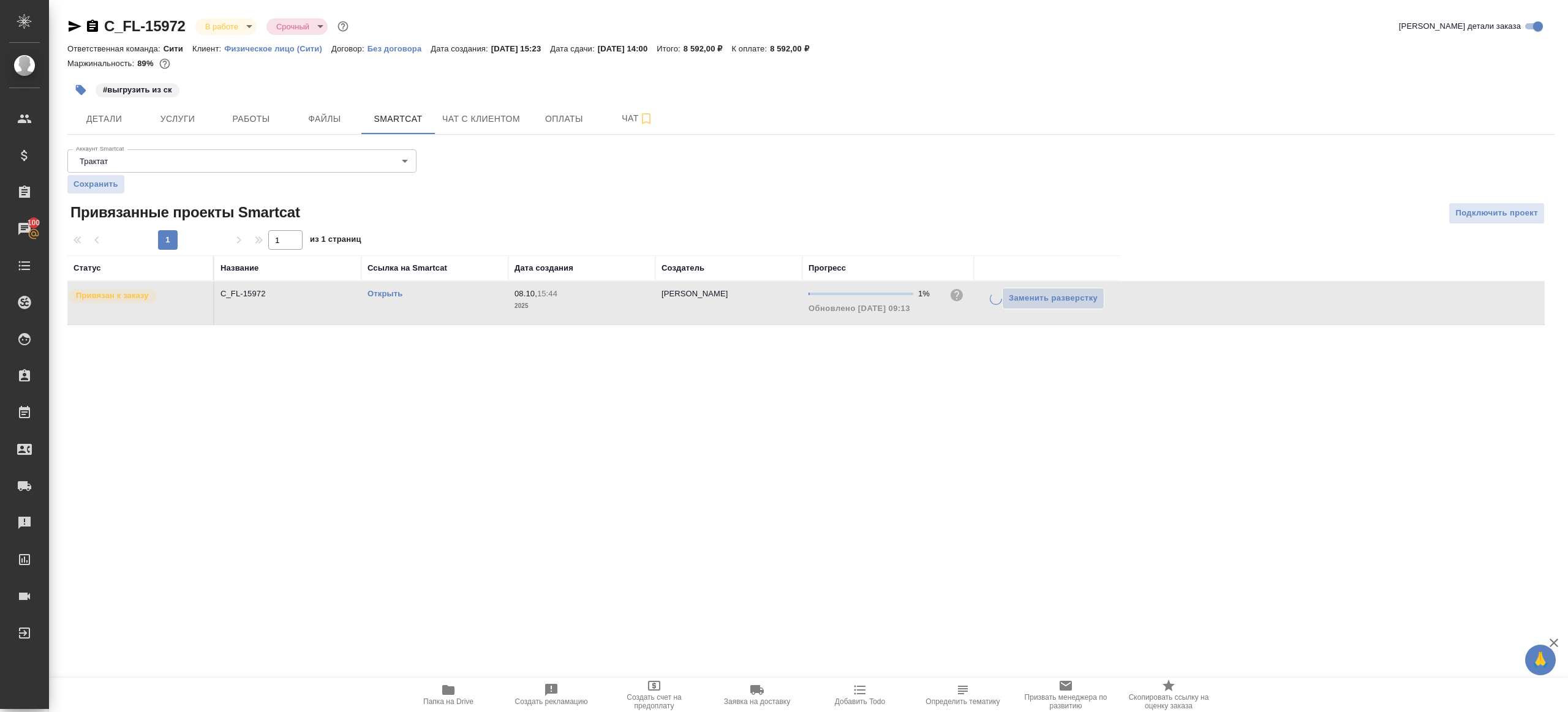
click at [746, 428] on div ".cls-1 fill:#fff; AWATERA Gazizov Rinat Клиенты Спецификации Заказы 100 Чаты To…" at bounding box center [784, 356] width 1568 height 712
click at [245, 108] on button "Работы" at bounding box center [251, 119] width 73 height 30
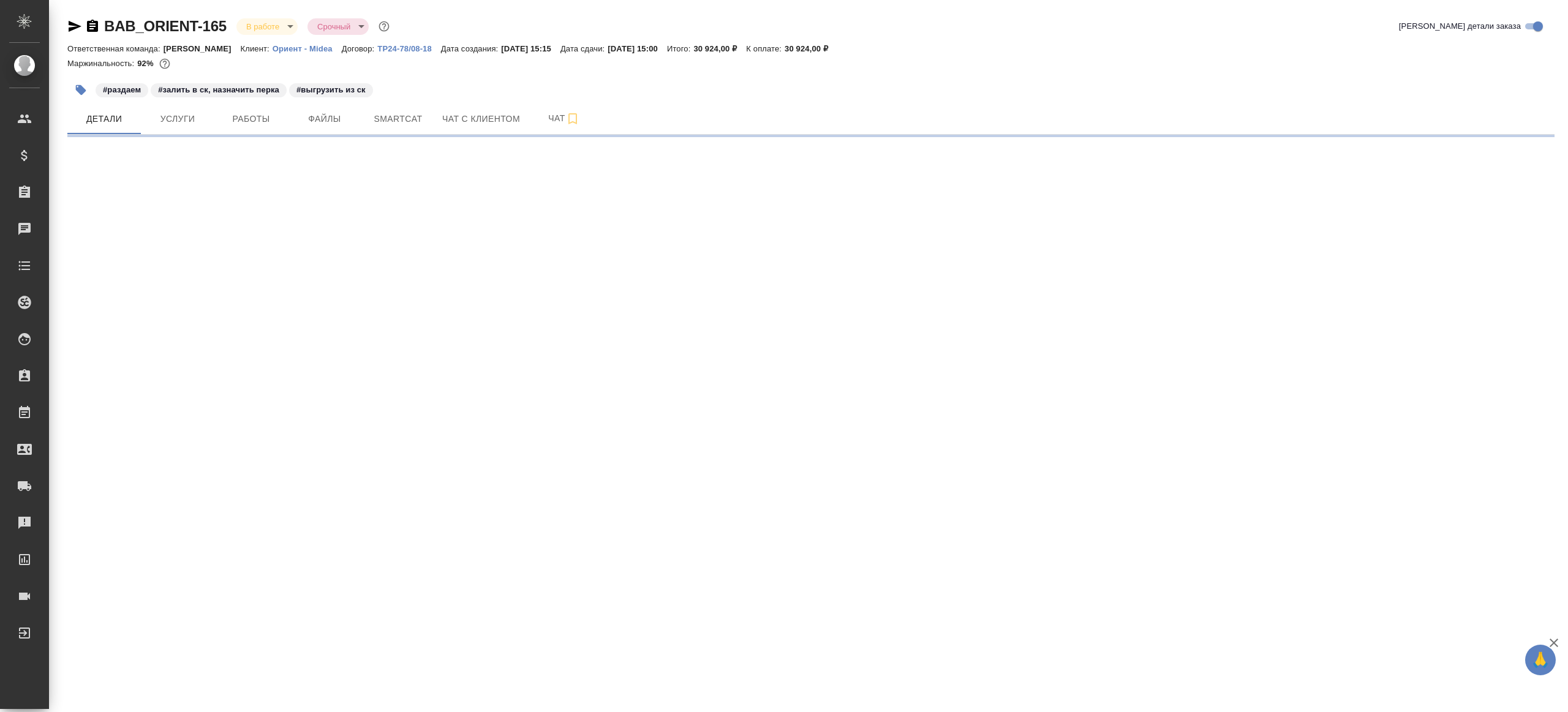
select select "RU"
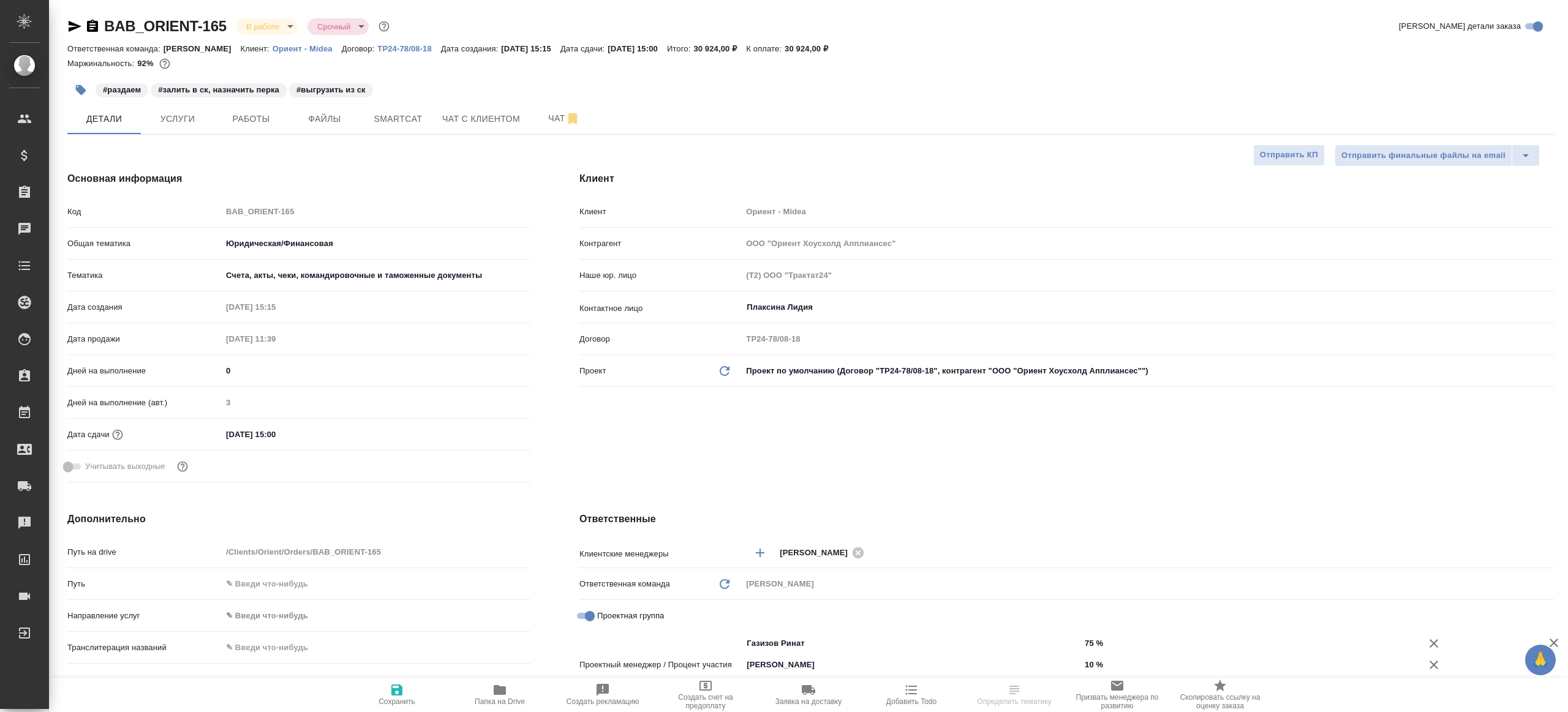
type textarea "x"
select select "RU"
type textarea "x"
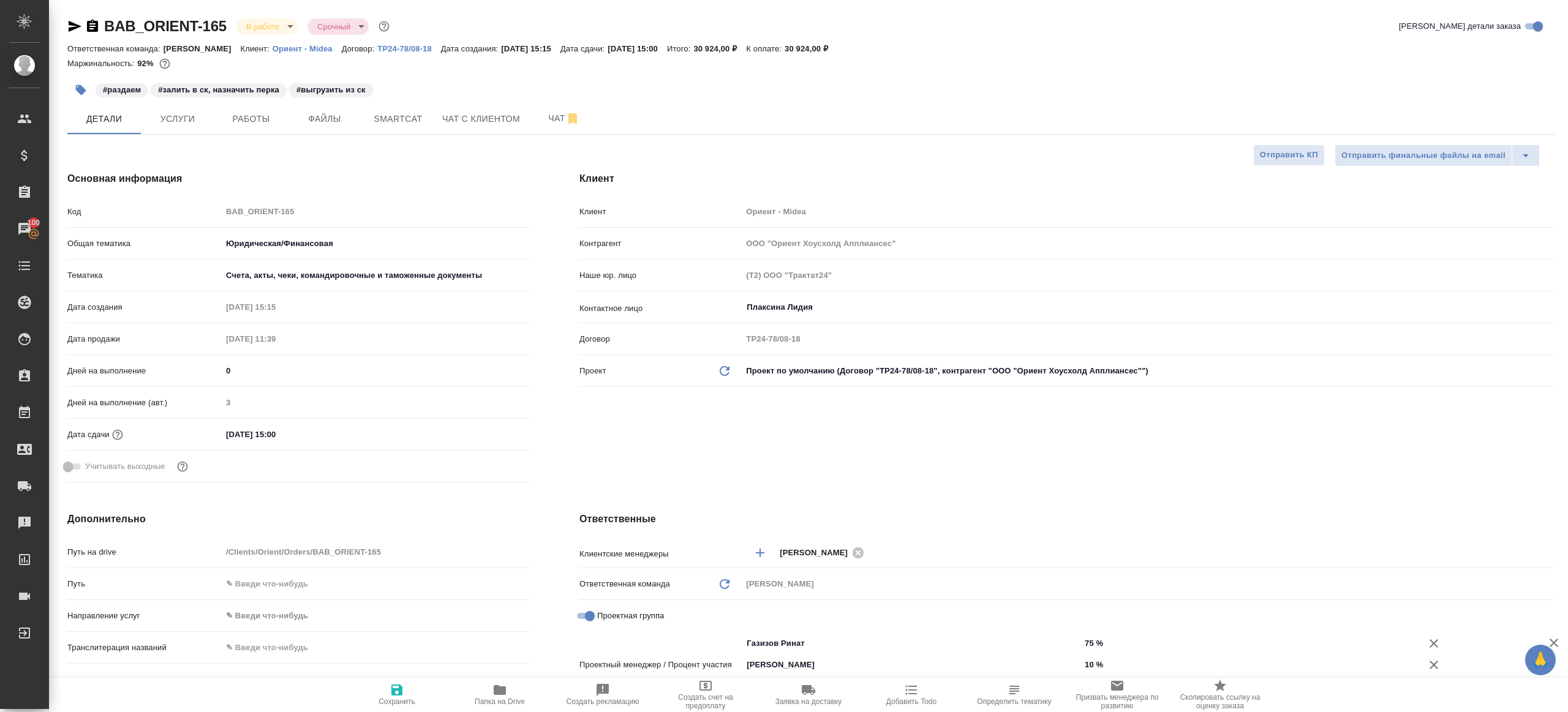
type textarea "x"
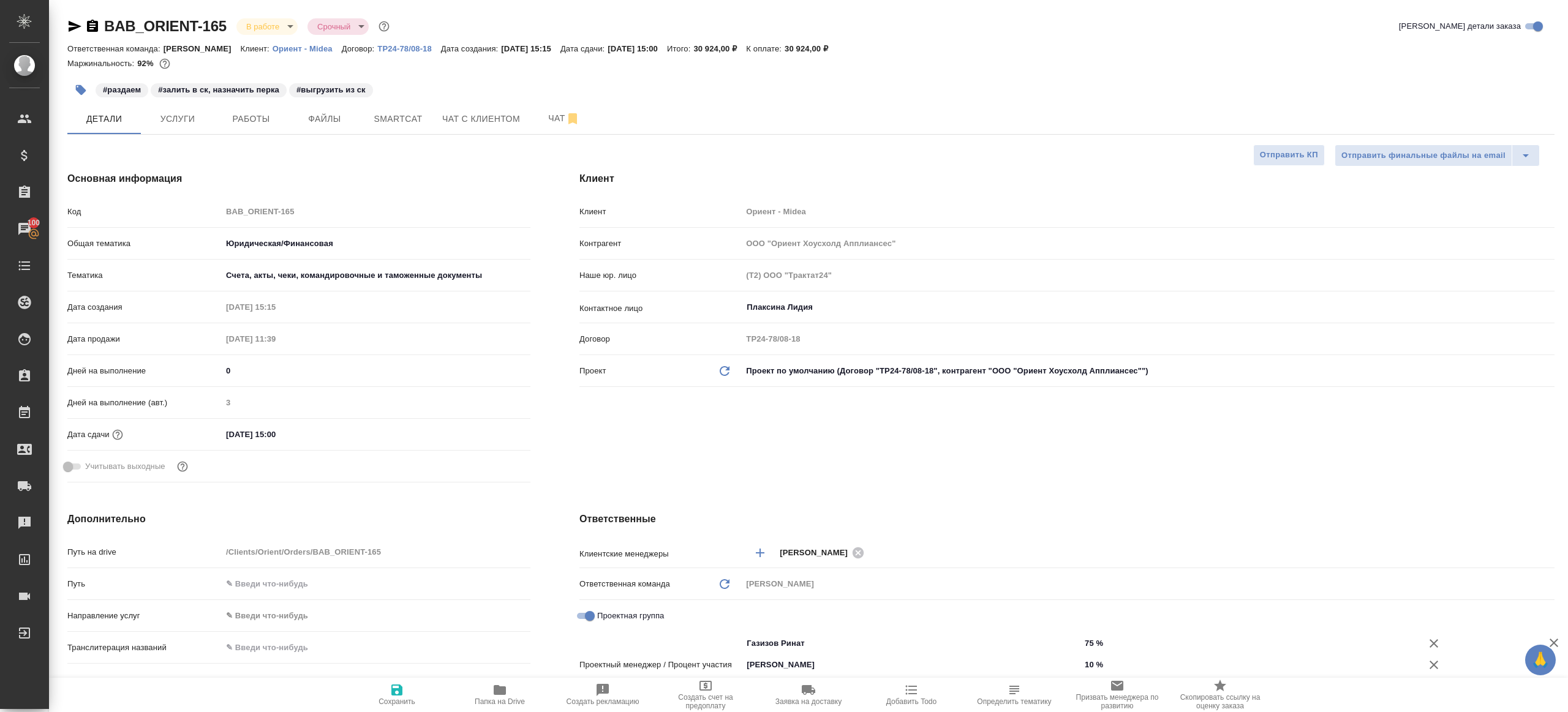
type textarea "x"
click at [278, 119] on span "Работы" at bounding box center [251, 119] width 59 height 15
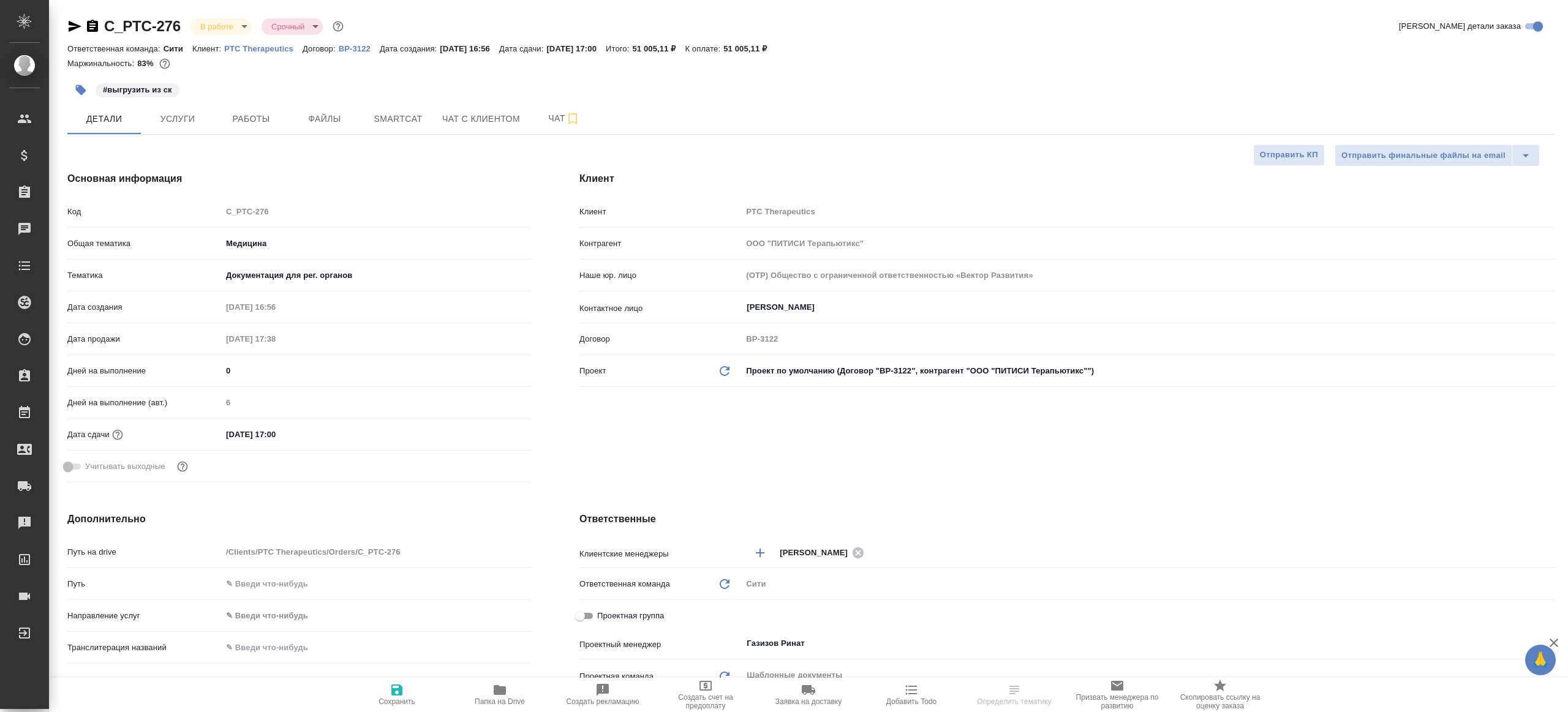
select select "RU"
type textarea "x"
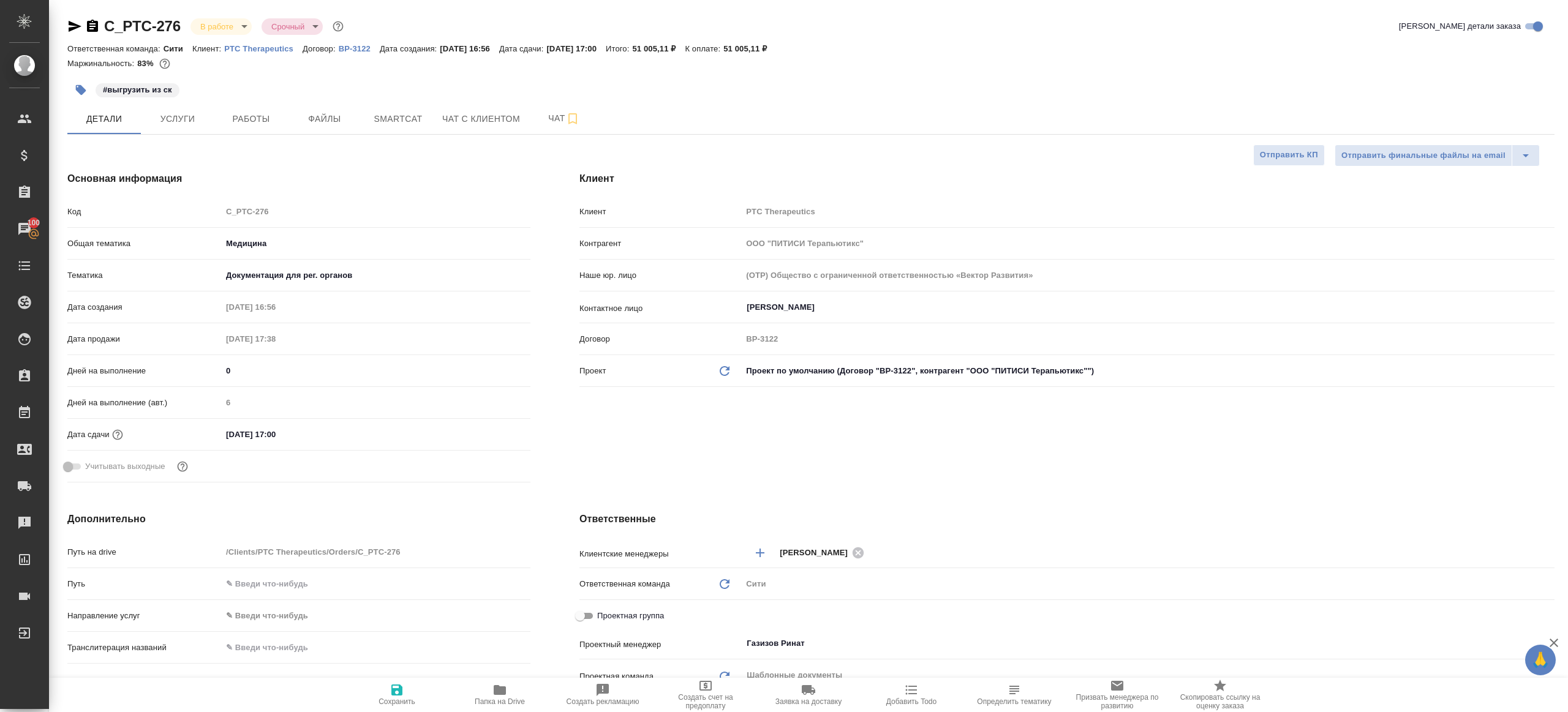
type textarea "x"
click at [267, 117] on span "Работы" at bounding box center [251, 119] width 59 height 15
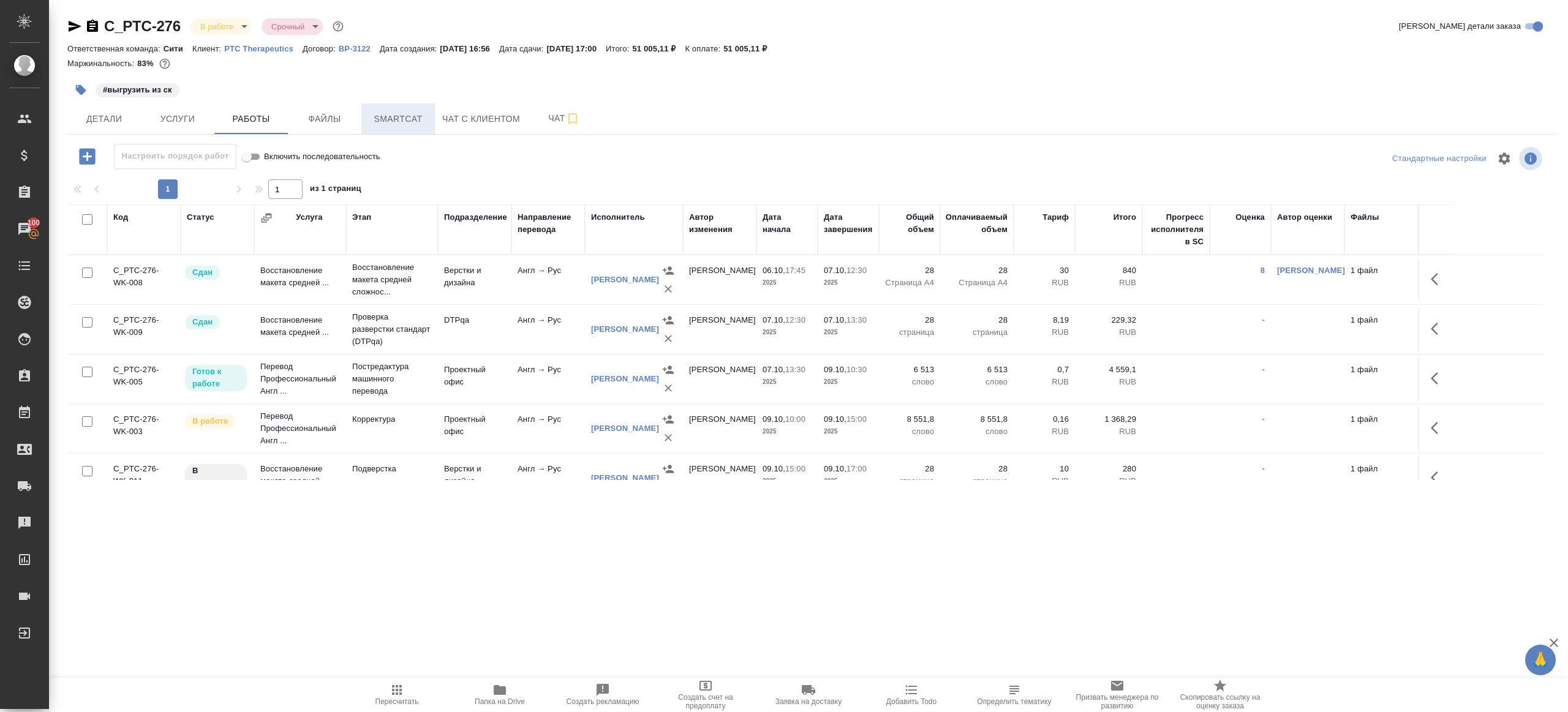
click at [393, 129] on button "Smartcat" at bounding box center [398, 119] width 73 height 30
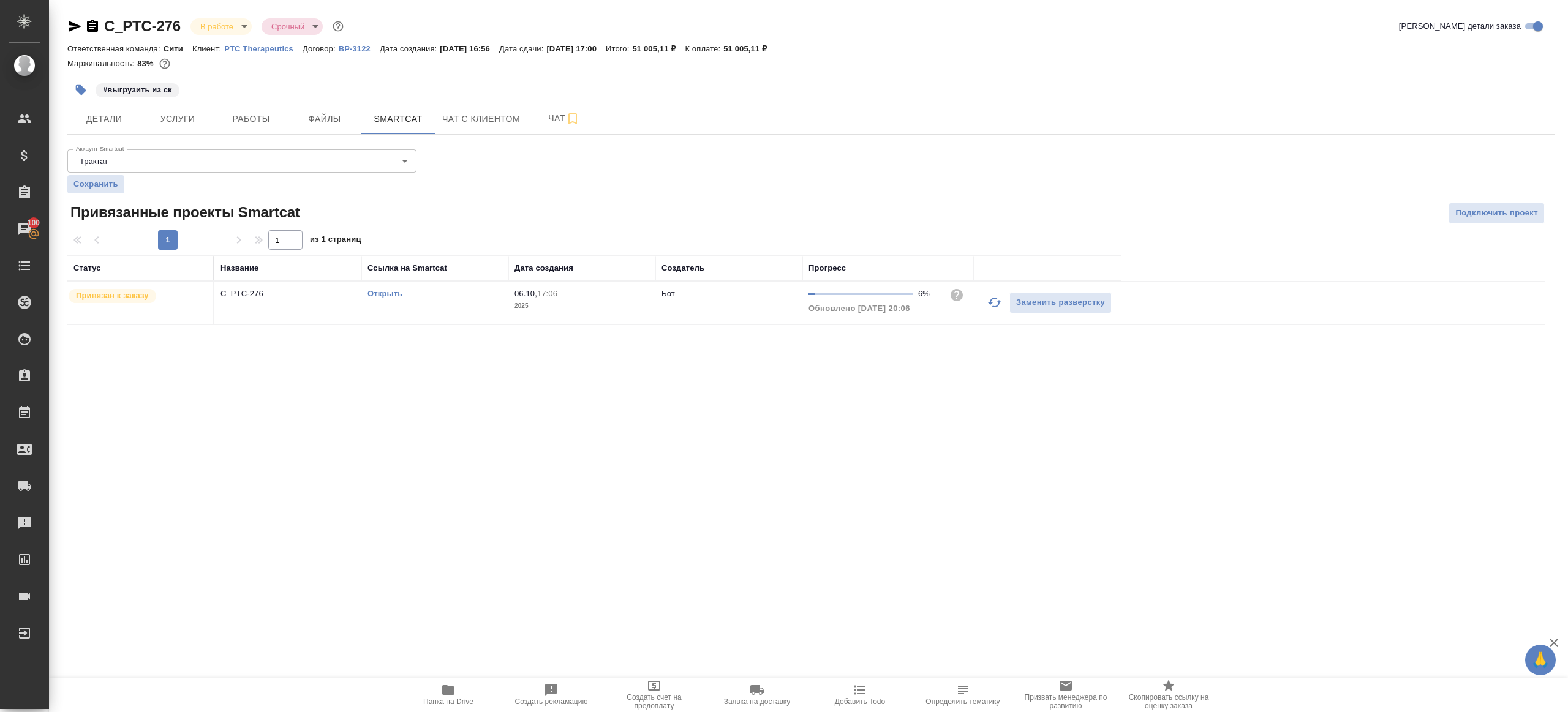
click at [995, 304] on icon "button" at bounding box center [995, 302] width 15 height 15
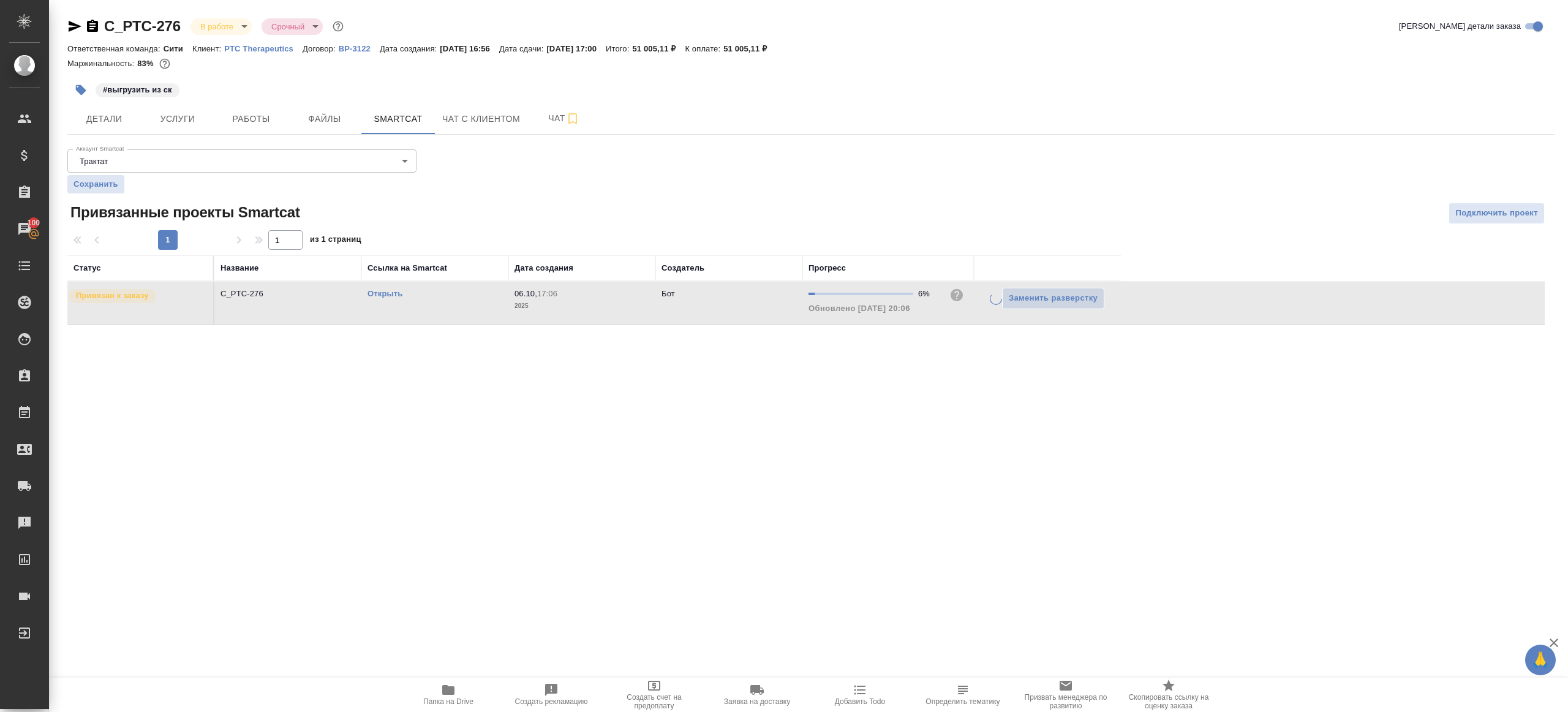
click at [950, 395] on div ".cls-1 fill:#fff; AWATERA Gazizov Rinat Клиенты Спецификации Заказы 100 Чаты To…" at bounding box center [784, 356] width 1568 height 712
click at [261, 132] on button "Работы" at bounding box center [251, 119] width 73 height 30
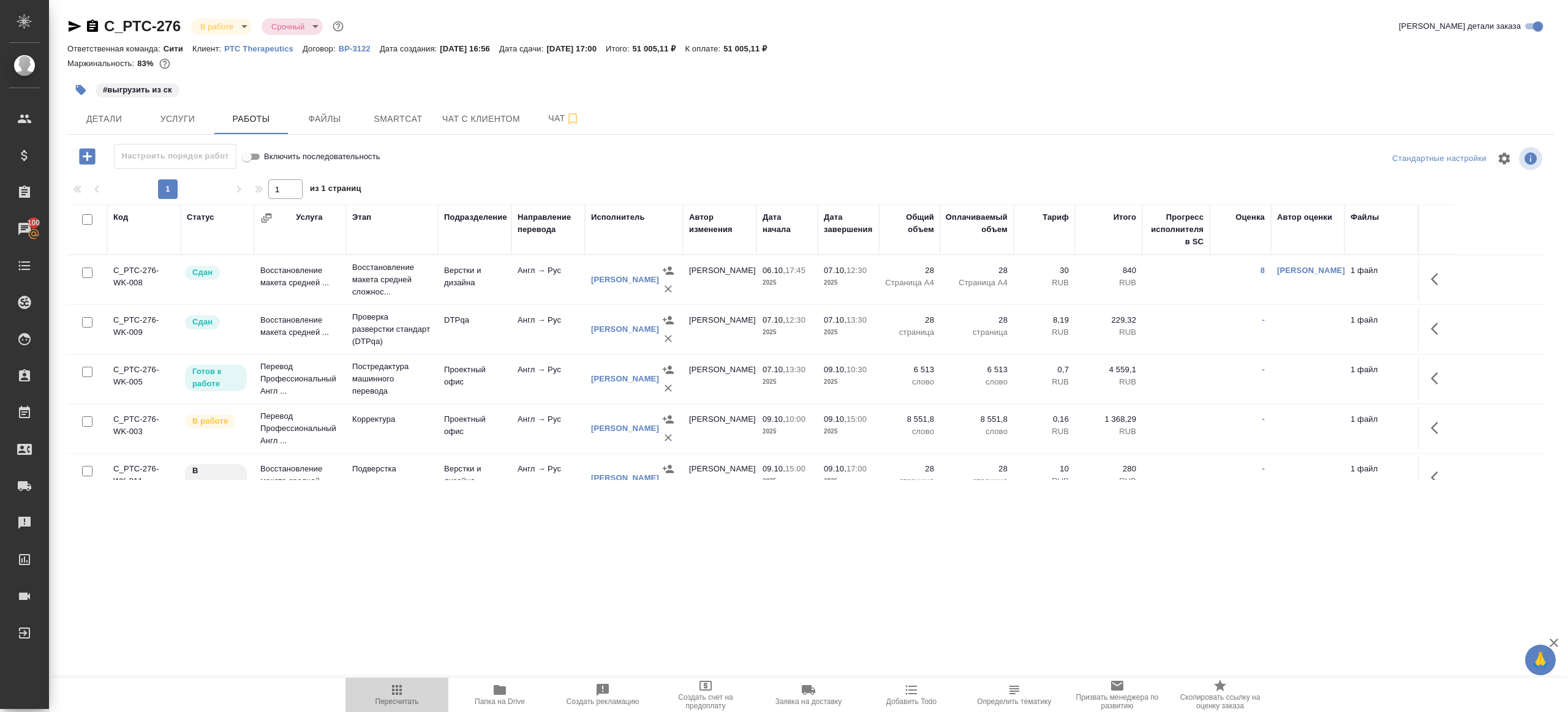
click at [399, 680] on button "Пересчитать" at bounding box center [397, 695] width 103 height 34
click at [397, 681] on button "Пересчитать" at bounding box center [397, 695] width 103 height 34
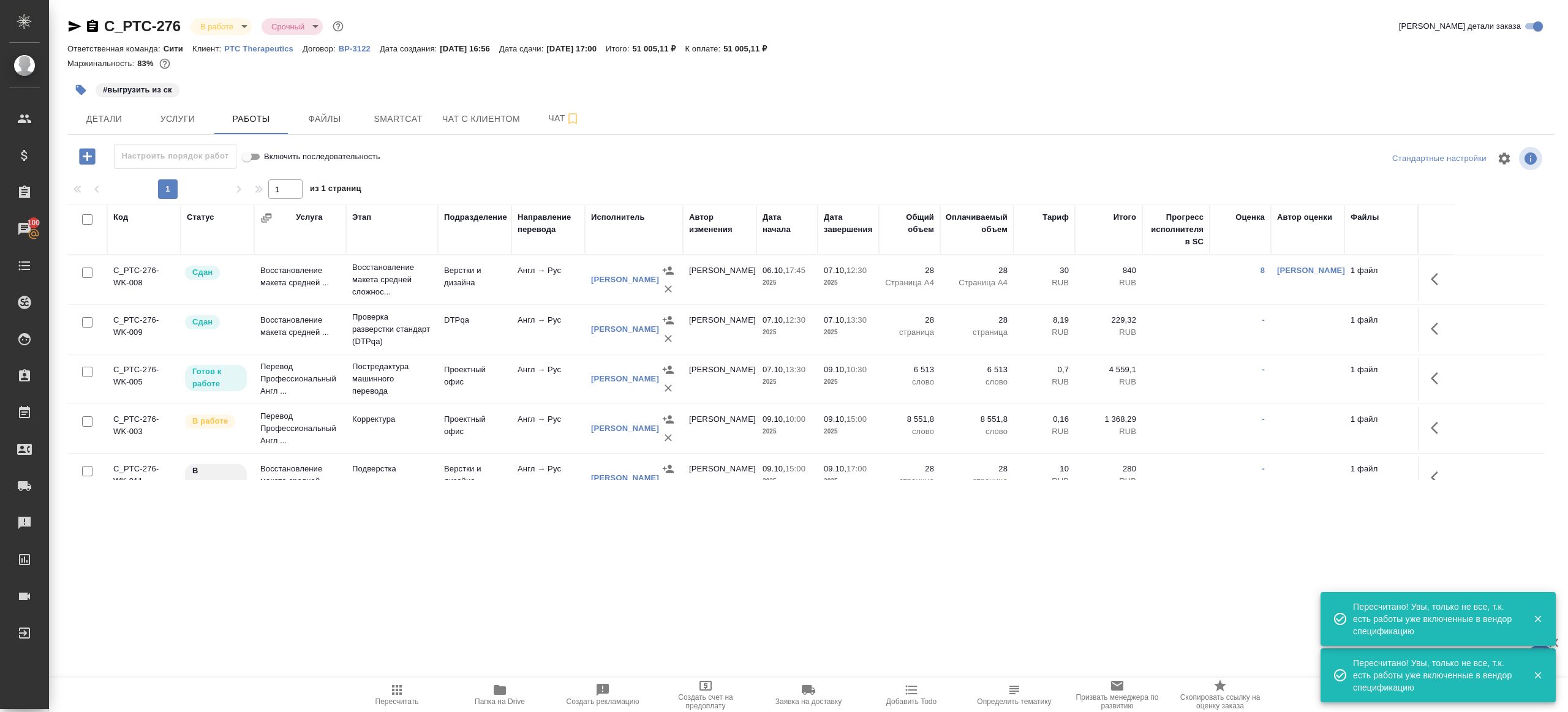
click at [386, 688] on span "Пересчитать" at bounding box center [397, 694] width 88 height 23
click at [386, 688] on span "Пересчитать" at bounding box center [397, 694] width 88 height 23
click at [389, 120] on span "Smartcat" at bounding box center [398, 119] width 59 height 15
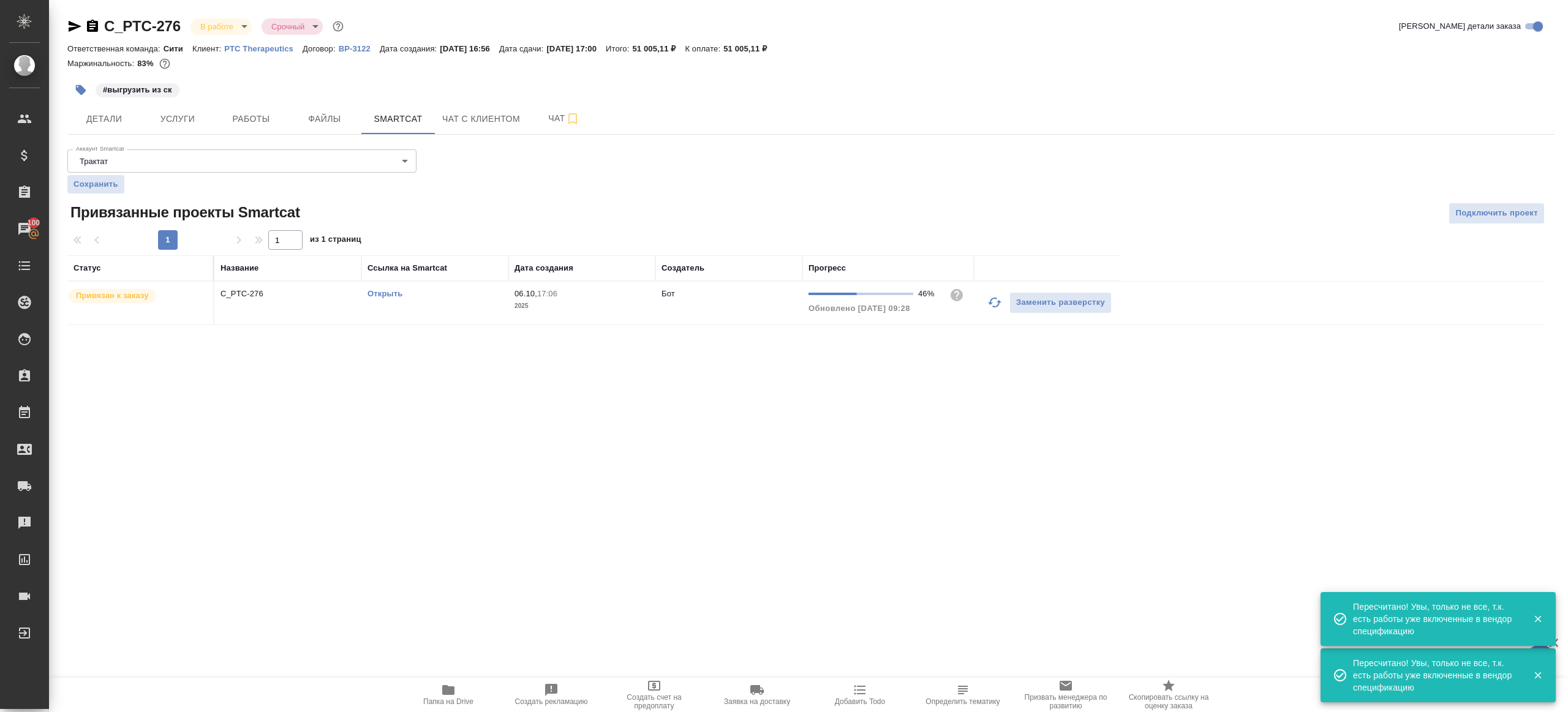
click at [1002, 298] on button "button" at bounding box center [995, 302] width 30 height 30
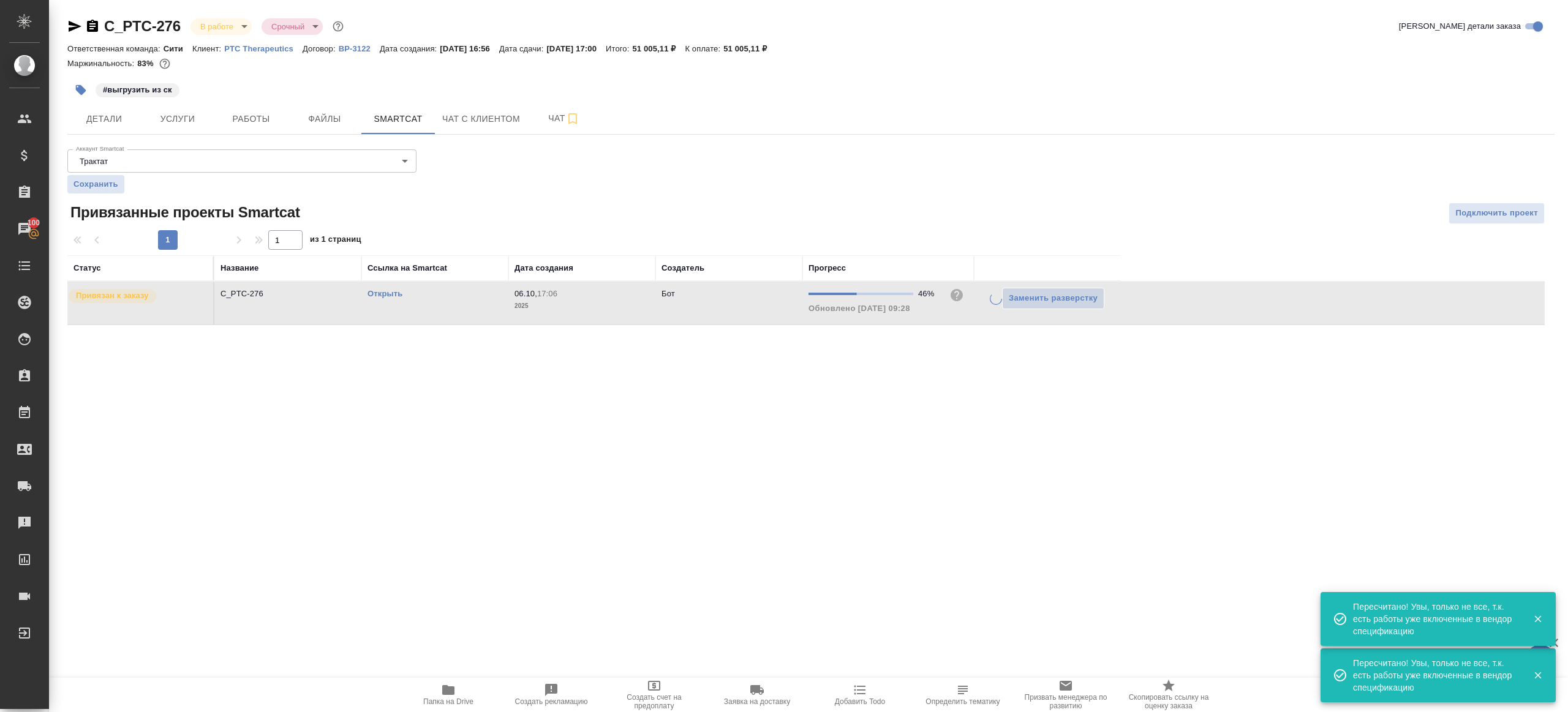
click at [923, 402] on div ".cls-1 fill:#fff; AWATERA Gazizov Rinat Клиенты Спецификации Заказы 100 Чаты To…" at bounding box center [784, 356] width 1568 height 712
click at [244, 104] on button "Работы" at bounding box center [251, 119] width 73 height 30
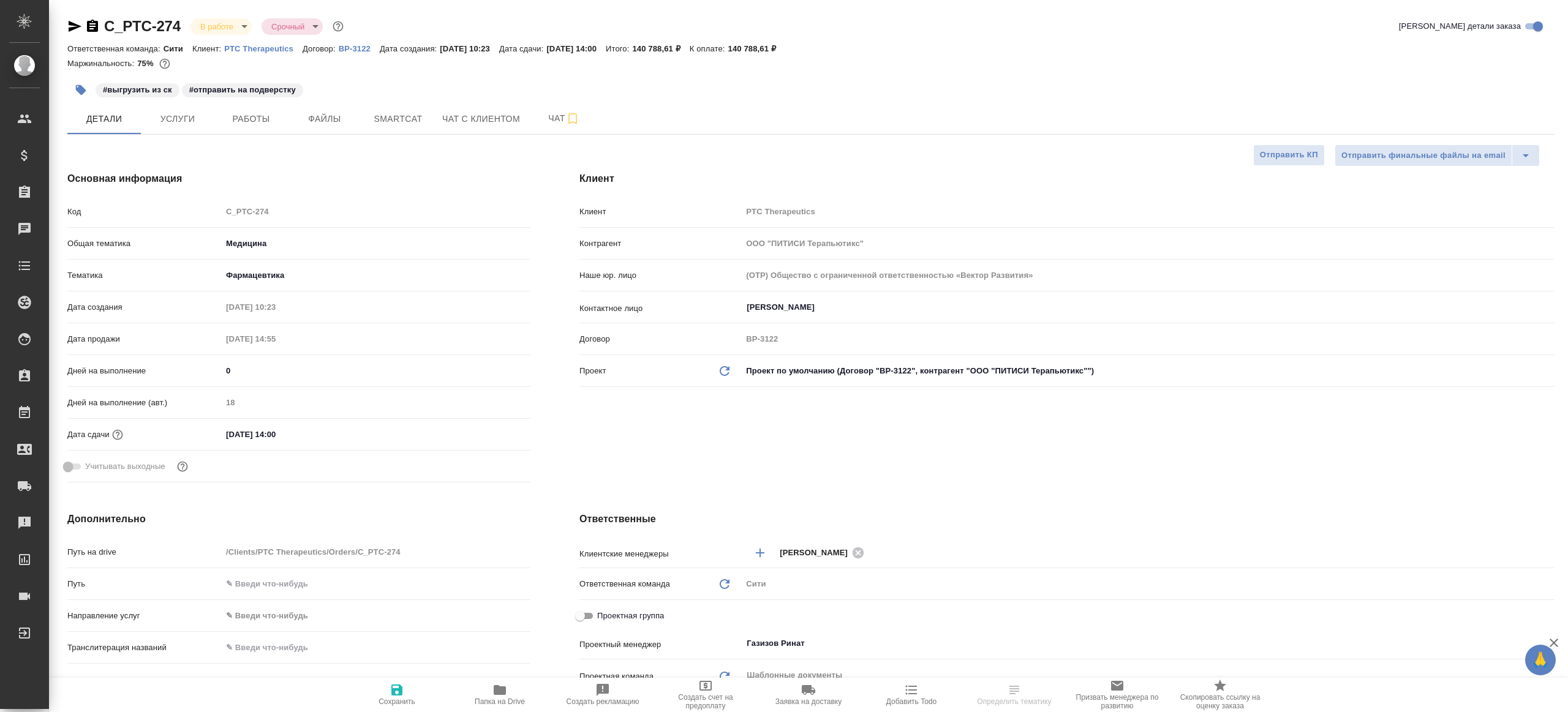
select select "RU"
type textarea "x"
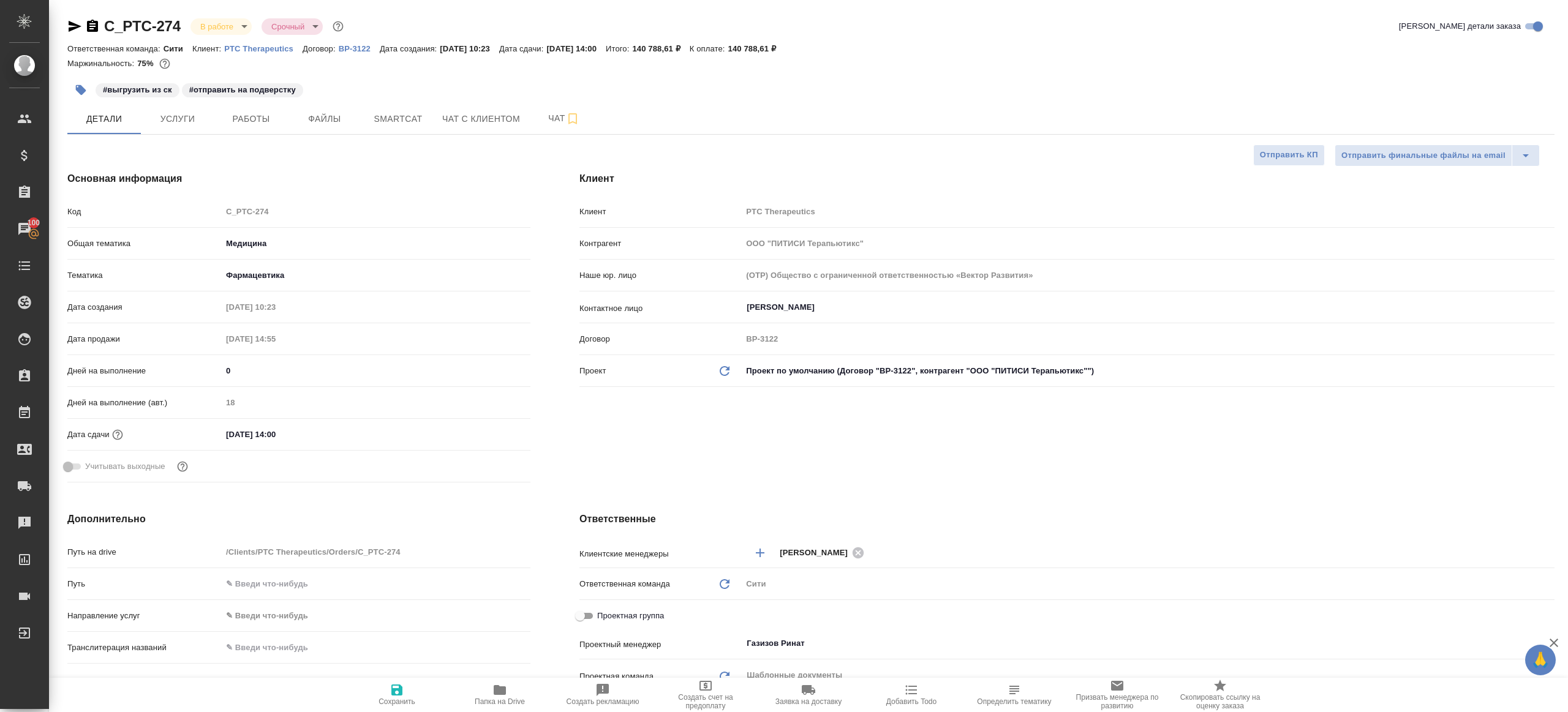
type textarea "x"
click at [244, 129] on button "Работы" at bounding box center [251, 119] width 73 height 30
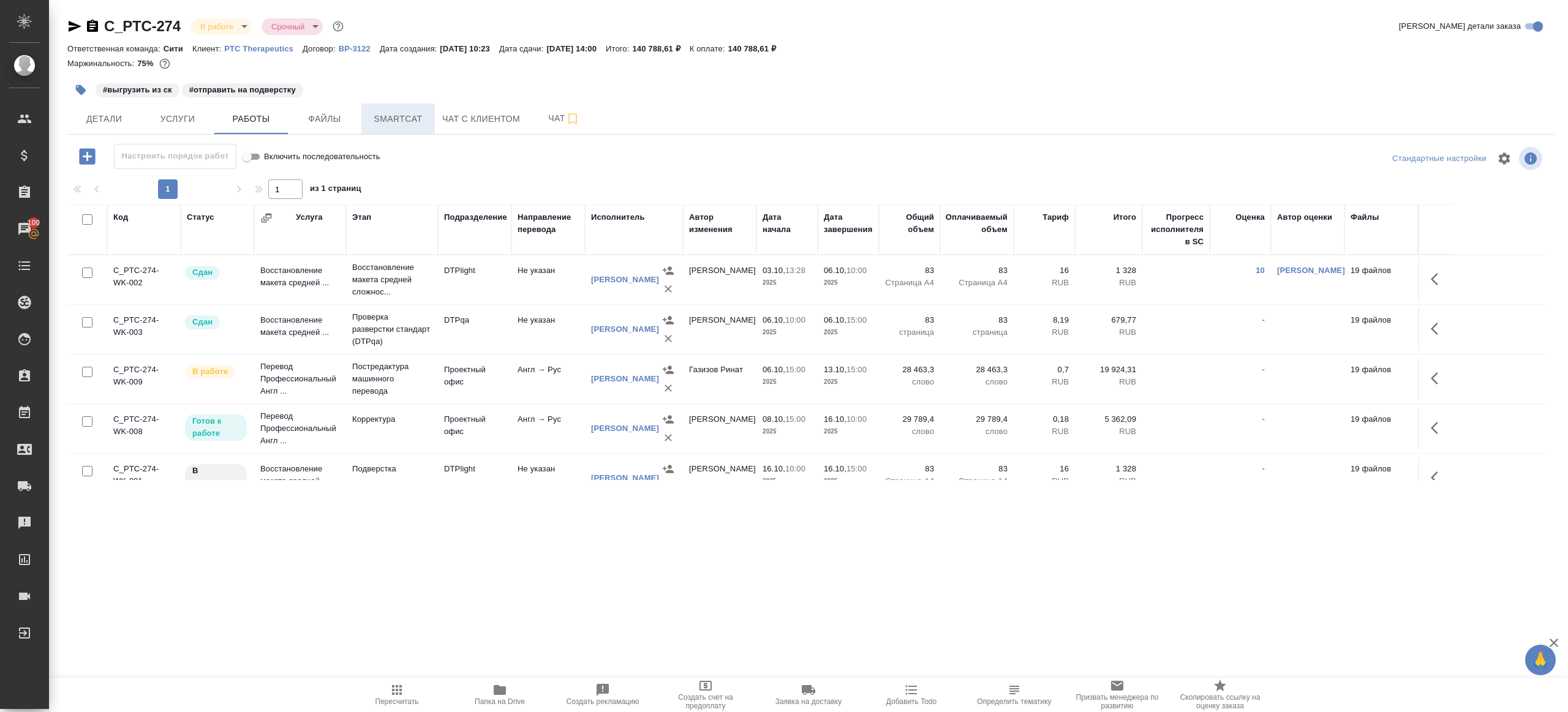
click at [418, 122] on span "Smartcat" at bounding box center [398, 119] width 59 height 15
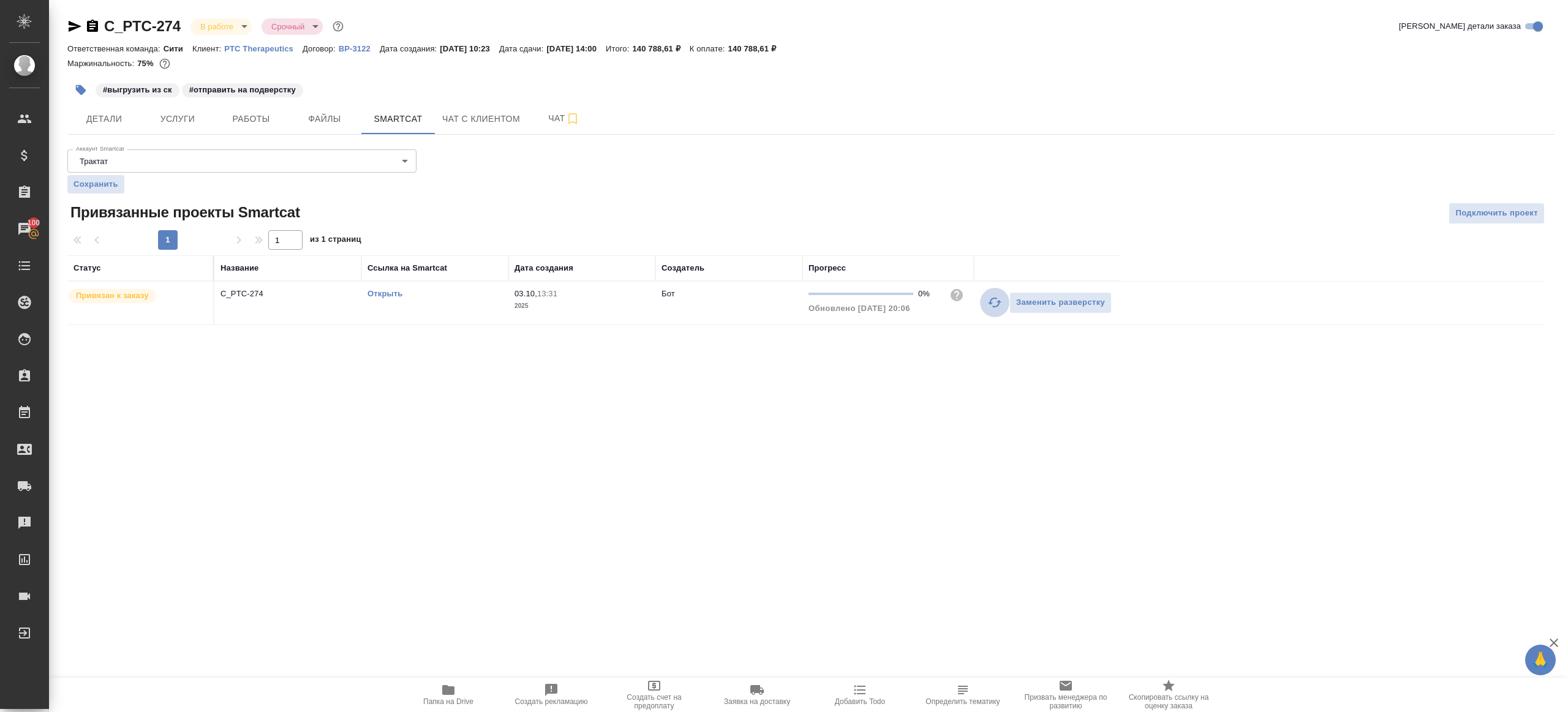
click at [997, 296] on icon "button" at bounding box center [995, 302] width 15 height 15
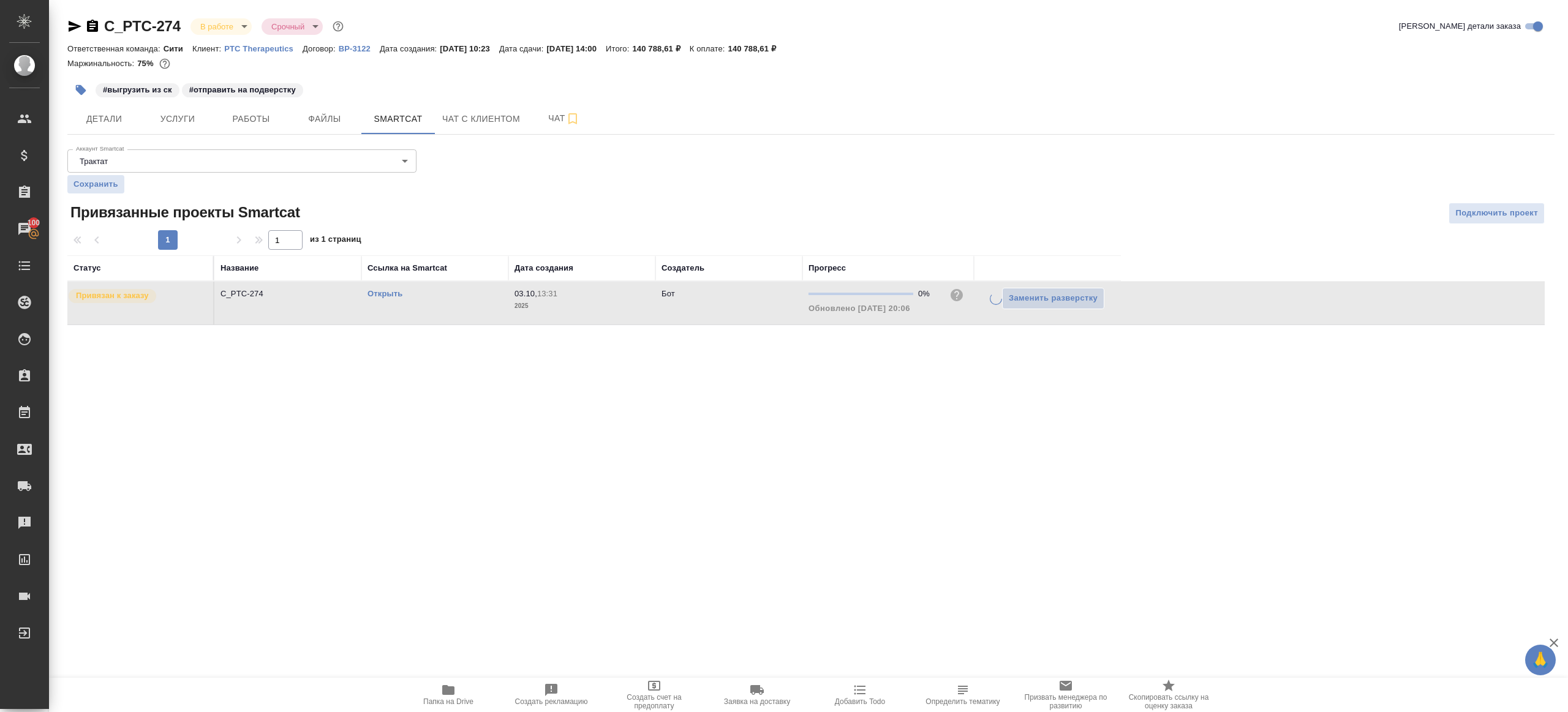
click at [951, 405] on div ".cls-1 fill:#fff; AWATERA Gazizov Rinat Клиенты Спецификации Заказы 100 Чаты To…" at bounding box center [784, 356] width 1568 height 712
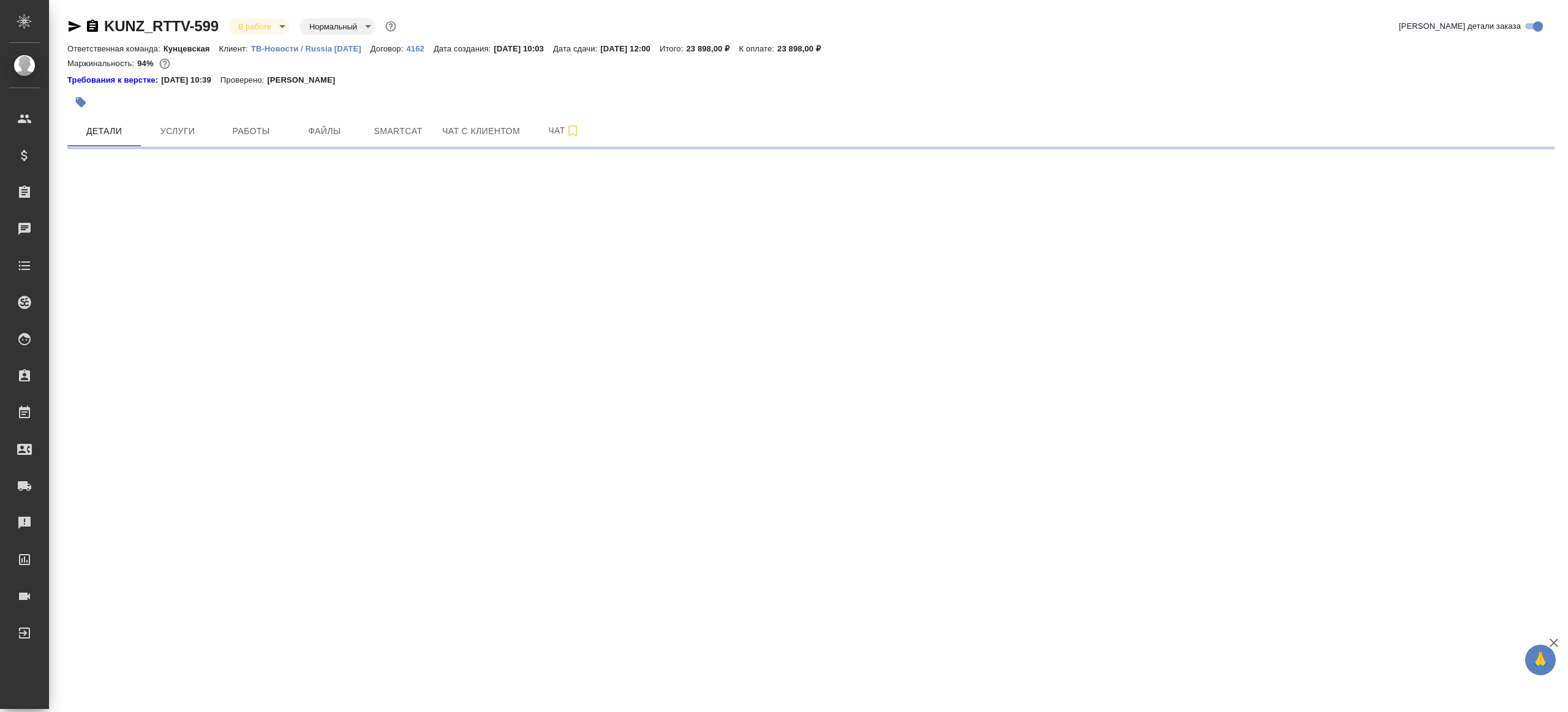
select select "RU"
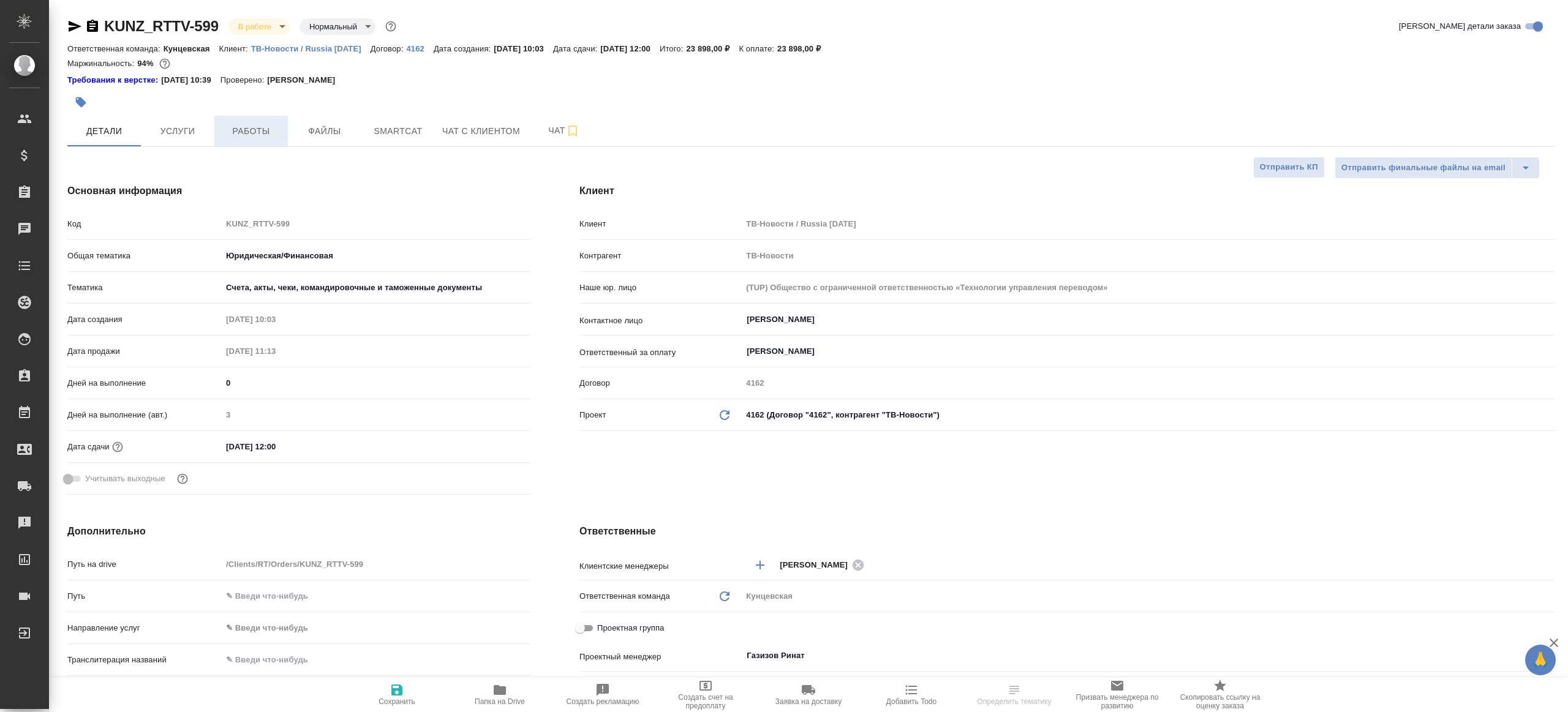
type textarea "x"
click at [257, 124] on span "Работы" at bounding box center [251, 131] width 59 height 15
type textarea "x"
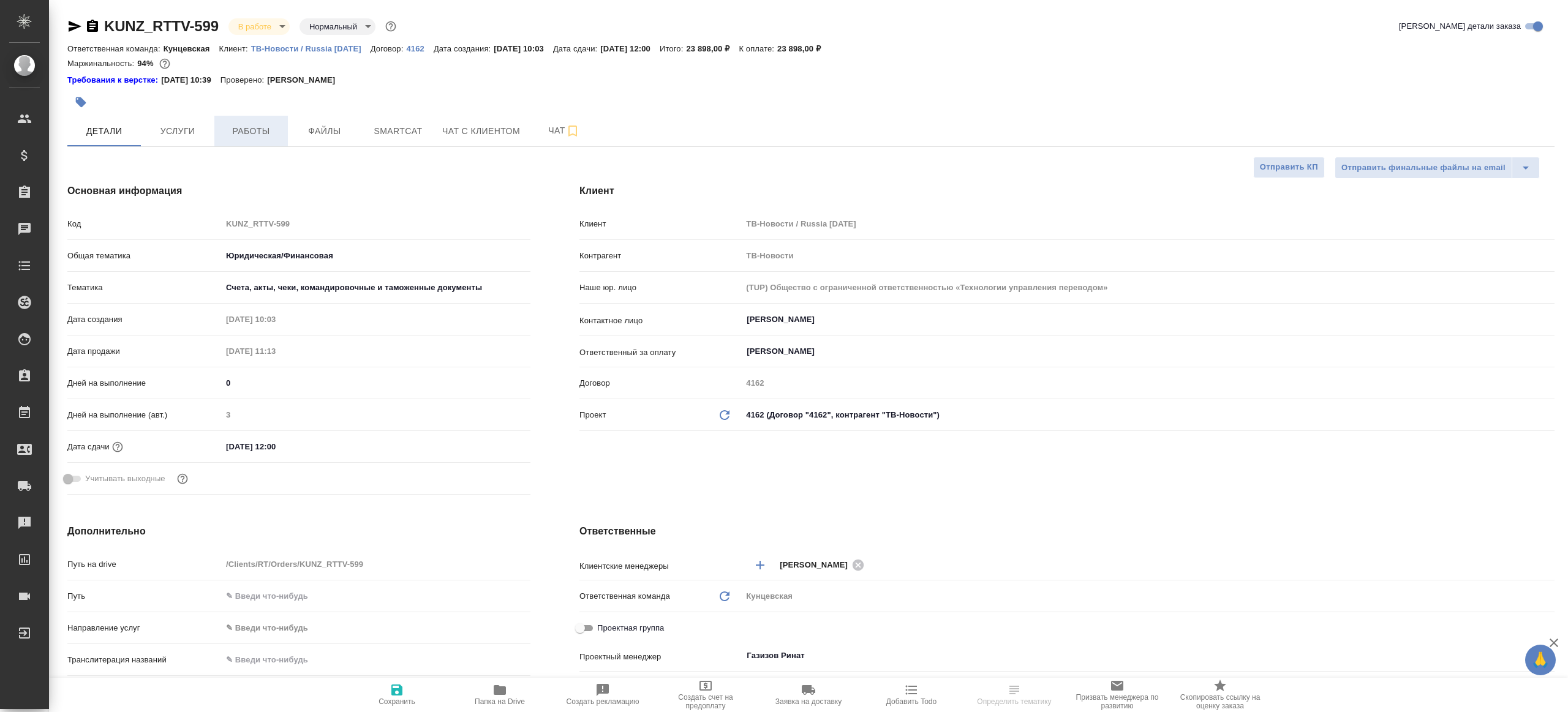
type textarea "x"
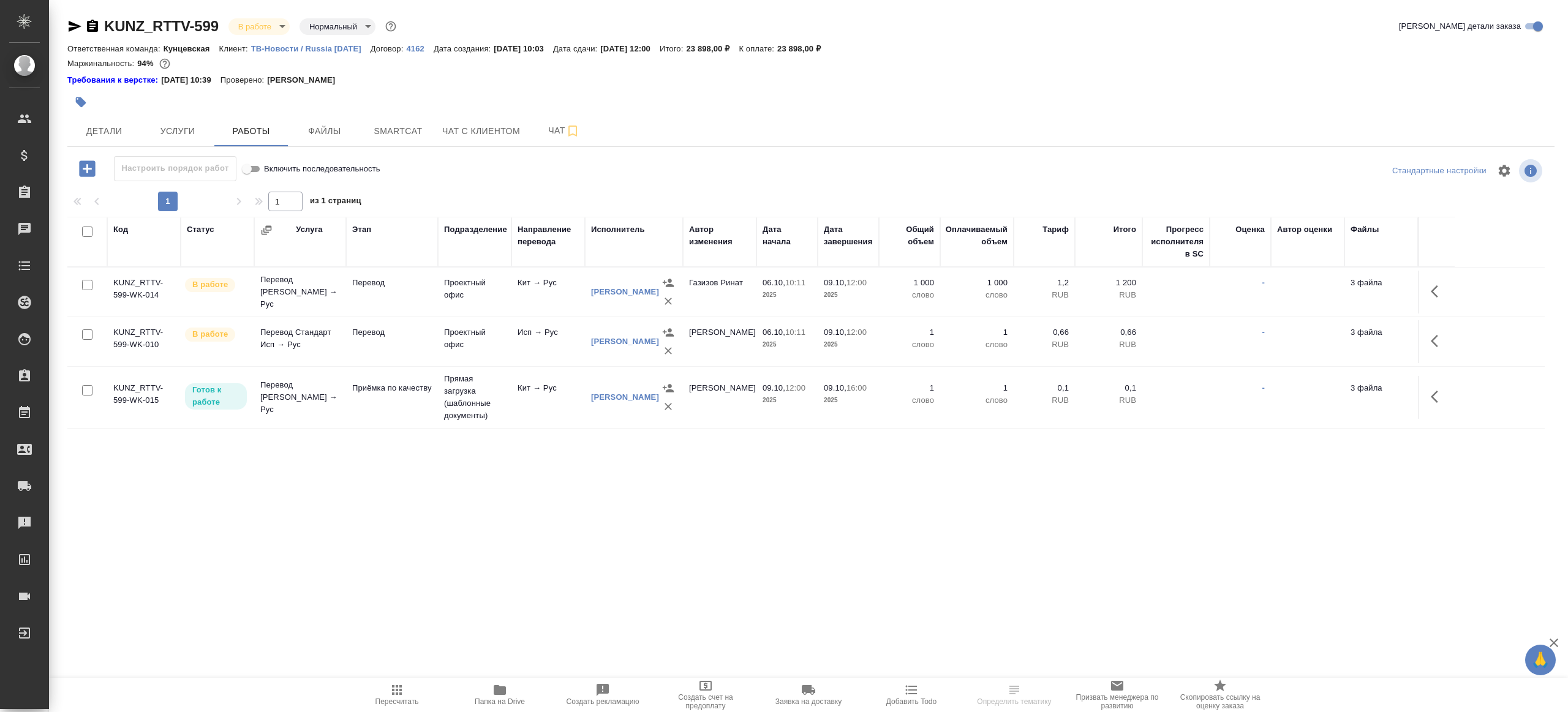
click at [511, 688] on span "Папка на Drive" at bounding box center [500, 694] width 88 height 23
click at [561, 300] on td "Кит → Рус" at bounding box center [548, 292] width 73 height 43
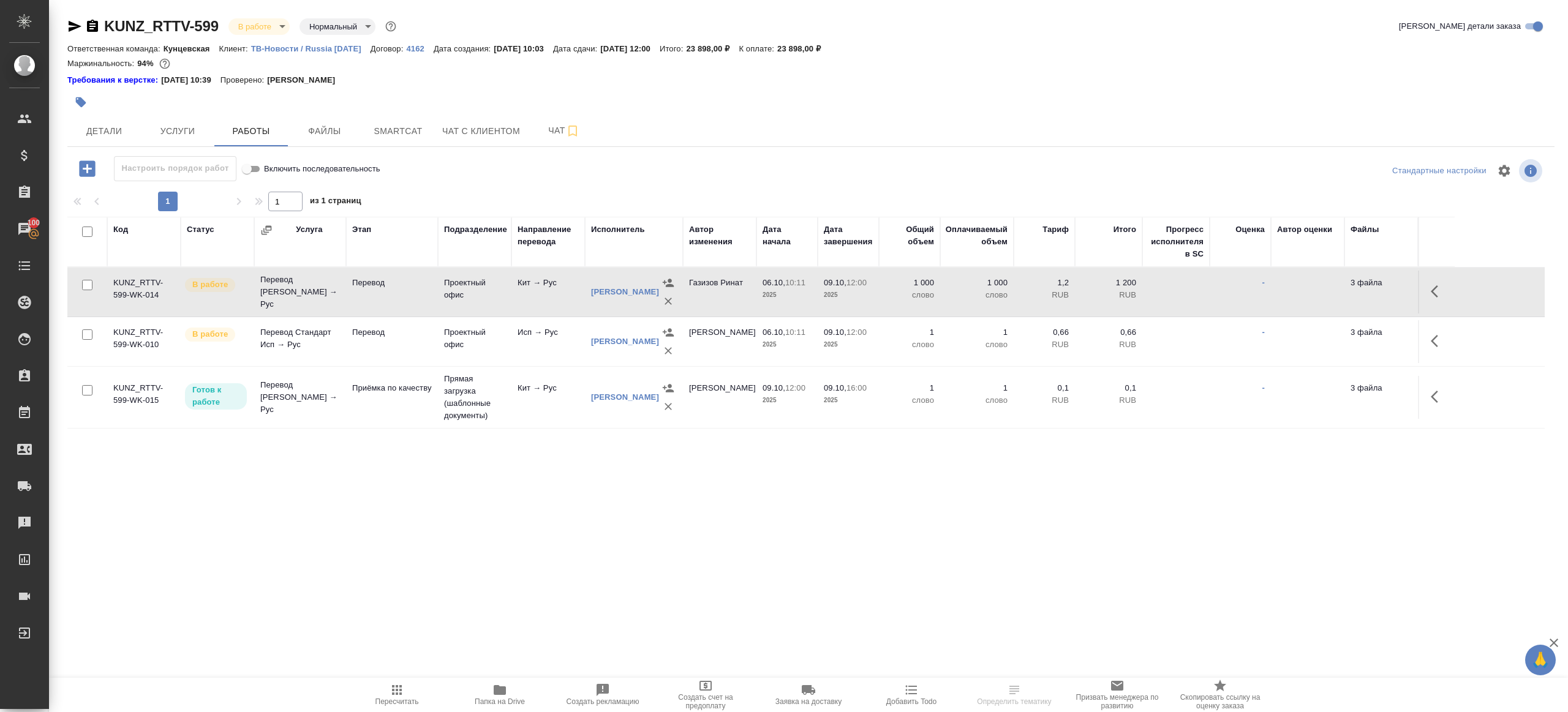
click at [561, 300] on td "Кит → Рус" at bounding box center [548, 292] width 73 height 43
click at [1438, 291] on icon "button" at bounding box center [1438, 292] width 15 height 15
click at [1354, 292] on icon "button" at bounding box center [1348, 292] width 15 height 15
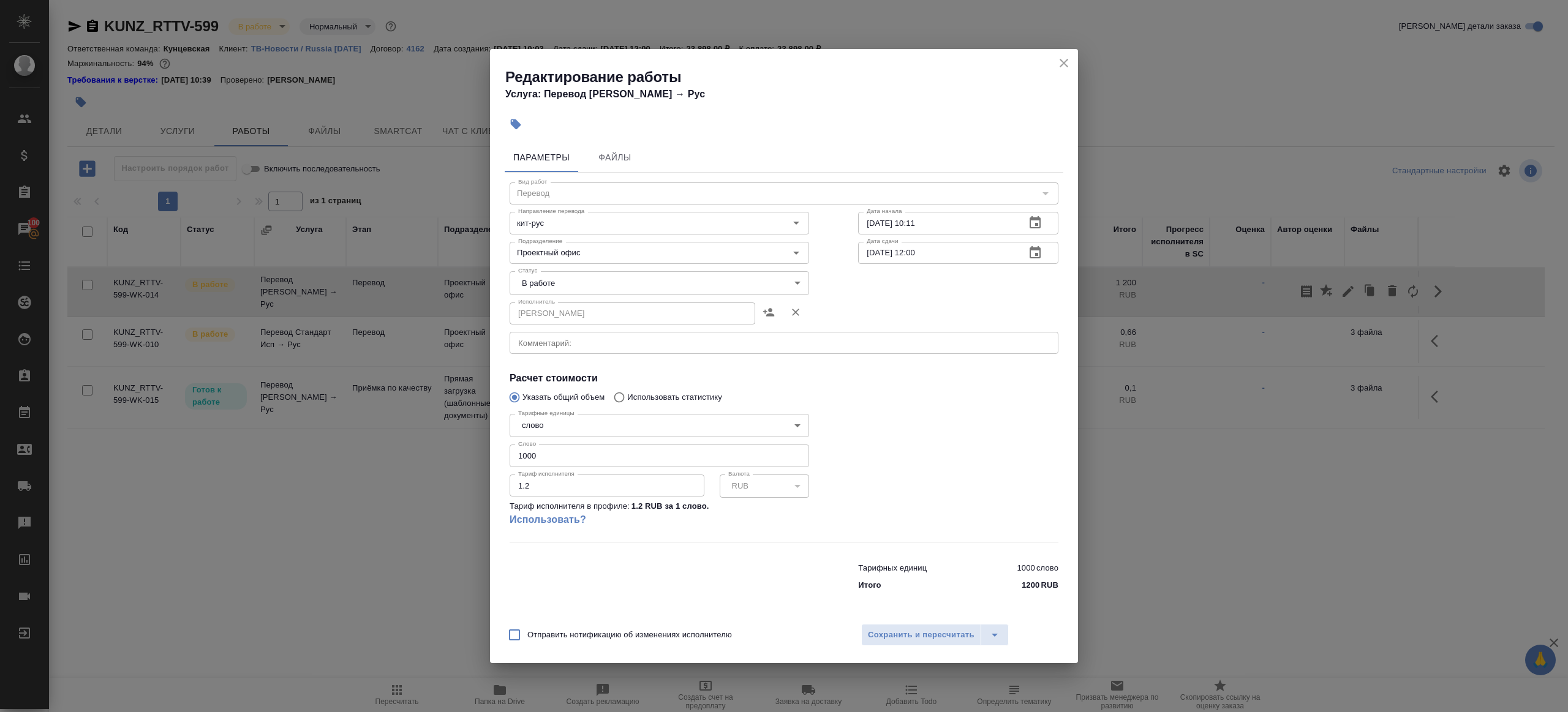
click at [560, 282] on body "🙏 .cls-1 fill:#fff; AWATERA [PERSON_NAME] Клиенты Спецификации Заказы 100 Чаты …" at bounding box center [784, 356] width 1568 height 712
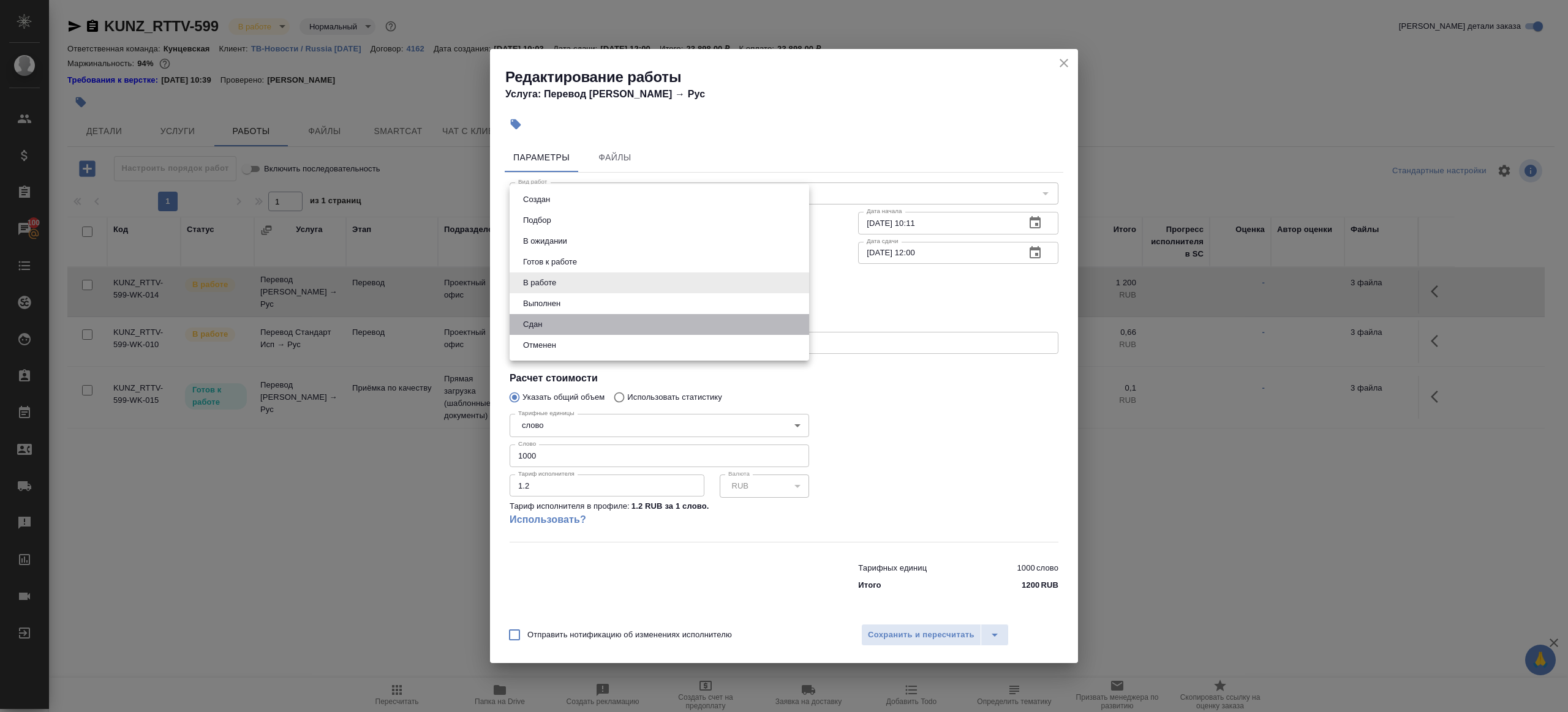
click at [558, 317] on li "Сдан" at bounding box center [659, 325] width 300 height 21
type input "closed"
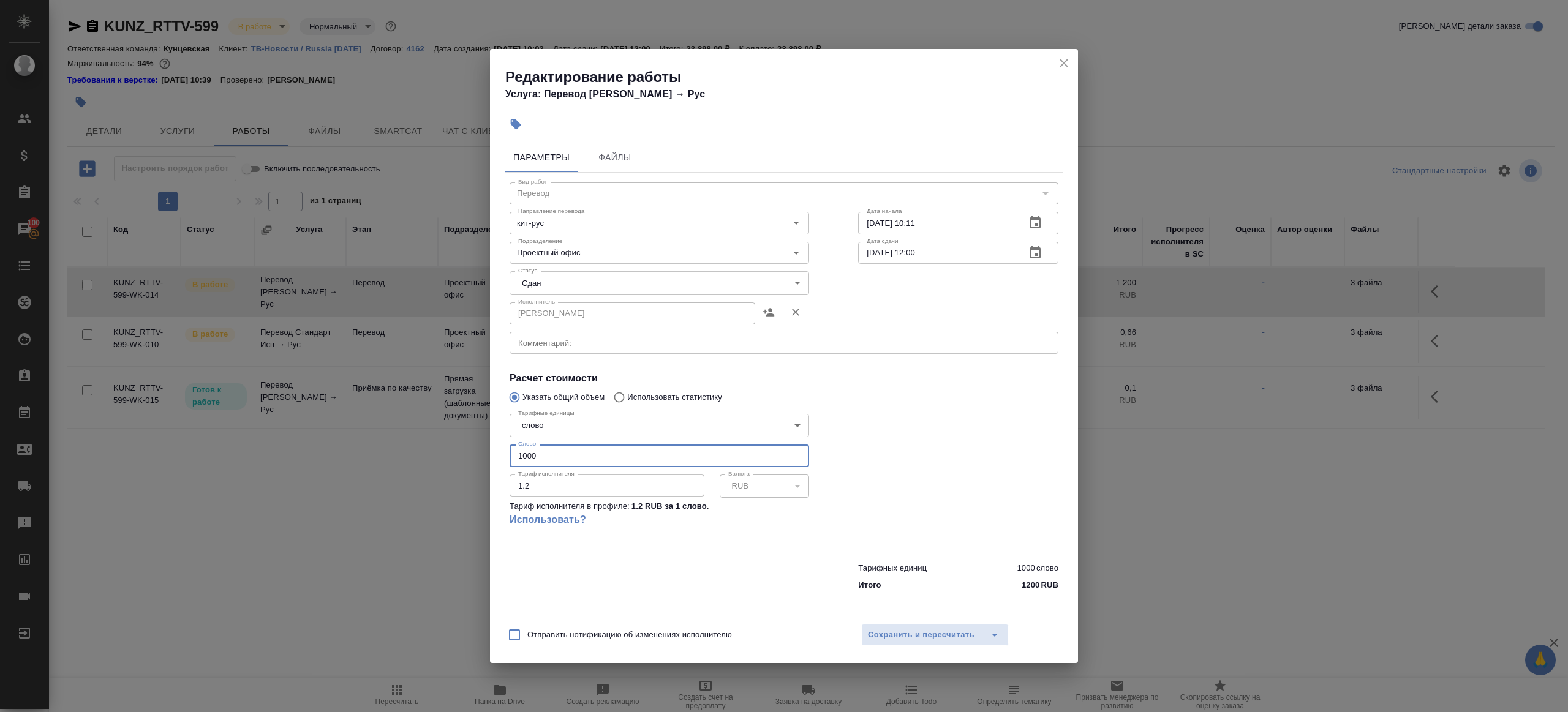
drag, startPoint x: 554, startPoint y: 458, endPoint x: 458, endPoint y: 448, distance: 96.5
click at [458, 448] on div "Редактирование работы Услуга: Перевод [PERSON_NAME] → [PERSON_NAME] Файлы Вид р…" at bounding box center [784, 356] width 1568 height 712
type input "2106"
click at [925, 645] on button "Сохранить и пересчитать" at bounding box center [921, 635] width 120 height 22
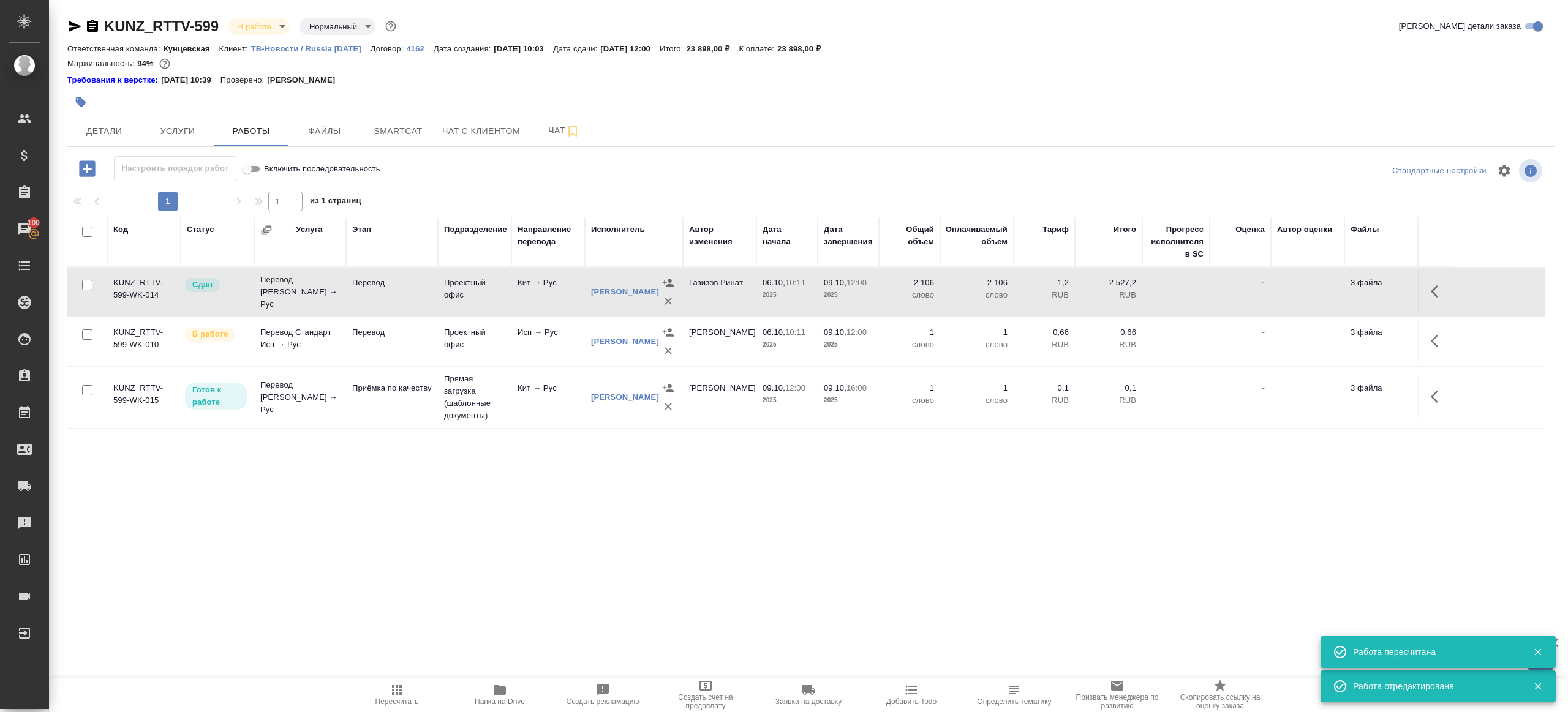
click at [405, 694] on span "Пересчитать" at bounding box center [397, 694] width 88 height 23
click at [505, 585] on div ".cls-1 fill:#fff; AWATERA Gazizov Rinat Клиенты Спецификации Заказы 100 Чаты To…" at bounding box center [784, 356] width 1568 height 712
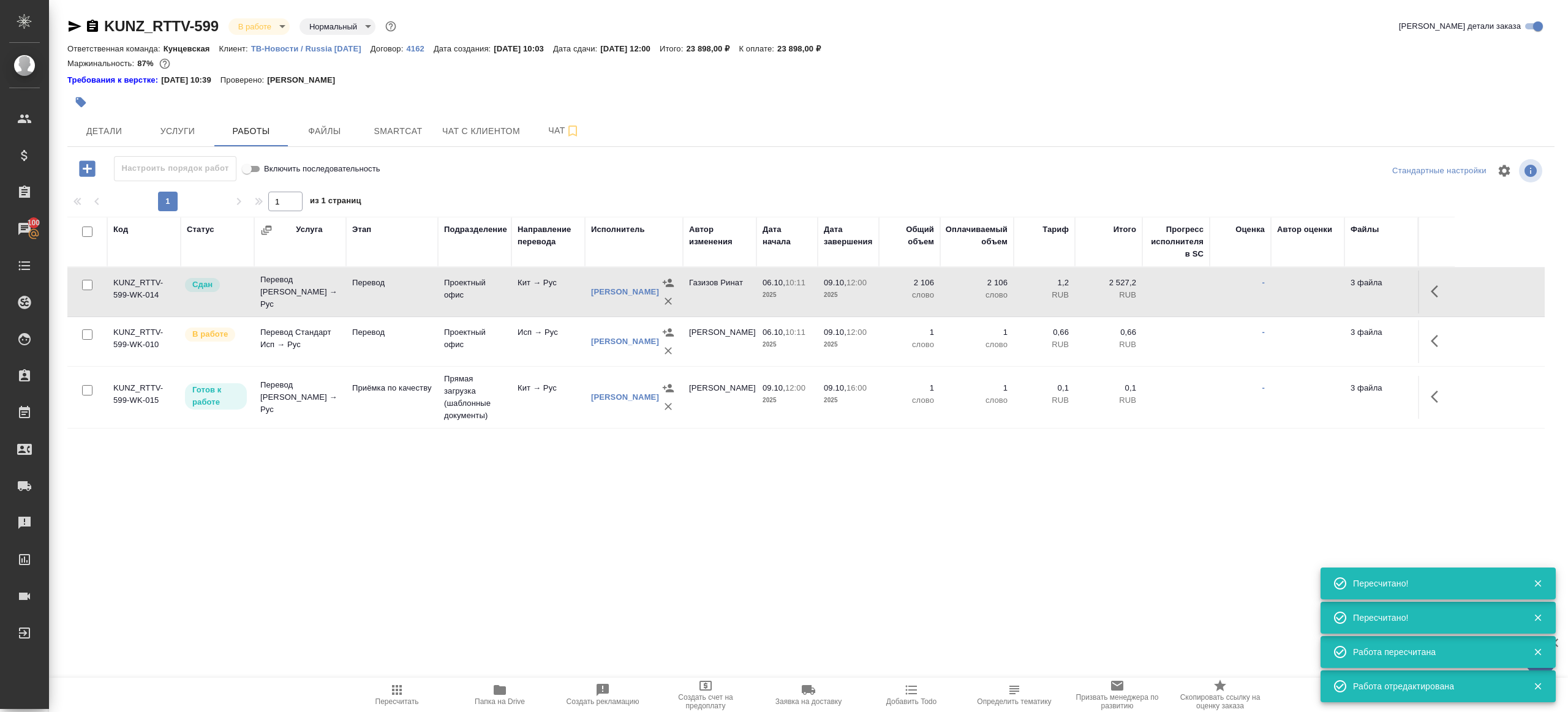
click at [410, 694] on span "Пересчитать" at bounding box center [397, 694] width 88 height 23
click at [411, 694] on span "Пересчитать" at bounding box center [397, 694] width 88 height 23
click at [614, 596] on div ".cls-1 fill:#fff; AWATERA Gazizov Rinat Клиенты Спецификации Заказы 100 Чаты To…" at bounding box center [784, 356] width 1568 height 712
click at [202, 132] on span "Услуги" at bounding box center [178, 131] width 59 height 15
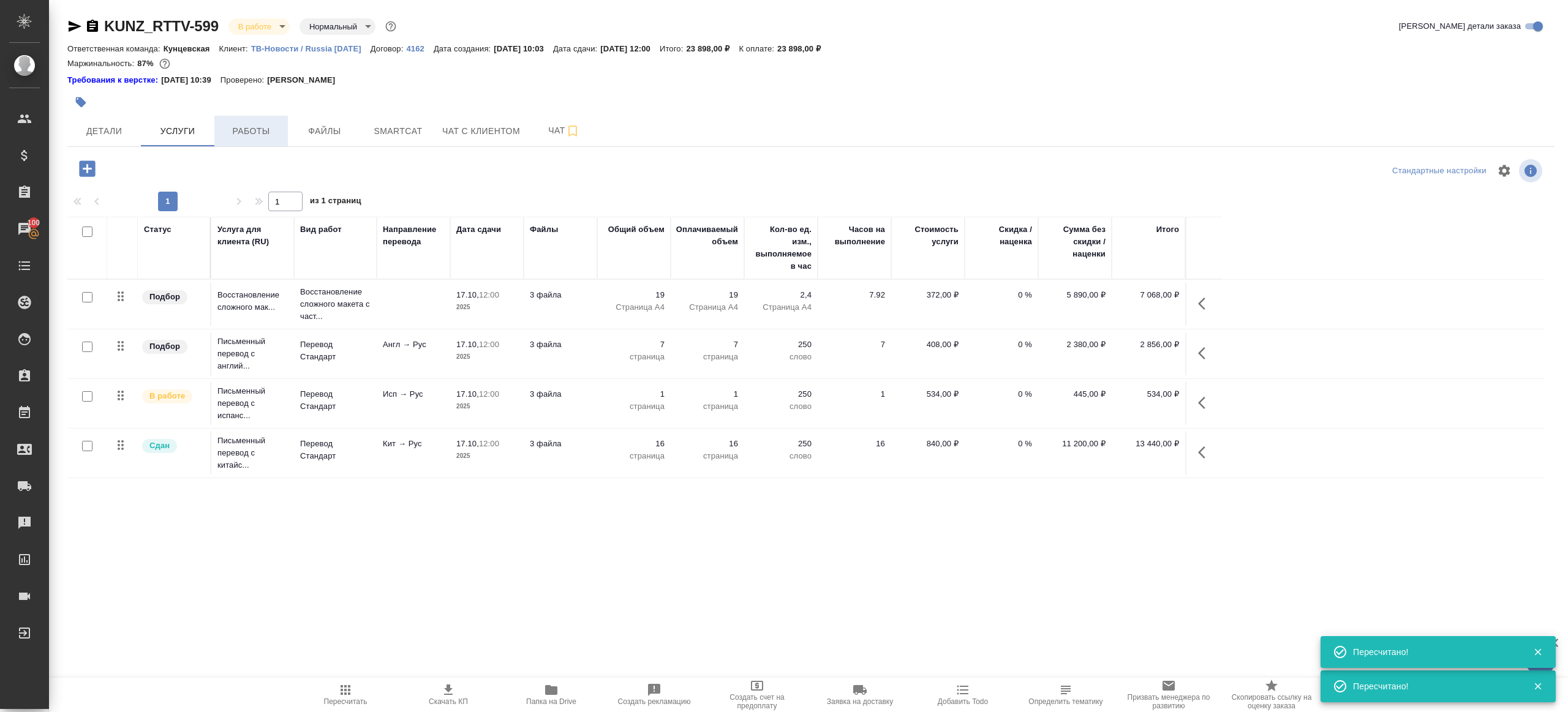
click at [252, 132] on span "Работы" at bounding box center [251, 131] width 59 height 15
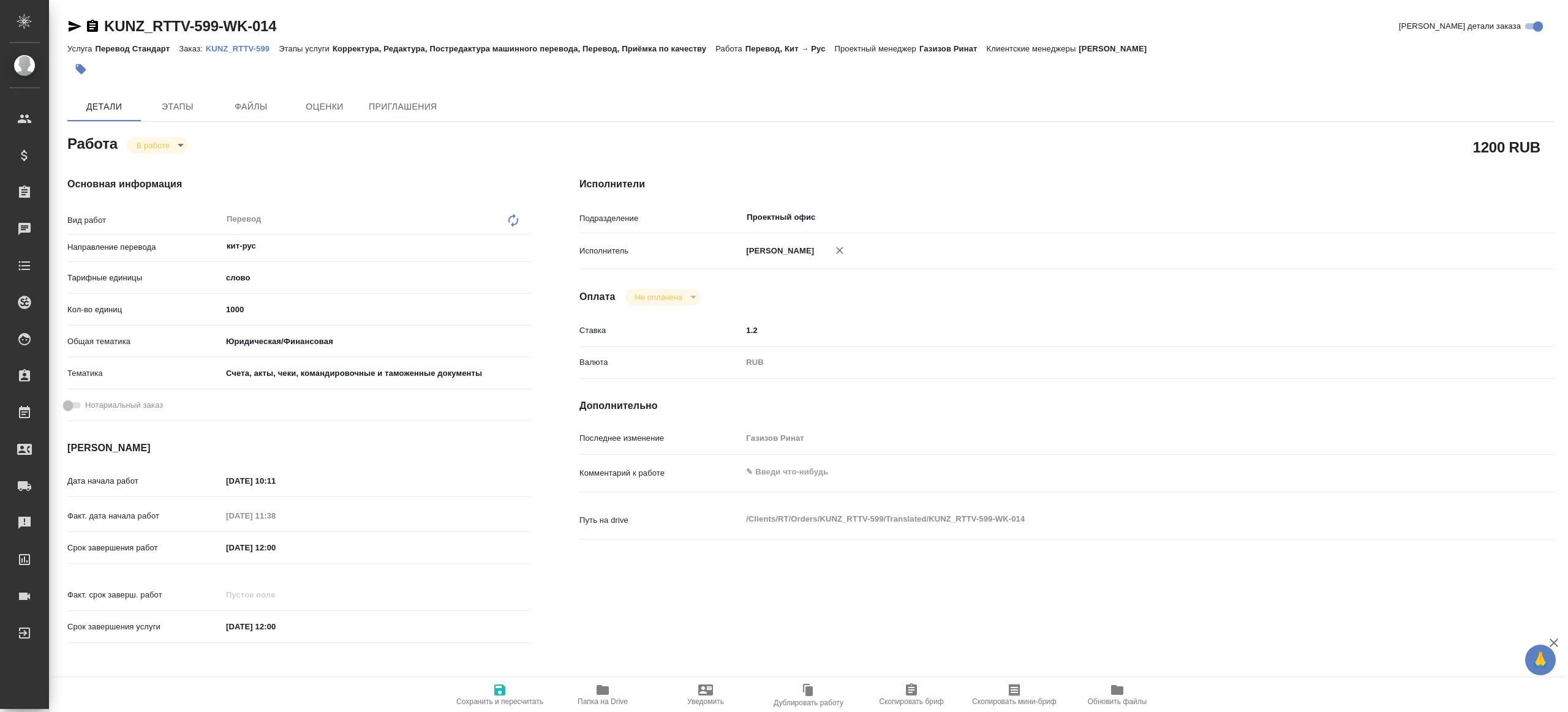
type textarea "x"
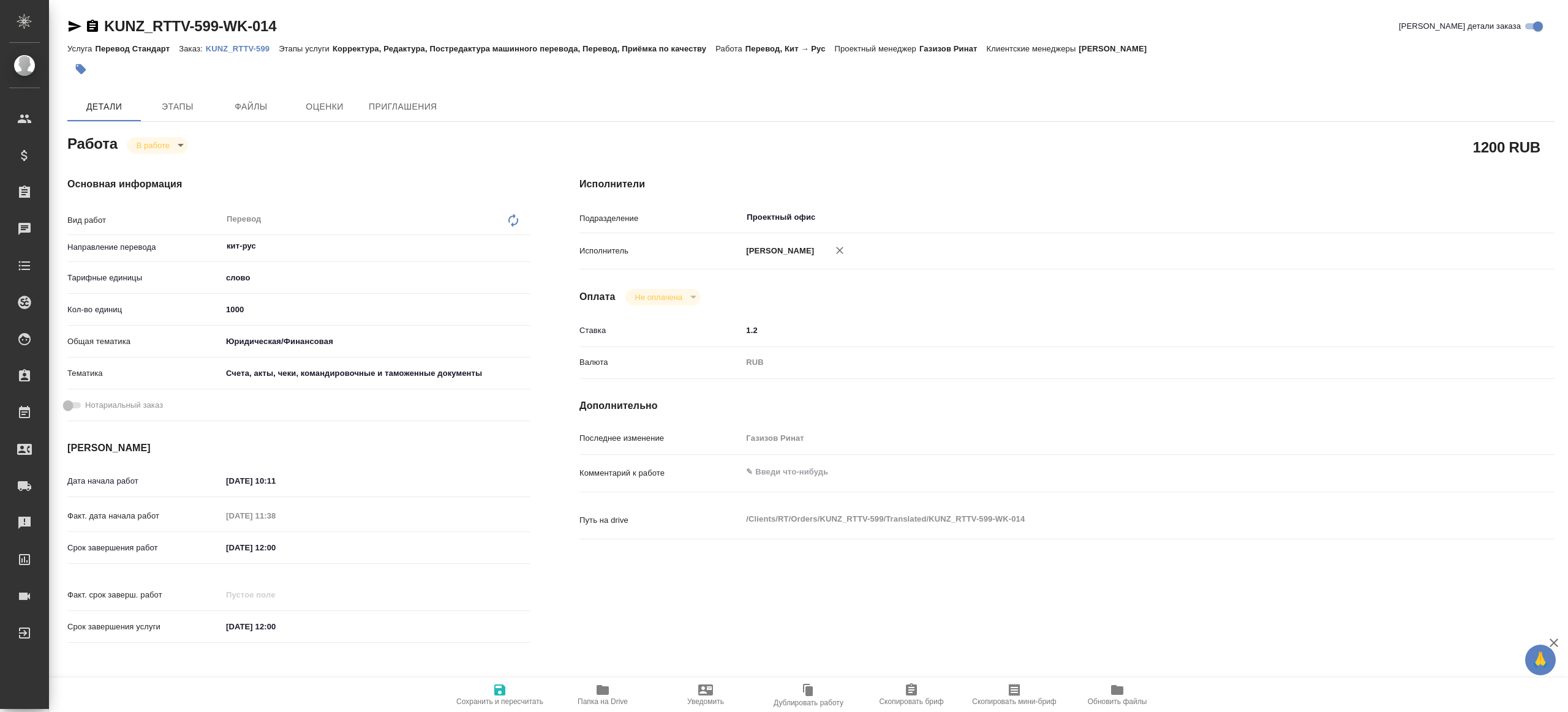
type textarea "x"
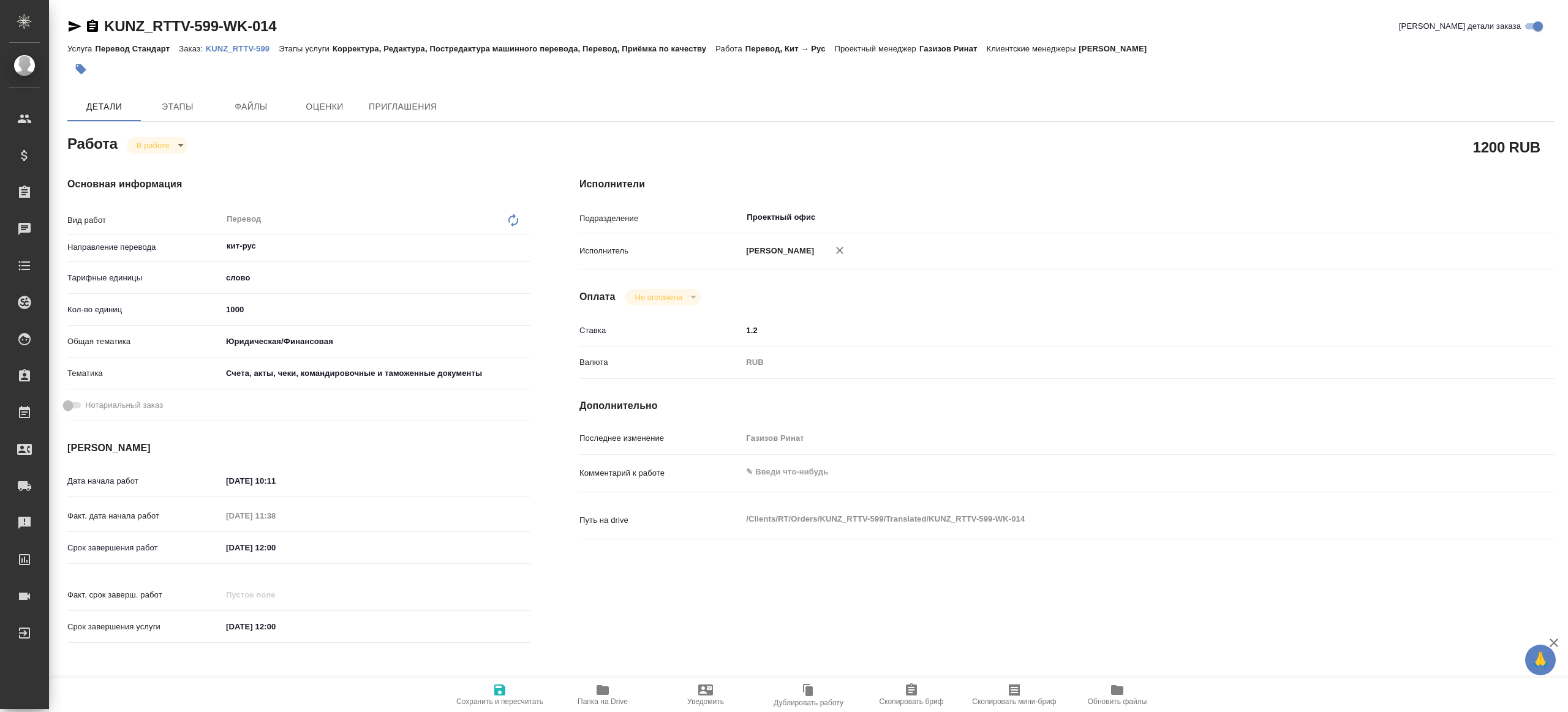
type textarea "x"
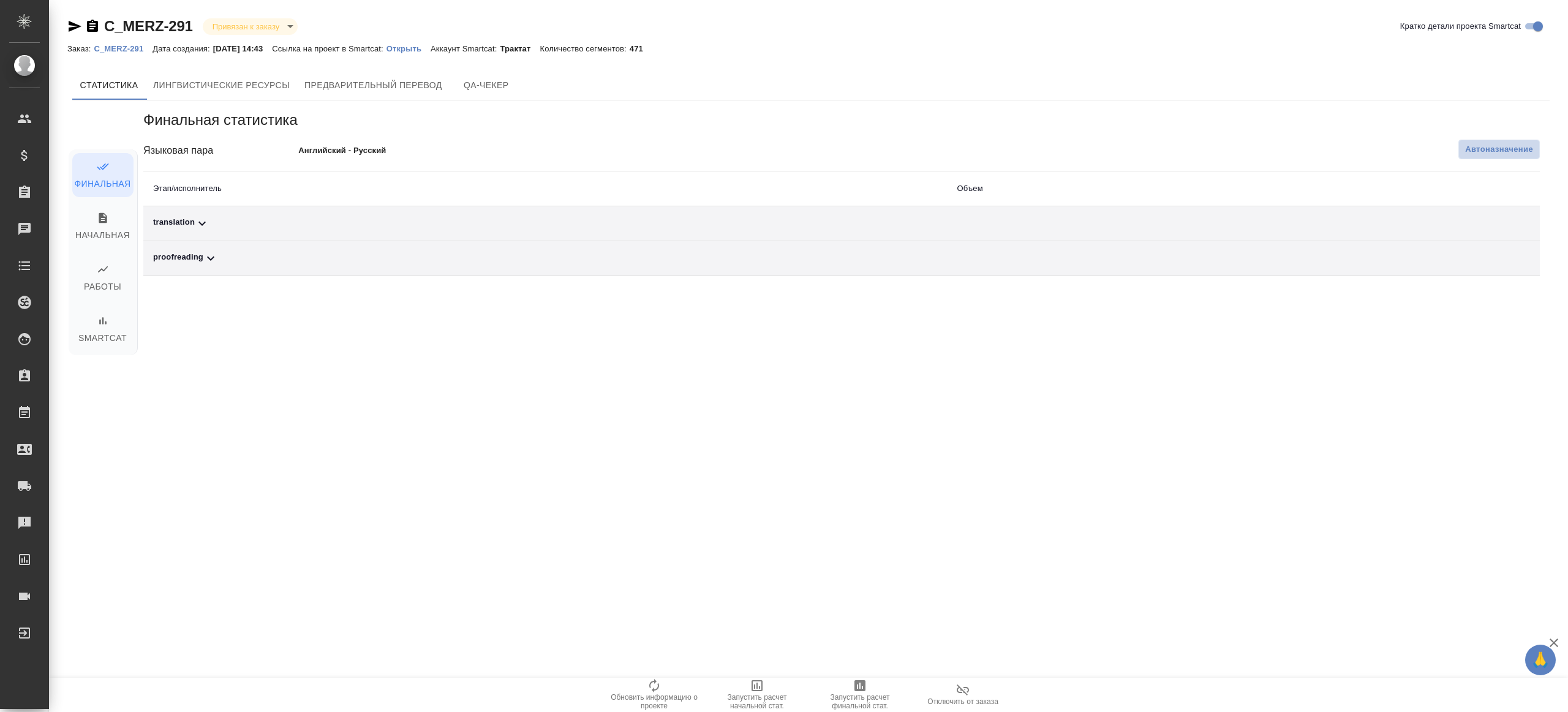
click at [1526, 146] on span "Автоназначение" at bounding box center [1499, 149] width 68 height 13
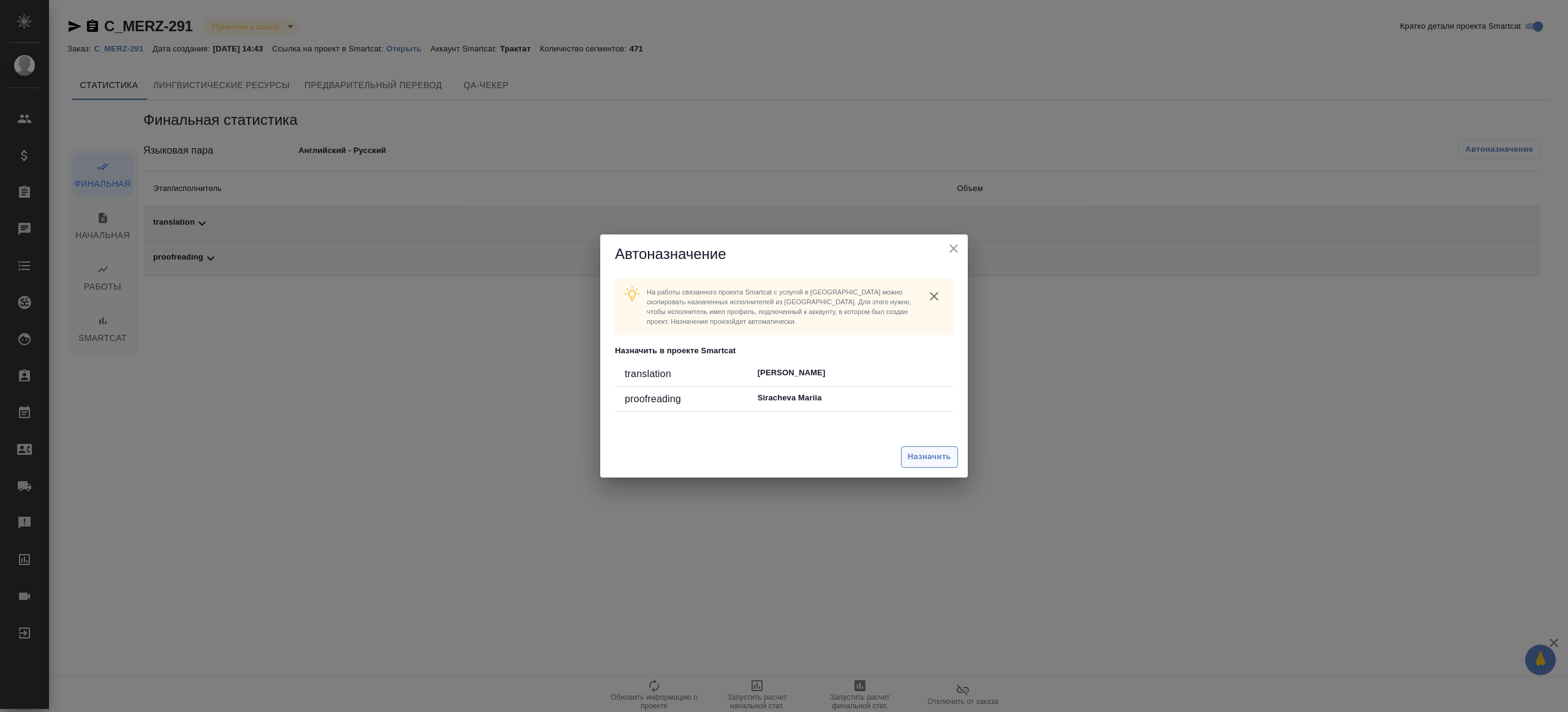
click at [936, 449] on button "Назначить" at bounding box center [929, 457] width 57 height 21
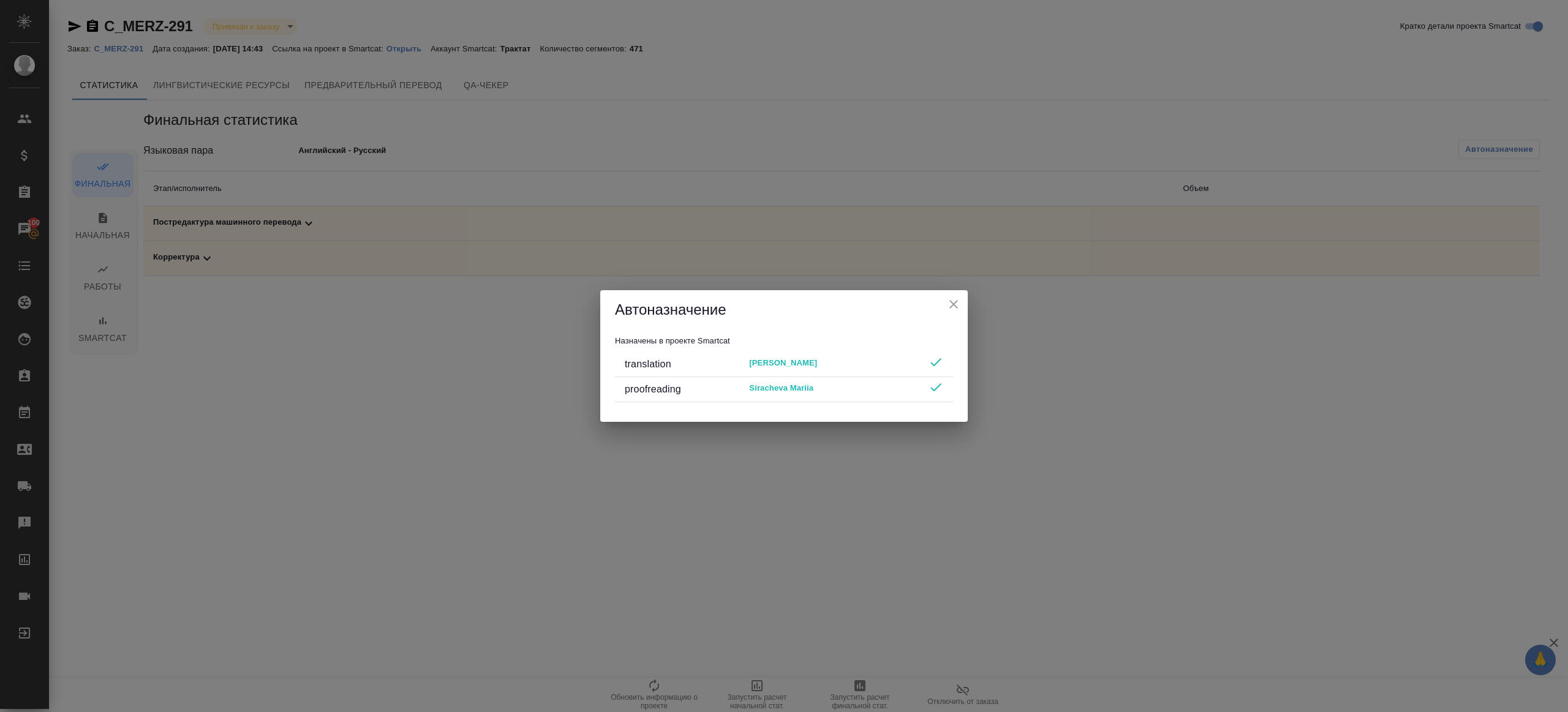
click at [957, 302] on icon "close" at bounding box center [953, 304] width 9 height 9
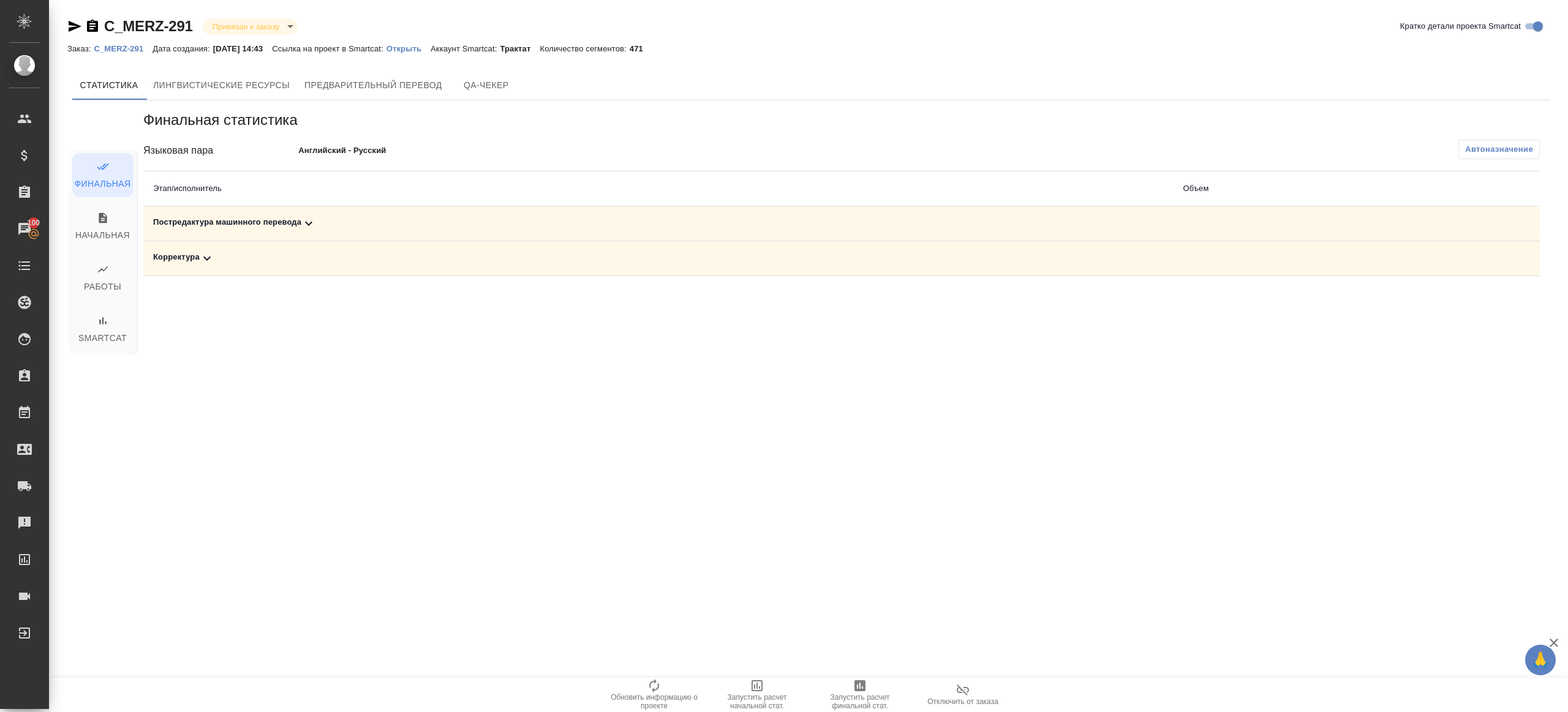
click at [882, 699] on span "Запустить расчет финальной стат." at bounding box center [860, 702] width 88 height 17
